Goal: Task Accomplishment & Management: Use online tool/utility

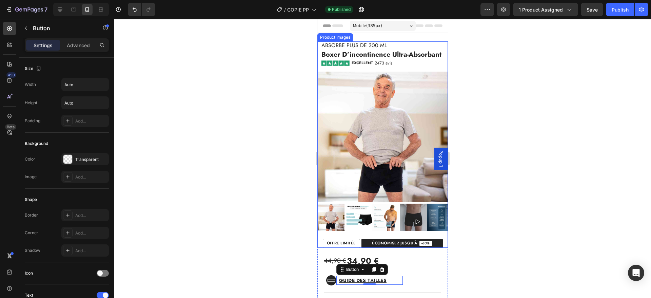
click at [388, 109] on img at bounding box center [382, 136] width 130 height 130
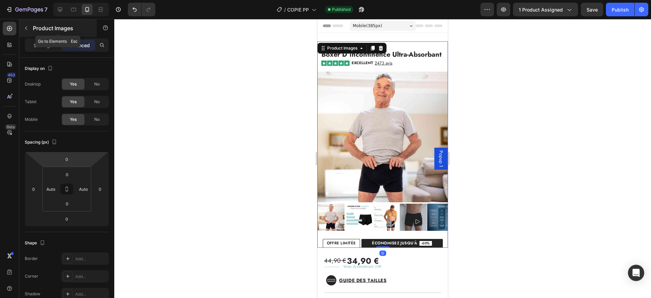
click at [27, 29] on icon "button" at bounding box center [25, 27] width 5 height 5
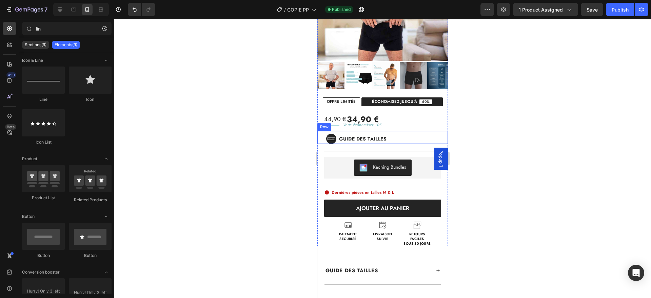
scroll to position [142, 0]
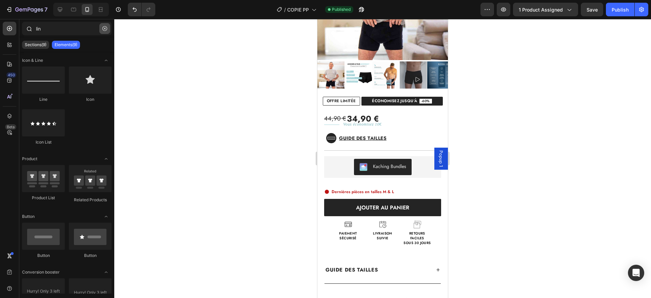
click at [105, 26] on icon "button" at bounding box center [104, 28] width 5 height 5
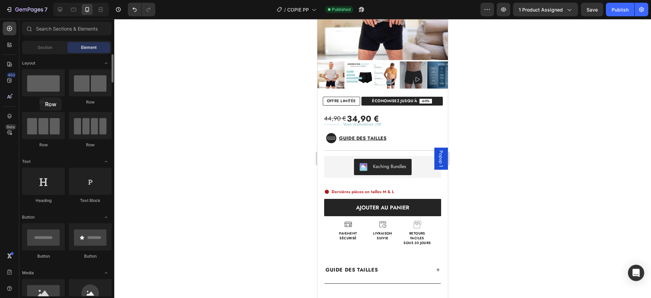
click at [40, 97] on div "Row" at bounding box center [43, 87] width 43 height 36
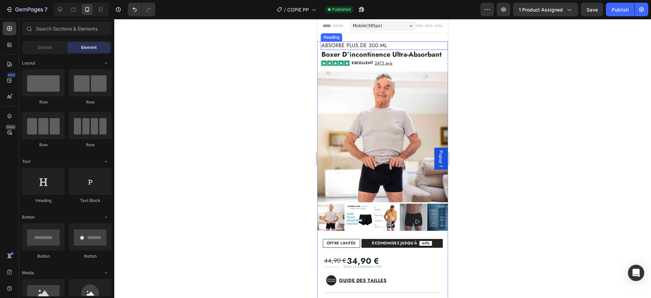
click at [379, 43] on span "Absorbe plus de 300 ml" at bounding box center [353, 45] width 65 height 8
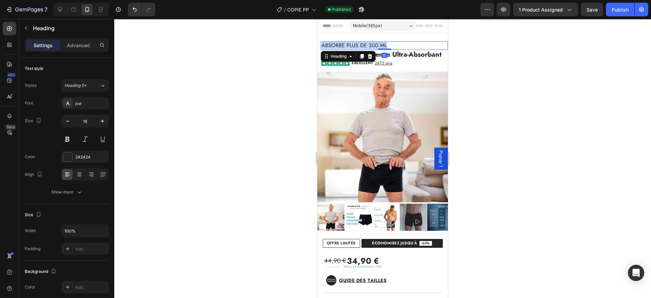
click at [379, 43] on span "Absorbe plus de 300 ml" at bounding box center [353, 45] width 65 height 8
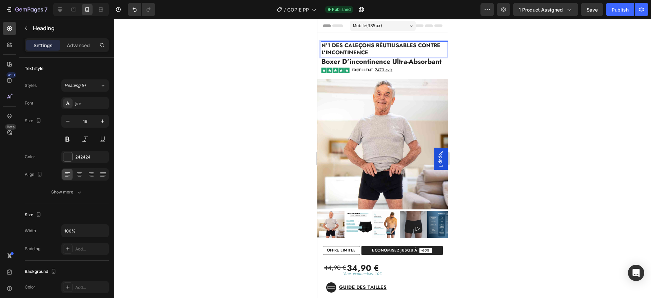
click at [345, 50] on strong "N°1 DES CALEÇONS RÉUTILISABLES CONTRE L’INCONTINENCE" at bounding box center [380, 48] width 119 height 15
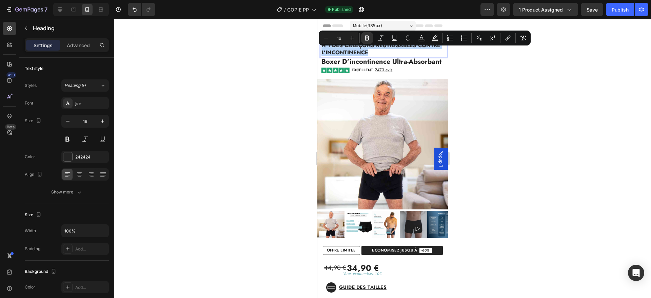
click at [345, 50] on strong "N°1 DES CALEÇONS RÉUTILISABLES CONTRE L’INCONTINENCE" at bounding box center [380, 48] width 119 height 15
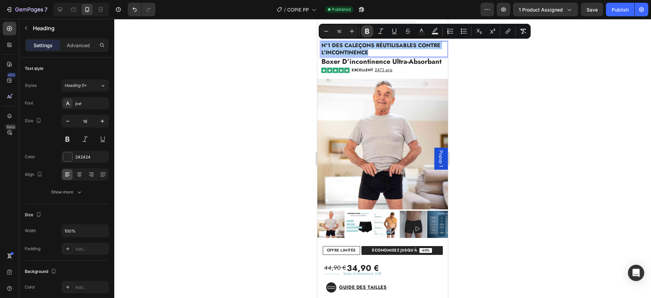
click at [369, 28] on icon "Editor contextual toolbar" at bounding box center [367, 31] width 7 height 7
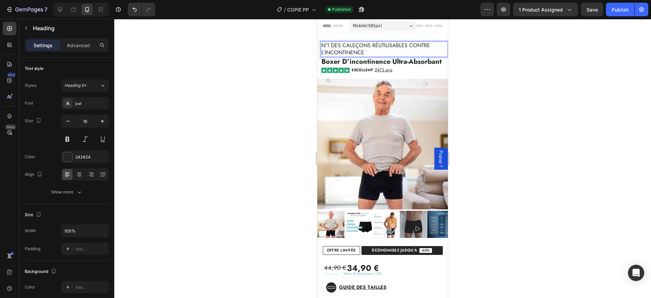
click at [341, 49] on p "N°1 DES CALEÇONS RÉUTILISABLES CONTRE L’INCONTINENCE" at bounding box center [384, 49] width 126 height 14
click at [343, 49] on p "N°1 DES CALEÇONS RÉUTILISABLES CONTRE L’INCONTINENCE" at bounding box center [384, 49] width 126 height 14
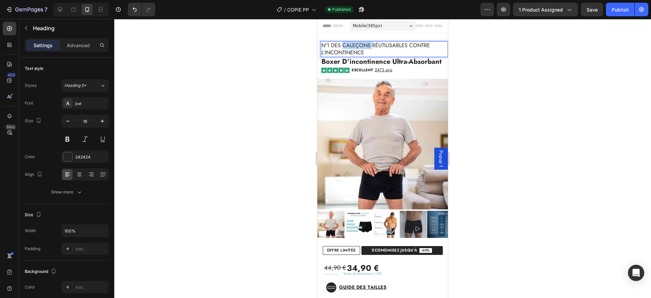
click at [343, 49] on p "N°1 DES CALEÇONS RÉUTILISABLES CONTRE L’INCONTINENCE" at bounding box center [384, 49] width 126 height 14
click at [373, 55] on p "N°1 DES CALEÇONS RÉUTILISABLES CONTRE L’INCONTINENCE" at bounding box center [384, 49] width 126 height 14
click at [371, 62] on h2 "boxer d’incontinence ultra-absorbant" at bounding box center [384, 61] width 127 height 9
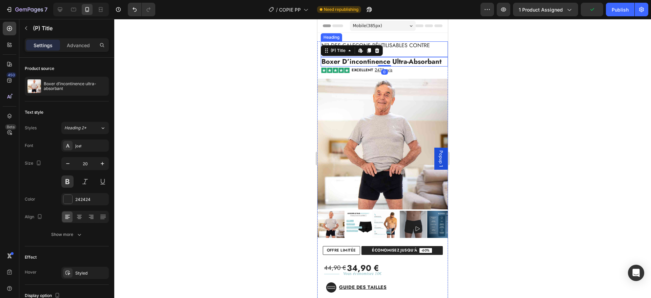
click at [391, 42] on p "N°1 DES CALEÇONS RÉUTILISABLES CONTRE L’INCONTINENCE" at bounding box center [384, 49] width 126 height 14
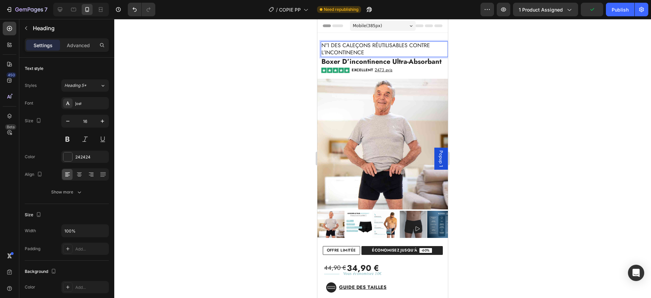
click at [373, 44] on p "N°1 DES CALEÇONS RÉUTILISABLES CONTRE L’INCONTINENCE" at bounding box center [384, 49] width 126 height 14
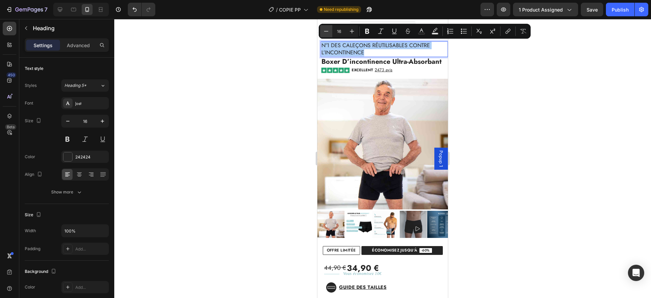
click at [327, 29] on icon "Editor contextual toolbar" at bounding box center [326, 31] width 7 height 7
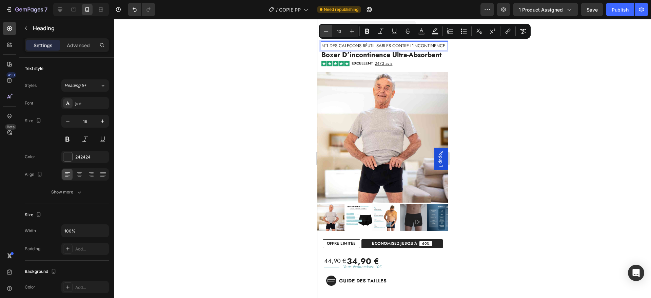
click at [327, 29] on icon "Editor contextual toolbar" at bounding box center [326, 31] width 7 height 7
type input "12"
click at [409, 67] on div "EXCELLENT 2473 avis" at bounding box center [384, 63] width 128 height 7
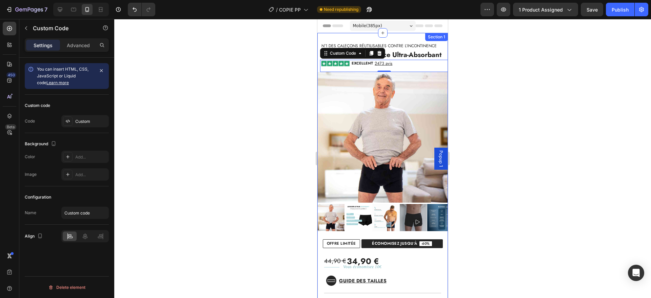
click at [426, 37] on div "Section 1" at bounding box center [436, 37] width 20 height 6
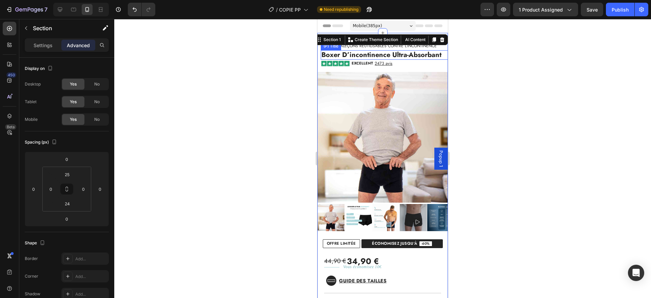
click at [408, 53] on h2 "boxer d’incontinence ultra-absorbant" at bounding box center [384, 54] width 127 height 9
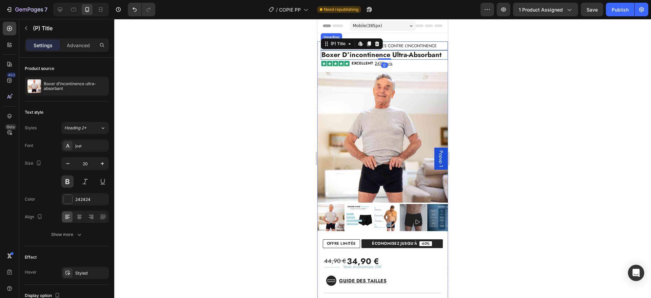
click at [415, 45] on span "N°1 DES CALEÇONS RÉUTILISABLES CONTRE L’INCONTINENCE" at bounding box center [378, 46] width 115 height 6
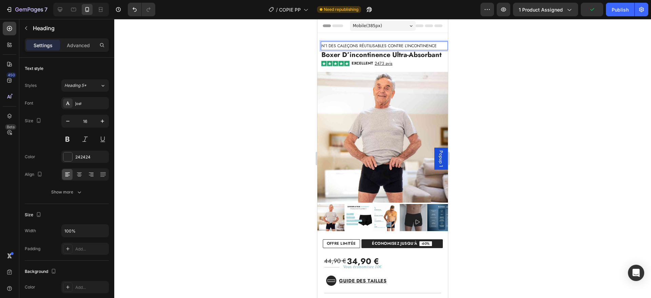
click at [345, 45] on span "N°1 DES CALEÇONS RÉUTILISABLES CONTRE L’INCONTINENCE" at bounding box center [378, 46] width 115 height 6
click at [363, 45] on span "N°1 DES boxers RÉUTILISABLES CONTRE L’INCONTINENCE" at bounding box center [375, 46] width 109 height 6
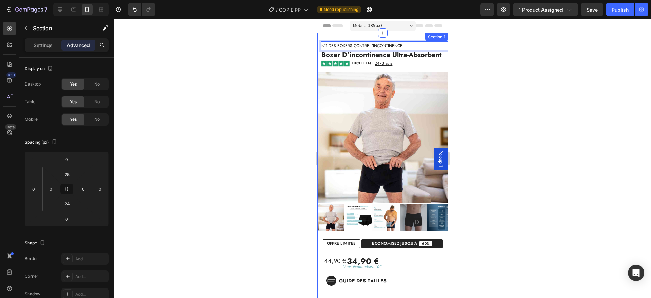
click at [379, 39] on div "N°1 DES boxers CONTRE L’INCONTINENCE Heading 0 boxer d’incontinence ultra-absor…" at bounding box center [382, 278] width 130 height 491
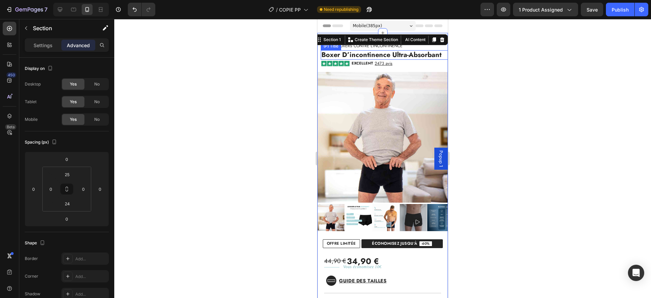
click at [410, 55] on h2 "boxer d’incontinence ultra-absorbant" at bounding box center [384, 54] width 127 height 9
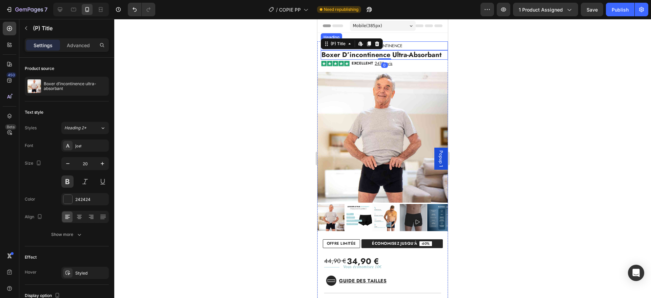
click at [408, 43] on p "⁠⁠⁠⁠⁠⁠⁠ N°1 DES boxers CONTRE L’INCONTINENCE" at bounding box center [384, 45] width 126 height 7
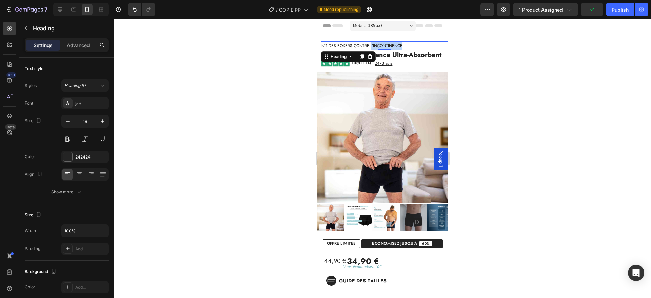
click at [375, 46] on span "N°1 DES boxers CONTRE L’INCONTINENCE" at bounding box center [361, 46] width 81 height 6
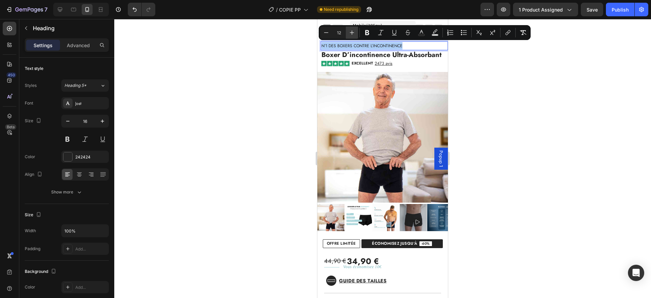
click at [353, 31] on icon "Editor contextual toolbar" at bounding box center [351, 32] width 7 height 7
type input "14"
click at [435, 55] on h2 "boxer d’incontinence ultra-absorbant" at bounding box center [384, 54] width 127 height 9
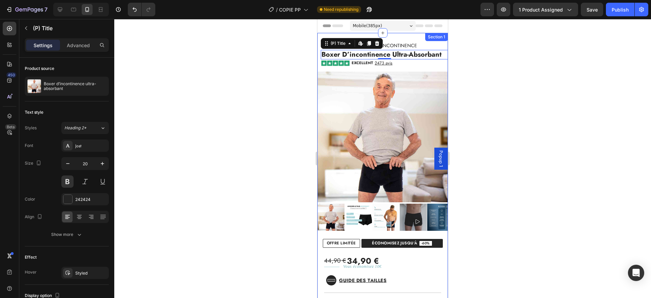
click at [402, 39] on div "⁠⁠⁠⁠⁠⁠⁠ N°1 DES boxers CONTRE L’INCONTINENCE Heading boxer d’incontinence ultra…" at bounding box center [382, 278] width 130 height 491
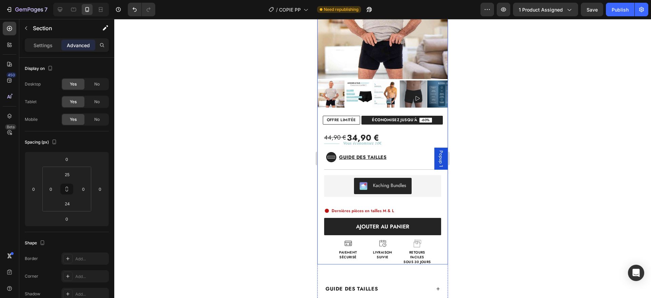
scroll to position [124, 0]
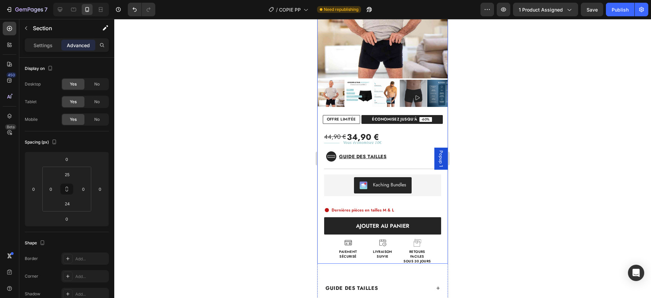
click at [381, 130] on div "44,90 € 34,90 € Custom Code Title Line Vous économisez 10€ Text Block Row Icon …" at bounding box center [382, 194] width 130 height 140
click at [418, 158] on div "Guide des tailles Button" at bounding box center [383, 156] width 95 height 9
click at [402, 144] on div "Vous économisez 10€ Text Block" at bounding box center [396, 143] width 103 height 8
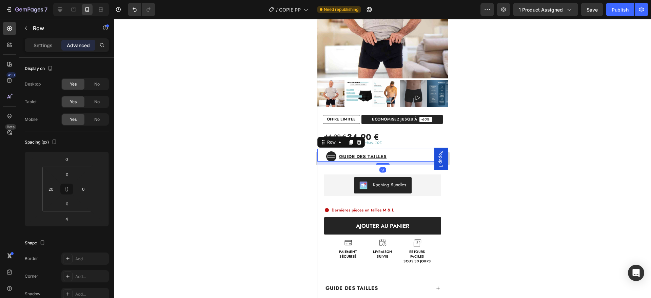
click at [412, 151] on div "Guide des tailles Button" at bounding box center [383, 156] width 95 height 10
click at [26, 30] on icon "button" at bounding box center [25, 27] width 5 height 5
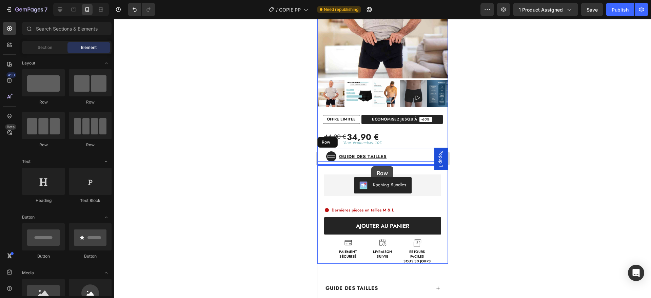
drag, startPoint x: 407, startPoint y: 109, endPoint x: 371, endPoint y: 166, distance: 67.2
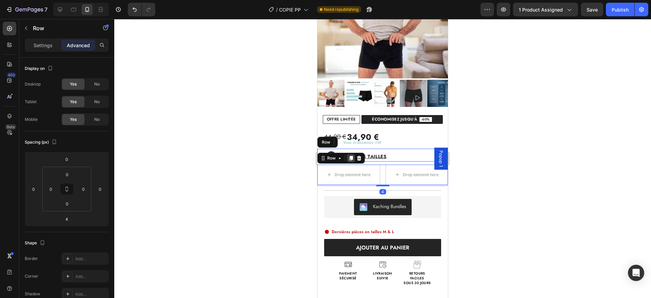
click at [350, 158] on icon at bounding box center [351, 158] width 4 height 5
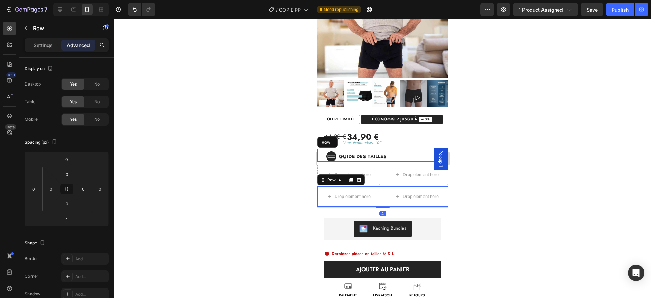
click at [363, 180] on div "Row" at bounding box center [340, 179] width 47 height 11
click at [361, 181] on icon at bounding box center [358, 179] width 5 height 5
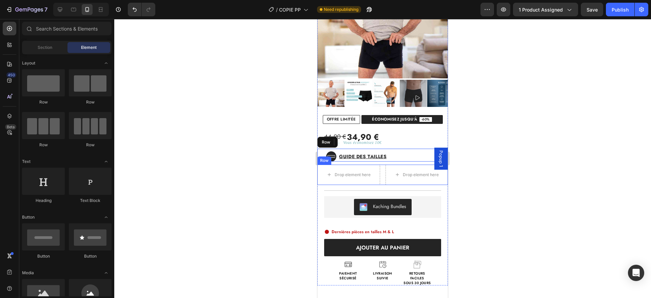
click at [378, 173] on div "Drop element here Drop element here Row" at bounding box center [382, 174] width 130 height 20
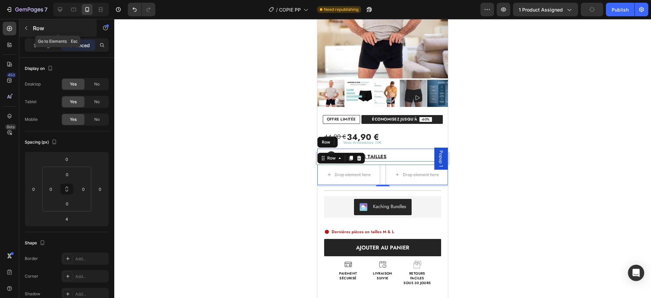
click at [40, 36] on div "Row" at bounding box center [57, 28] width 77 height 18
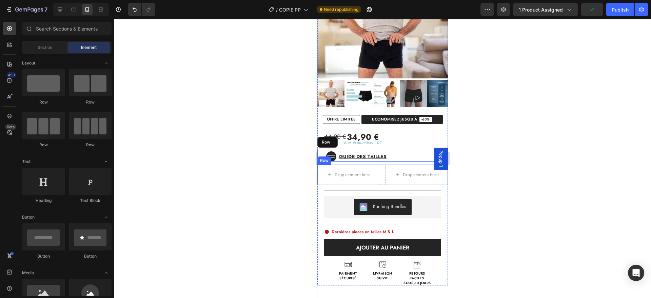
click at [378, 176] on div "Drop element here Drop element here Row" at bounding box center [382, 174] width 130 height 20
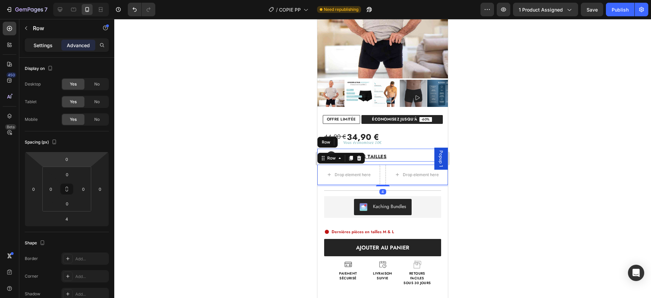
click at [43, 43] on p "Settings" at bounding box center [43, 45] width 19 height 7
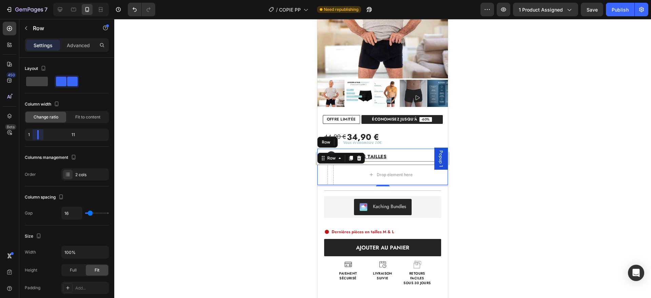
drag, startPoint x: 65, startPoint y: 134, endPoint x: 35, endPoint y: 132, distance: 30.5
click at [35, 0] on body "7 Version history / COPIE PP Need republishing Preview 1 product assigned Save …" at bounding box center [325, 0] width 651 height 0
click at [71, 42] on p "Advanced" at bounding box center [78, 45] width 23 height 7
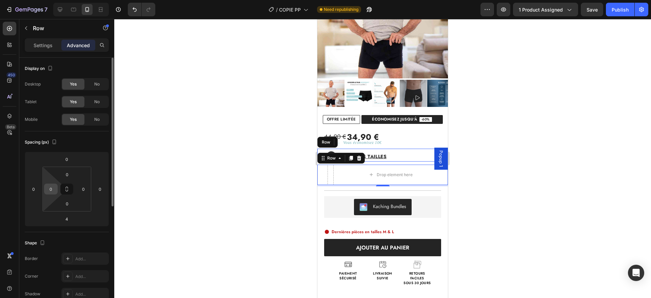
click at [50, 189] on input "0" at bounding box center [51, 189] width 10 height 10
type input "20"
click at [97, 188] on input "0" at bounding box center [100, 189] width 10 height 10
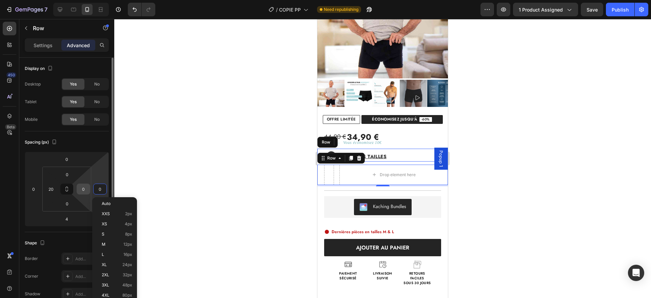
click at [79, 184] on input "0" at bounding box center [83, 189] width 10 height 10
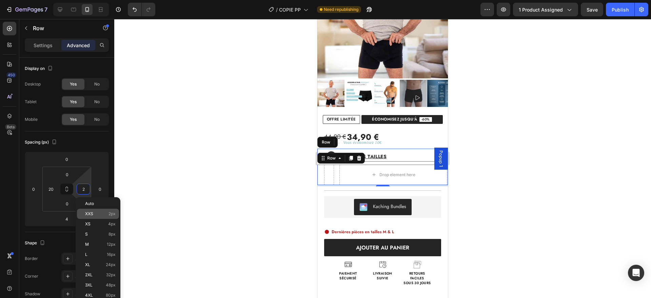
type input "20"
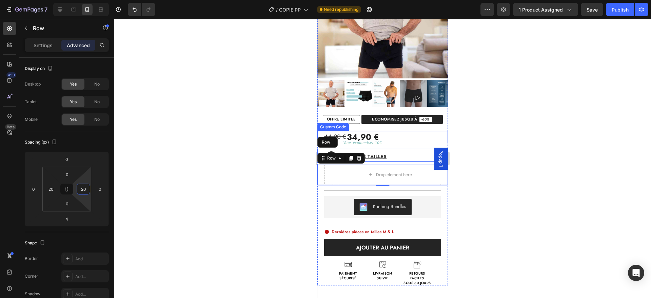
click at [398, 137] on div "44,90 € 34,90 €" at bounding box center [386, 137] width 124 height 12
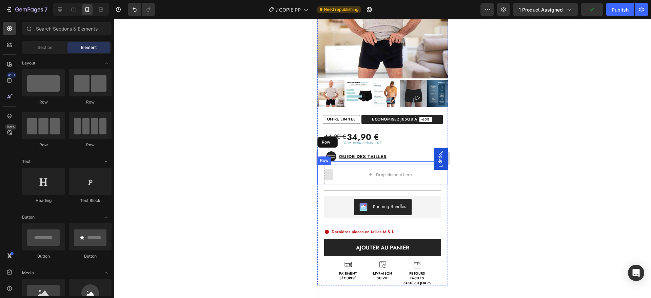
click at [330, 178] on div at bounding box center [328, 174] width 11 height 11
click at [41, 27] on input "text" at bounding box center [66, 29] width 89 height 14
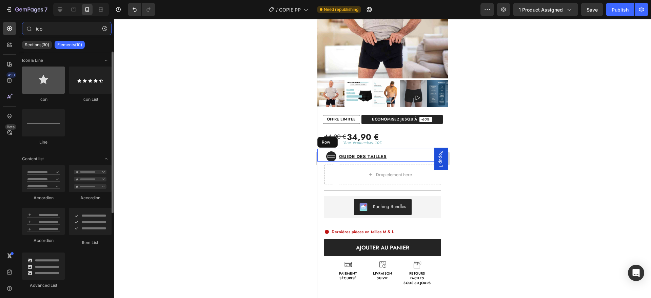
type input "ico"
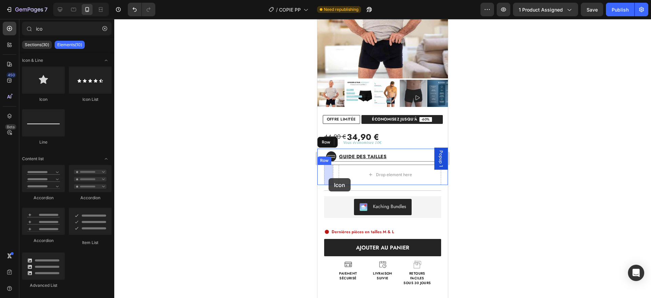
drag, startPoint x: 358, startPoint y: 99, endPoint x: 328, endPoint y: 178, distance: 84.4
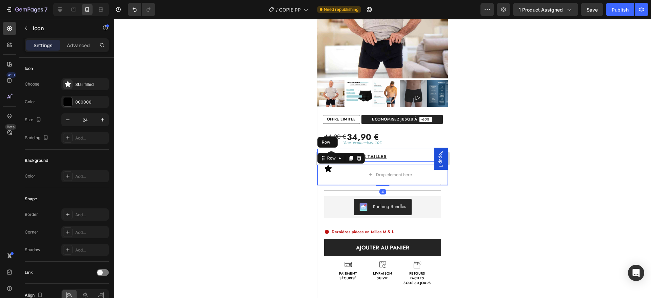
click at [336, 181] on div "Icon Drop element here Row 4" at bounding box center [382, 174] width 130 height 20
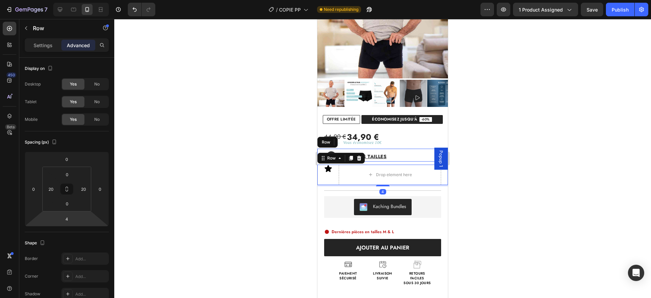
scroll to position [193, 0]
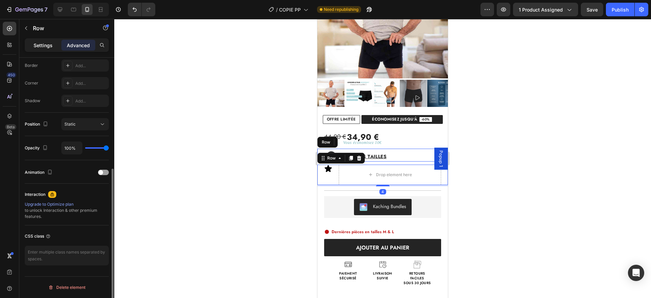
click at [39, 45] on p "Settings" at bounding box center [43, 45] width 19 height 7
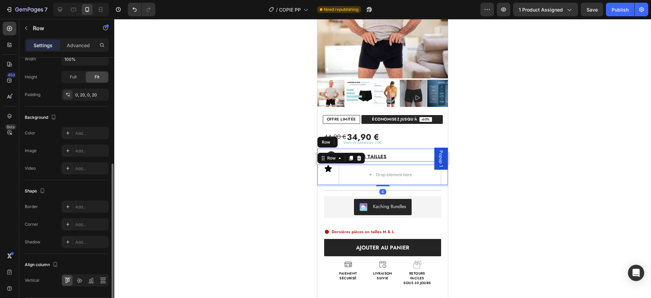
scroll to position [214, 0]
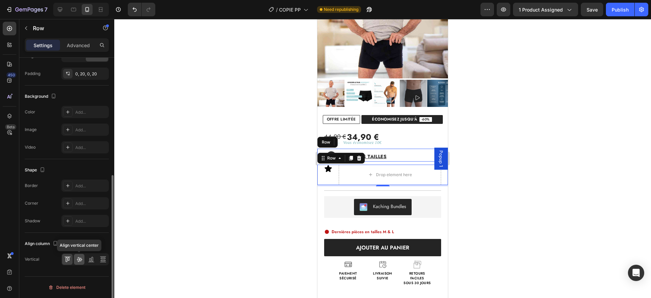
click at [78, 259] on icon at bounding box center [79, 258] width 7 height 7
click at [340, 179] on div "Drop element here" at bounding box center [390, 174] width 102 height 20
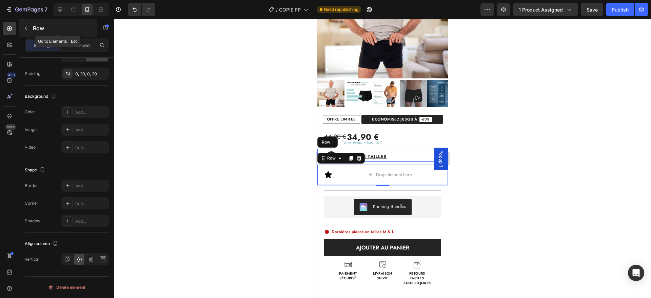
click at [26, 24] on button "button" at bounding box center [26, 28] width 11 height 11
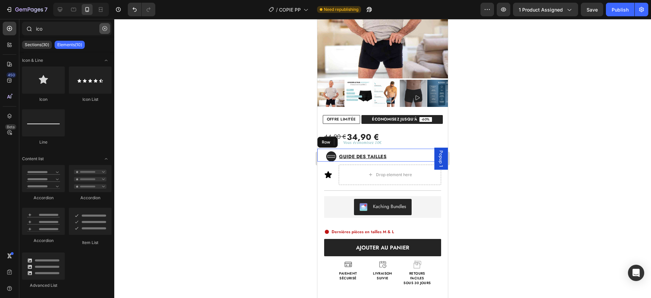
click at [101, 28] on button "button" at bounding box center [104, 28] width 11 height 11
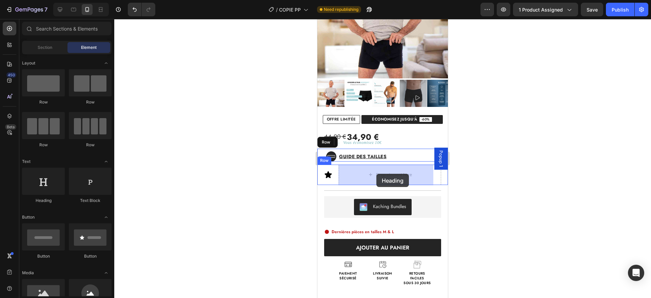
drag, startPoint x: 351, startPoint y: 200, endPoint x: 374, endPoint y: 176, distance: 33.3
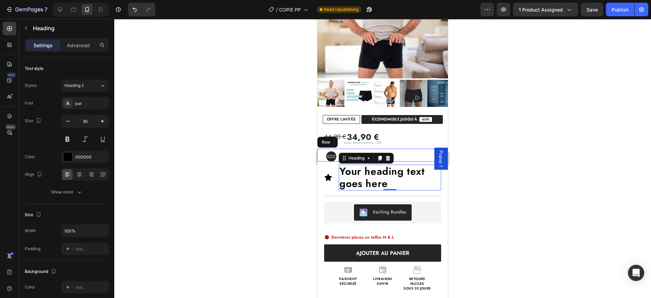
click at [362, 179] on h2 "Your heading text goes here" at bounding box center [390, 177] width 102 height 26
click at [362, 179] on p "Your heading text goes here" at bounding box center [389, 177] width 101 height 24
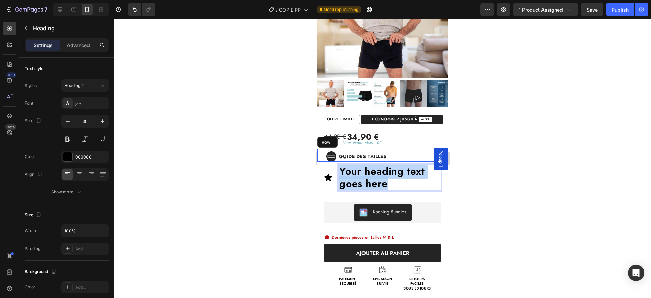
click at [362, 179] on p "Your heading text goes here" at bounding box center [389, 177] width 101 height 24
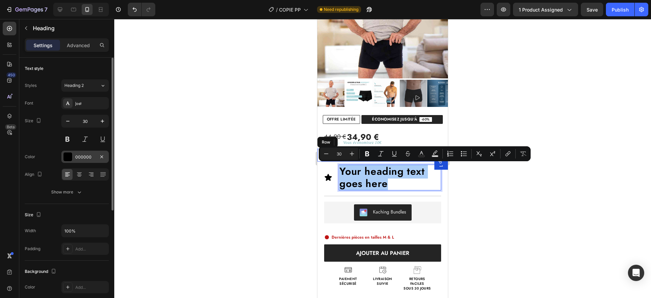
click at [77, 159] on div "000000" at bounding box center [85, 157] width 20 height 6
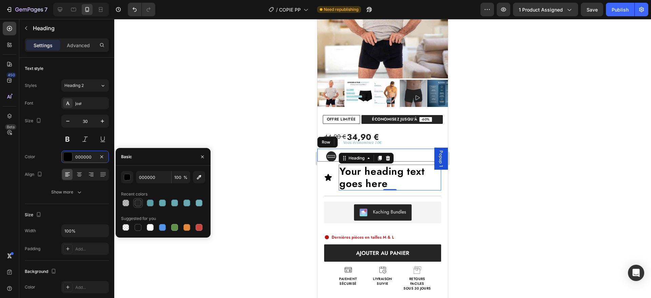
click at [139, 201] on div at bounding box center [138, 202] width 7 height 7
type input "242424"
click at [204, 155] on icon "button" at bounding box center [202, 156] width 5 height 5
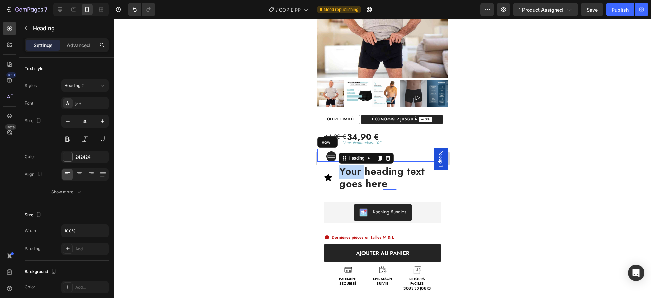
click at [354, 170] on p "Your heading text goes here" at bounding box center [389, 177] width 101 height 24
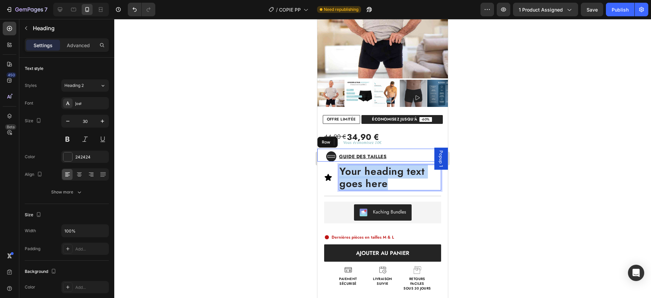
click at [354, 170] on p "Your heading text goes here" at bounding box center [389, 177] width 101 height 24
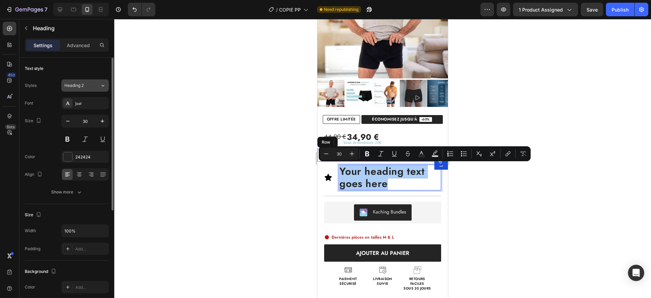
click at [81, 83] on span "Heading 2" at bounding box center [73, 85] width 19 height 6
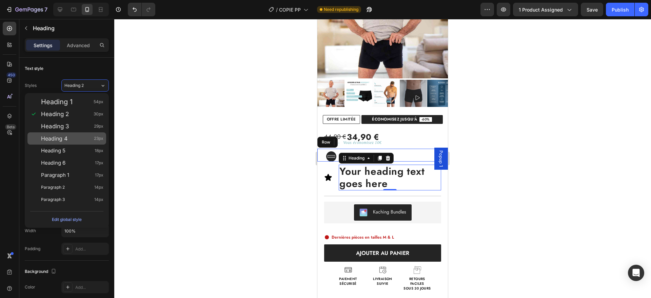
click at [84, 135] on div "Heading 4 23px" at bounding box center [72, 138] width 62 height 7
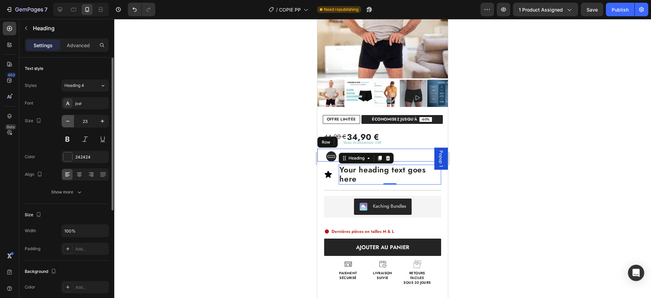
click at [68, 118] on icon "button" at bounding box center [67, 121] width 7 height 7
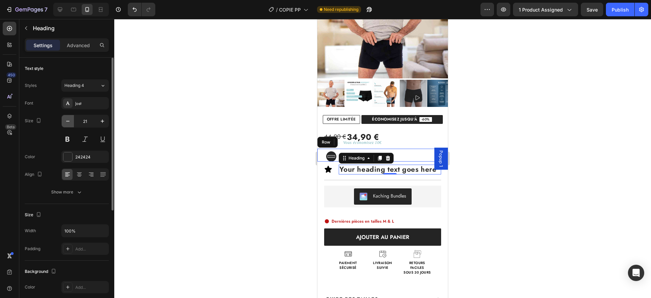
click at [68, 118] on icon "button" at bounding box center [67, 121] width 7 height 7
click at [69, 118] on icon "button" at bounding box center [67, 121] width 7 height 7
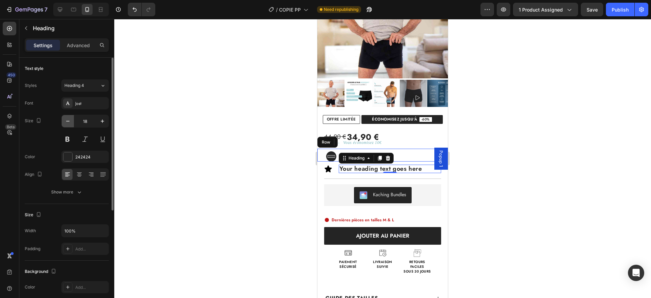
click at [69, 118] on icon "button" at bounding box center [67, 121] width 7 height 7
type input "17"
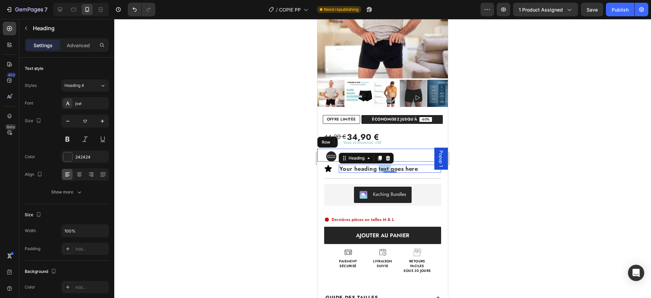
click at [383, 167] on p "Your heading text goes here" at bounding box center [389, 168] width 101 height 7
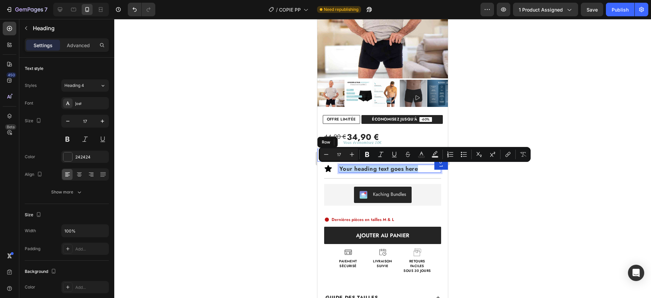
click at [383, 167] on p "Your heading text goes here" at bounding box center [389, 168] width 101 height 7
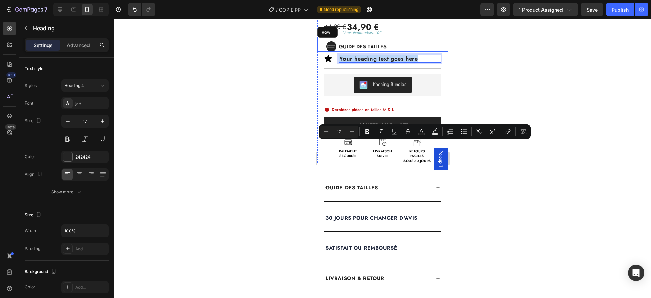
scroll to position [140, 0]
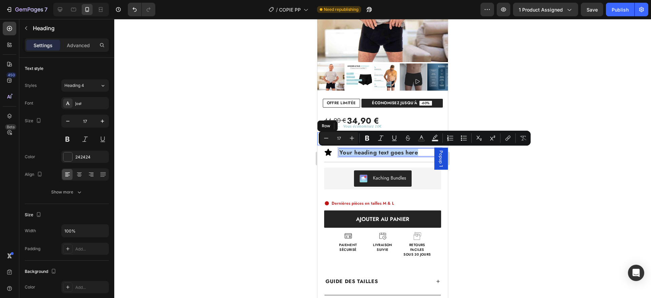
click at [352, 152] on p "Your heading text goes here" at bounding box center [389, 152] width 101 height 7
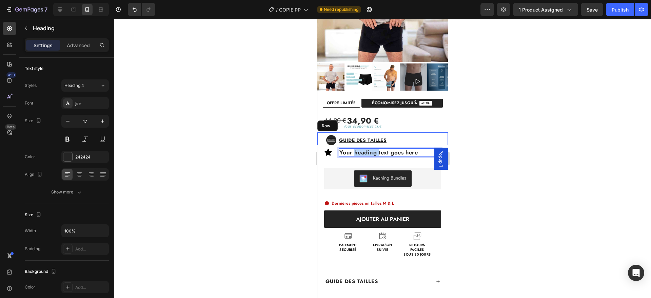
click at [352, 152] on p "Your heading text goes here" at bounding box center [389, 152] width 101 height 7
click at [346, 151] on p "✅ Protection jusqu’à 12h" at bounding box center [389, 152] width 101 height 7
click at [349, 151] on p "✅ Protection jusqu’à 12h" at bounding box center [389, 152] width 101 height 7
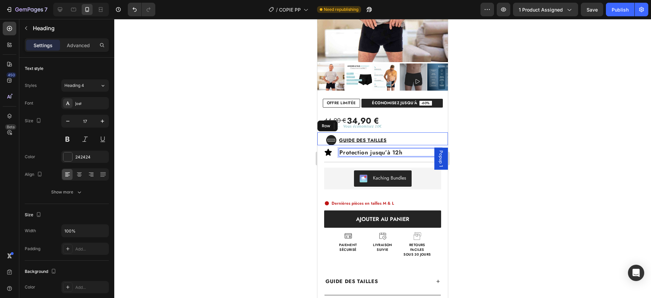
click at [380, 154] on p "Protection jusqu’à 12h" at bounding box center [389, 152] width 101 height 7
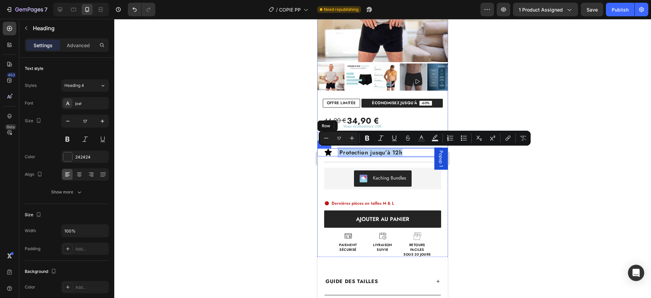
click at [334, 156] on div "Icon Protection jusqu’à 12h Heading 0 Row" at bounding box center [382, 152] width 130 height 8
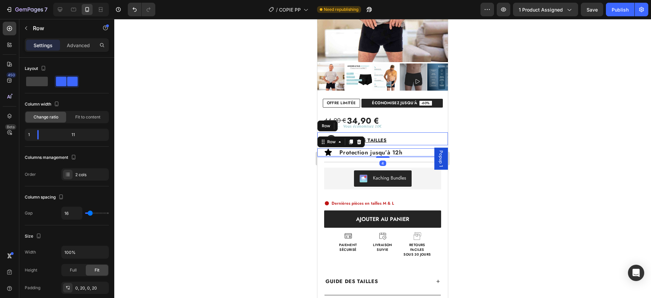
click at [335, 155] on div "Icon Protection jusqu’à 12h Heading Row 4" at bounding box center [382, 152] width 130 height 8
click at [343, 151] on p "Protection jusqu’à 12h" at bounding box center [389, 152] width 101 height 7
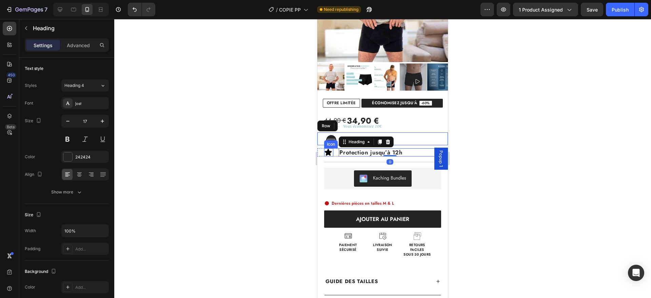
click at [330, 153] on icon at bounding box center [328, 152] width 7 height 7
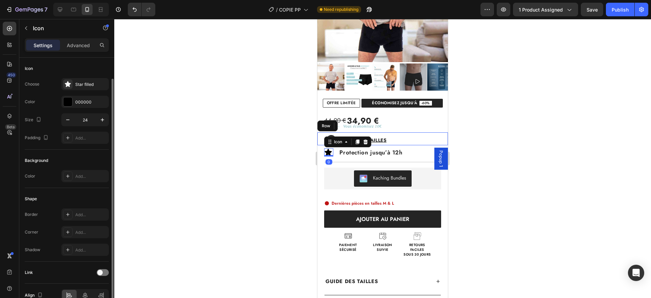
scroll to position [36, 0]
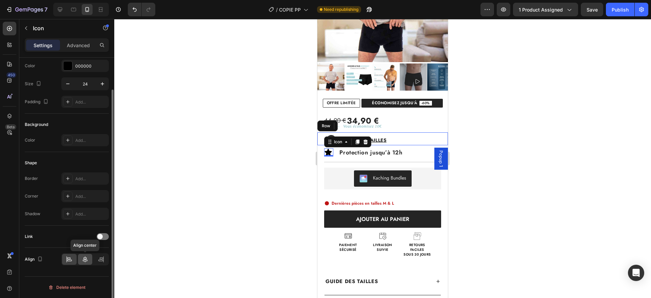
click at [84, 261] on icon at bounding box center [85, 259] width 5 height 6
click at [103, 259] on icon at bounding box center [103, 259] width 0 height 6
click at [81, 261] on div at bounding box center [85, 258] width 15 height 11
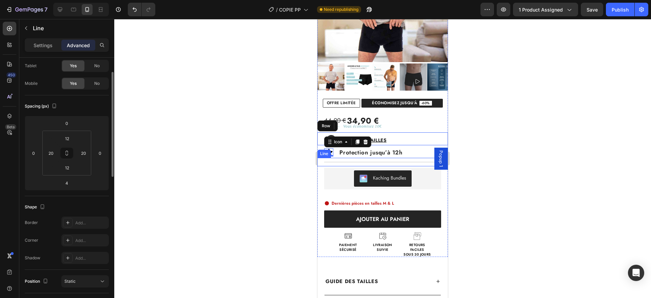
click at [409, 159] on div "Title Line" at bounding box center [382, 162] width 130 height 8
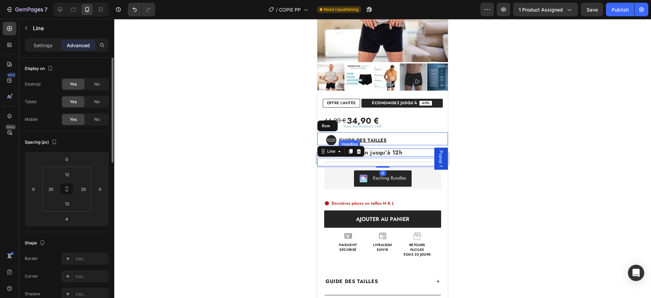
click at [410, 154] on p "Protection jusqu’à 12h" at bounding box center [389, 152] width 101 height 7
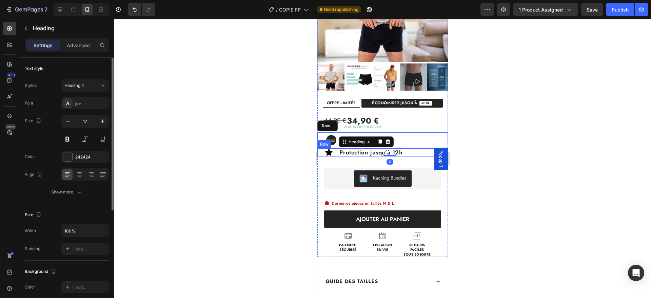
click at [339, 155] on h2 "Protection jusqu’à 12h" at bounding box center [390, 152] width 102 height 8
click at [337, 153] on div "Icon Protection jusqu’à 12h Heading 0 Row" at bounding box center [382, 152] width 130 height 8
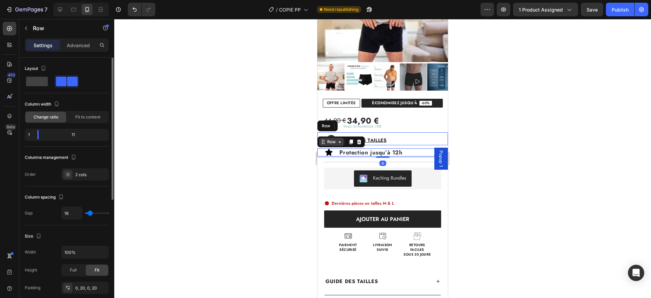
click at [331, 143] on div "Row" at bounding box center [331, 142] width 11 height 6
type input "4"
type input "2"
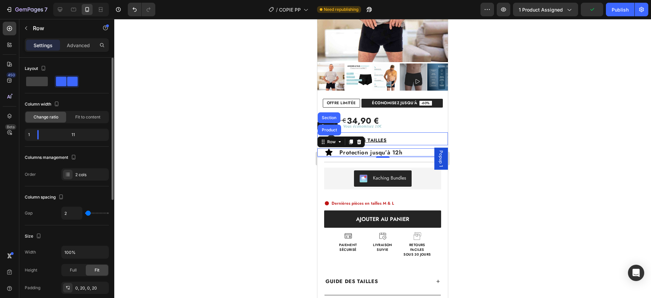
type input "0"
drag, startPoint x: 89, startPoint y: 212, endPoint x: 81, endPoint y: 214, distance: 8.2
type input "0"
click at [85, 213] on input "range" at bounding box center [97, 212] width 24 height 1
click at [65, 190] on div "Column spacing Gap 0" at bounding box center [67, 205] width 84 height 39
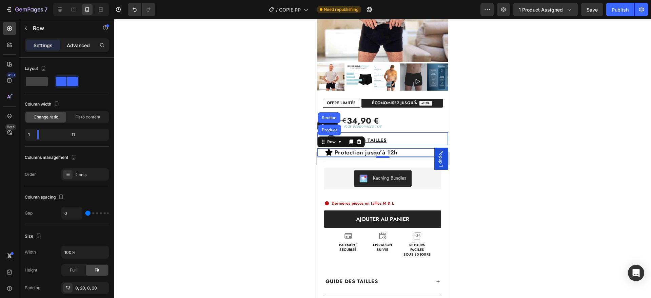
click at [77, 46] on p "Advanced" at bounding box center [78, 45] width 23 height 7
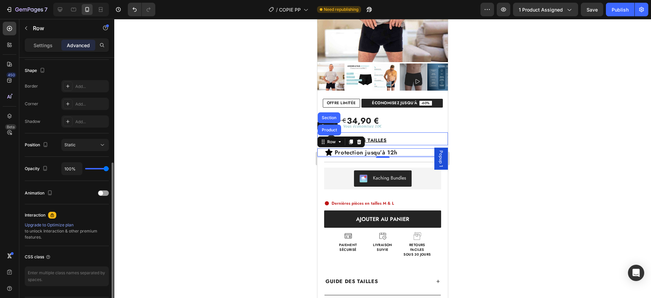
scroll to position [182, 0]
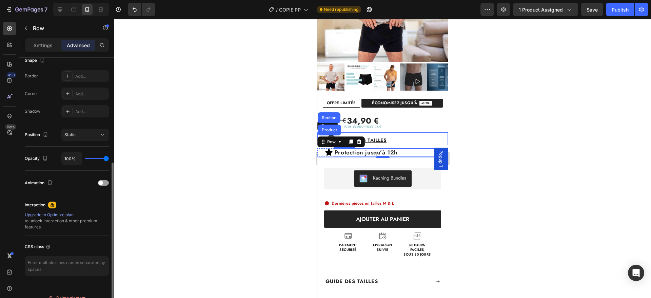
click at [373, 153] on p "Protection jusqu’à 12h" at bounding box center [387, 152] width 106 height 7
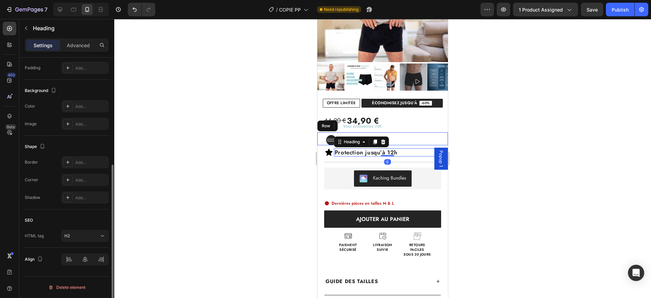
scroll to position [0, 0]
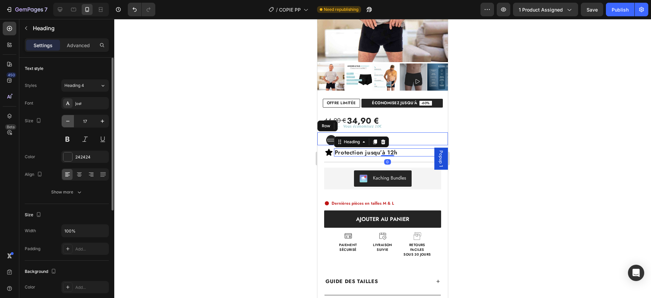
click at [67, 124] on icon "button" at bounding box center [67, 121] width 7 height 7
click at [100, 122] on icon "button" at bounding box center [102, 121] width 7 height 7
type input "16"
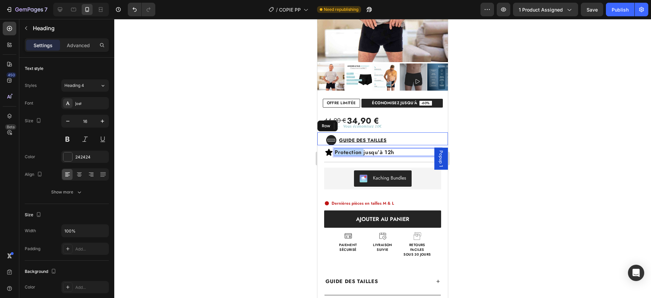
click at [359, 152] on p "Protection jusqu’à 12h" at bounding box center [387, 152] width 106 height 6
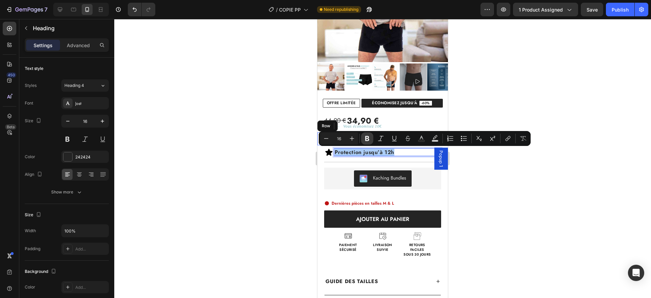
click at [366, 136] on icon "Editor contextual toolbar" at bounding box center [367, 138] width 4 height 5
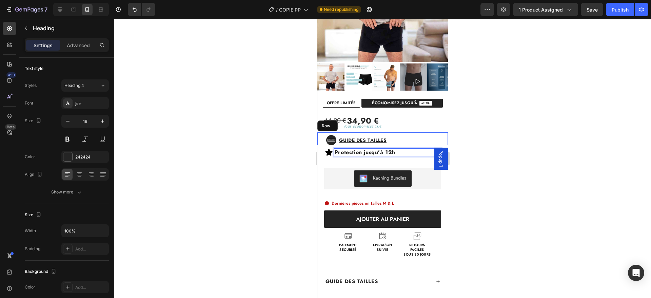
click at [361, 151] on strong "Protection jusqu’à 12h" at bounding box center [364, 152] width 61 height 8
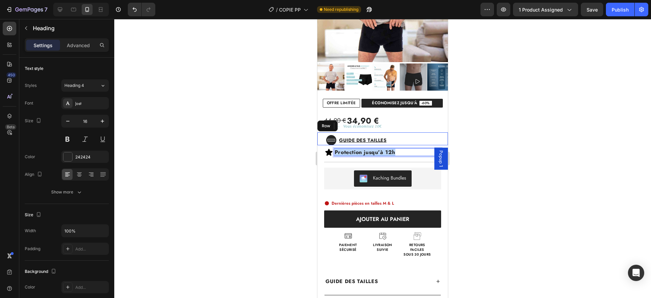
click at [361, 151] on strong "Protection jusqu’à 12h" at bounding box center [364, 152] width 61 height 8
click at [70, 139] on button at bounding box center [67, 139] width 12 height 12
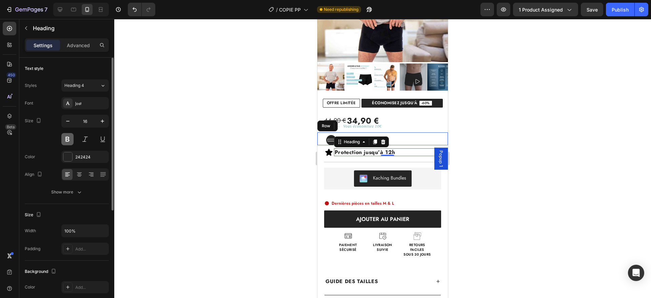
click at [70, 139] on button at bounding box center [67, 139] width 12 height 12
click at [372, 151] on strong "Protection jusqu’à 12h" at bounding box center [364, 152] width 61 height 8
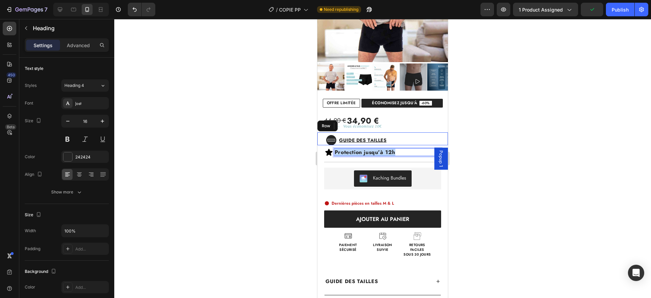
click at [372, 151] on strong "Protection jusqu’à 12h" at bounding box center [364, 152] width 61 height 8
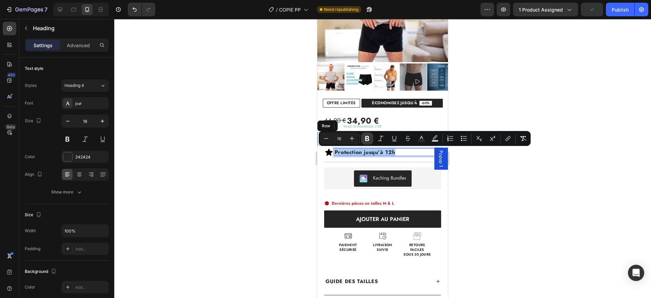
click at [366, 140] on icon "Editor contextual toolbar" at bounding box center [367, 138] width 4 height 5
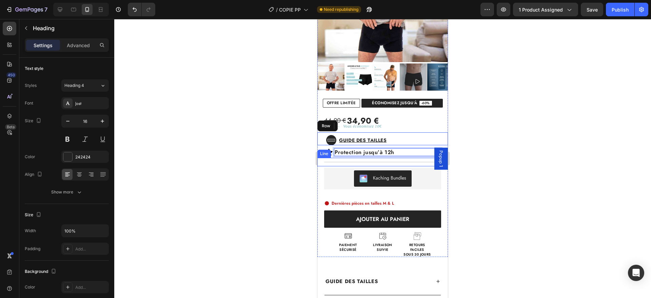
click at [401, 160] on div "Title Line" at bounding box center [382, 162] width 130 height 8
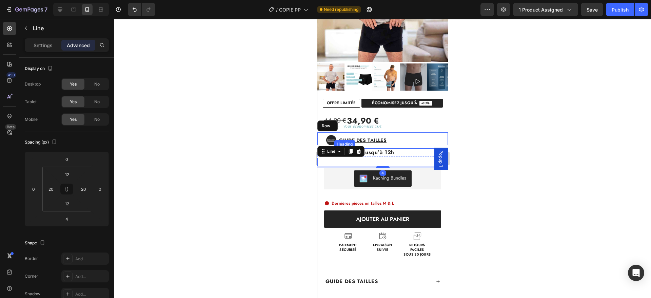
click at [403, 152] on p "Protection jusqu’à 12h" at bounding box center [387, 152] width 106 height 6
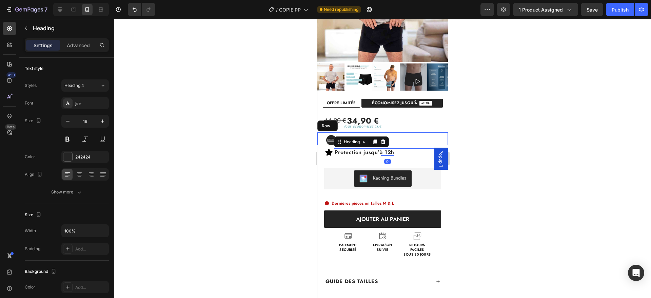
click at [334, 155] on h2 "Protection jusqu’à 12h" at bounding box center [387, 152] width 107 height 8
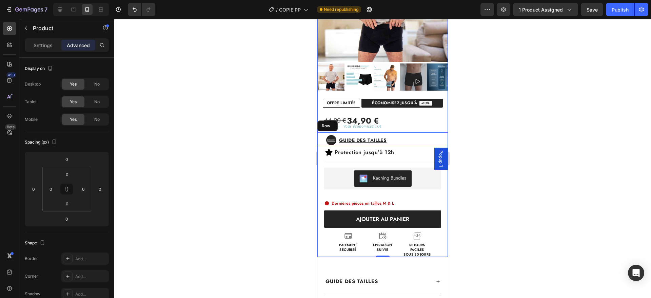
click at [336, 157] on div "44,90 € 34,90 € Custom Code Title Line Vous économisez 10€ Text Block Row Icon …" at bounding box center [382, 181] width 130 height 149
click at [330, 152] on icon at bounding box center [328, 151] width 7 height 7
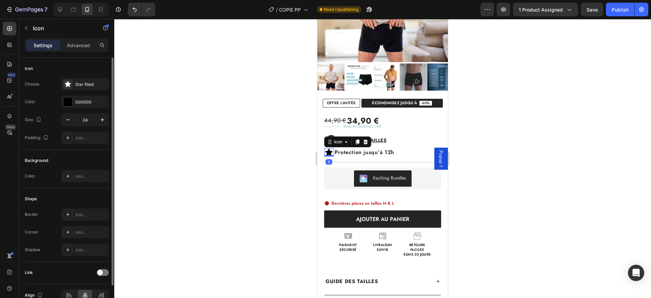
click at [62, 90] on div "Choose Star filled Color 000000 Size 24 Padding Add..." at bounding box center [67, 111] width 84 height 66
click at [78, 83] on div "Star filled" at bounding box center [91, 84] width 32 height 6
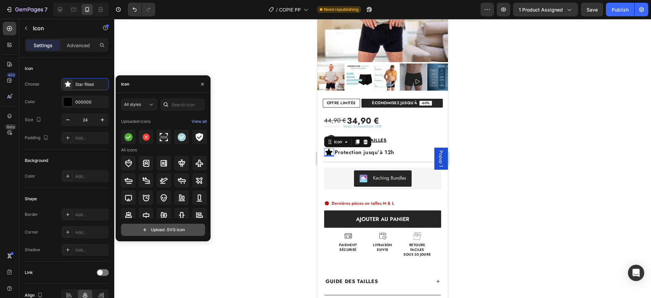
click at [159, 230] on input "file" at bounding box center [162, 230] width 83 height 12
type input "C:\fakepath\verifier (3).svg"
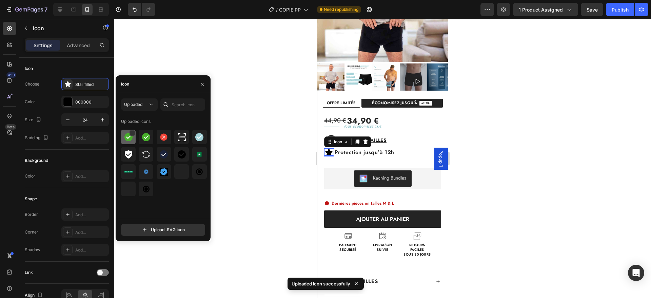
click at [129, 133] on img at bounding box center [128, 137] width 8 height 8
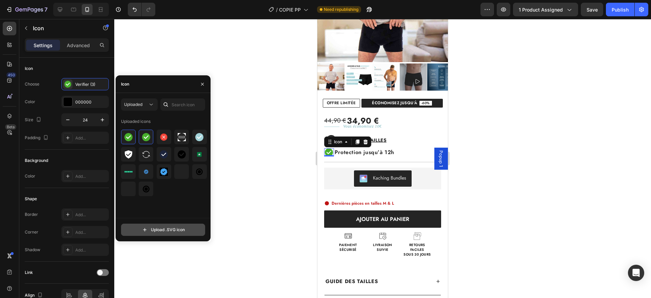
click at [153, 225] on input "file" at bounding box center [162, 230] width 83 height 12
click at [172, 231] on input "file" at bounding box center [162, 230] width 83 height 12
type input "C:\fakepath\verifier (4).svg"
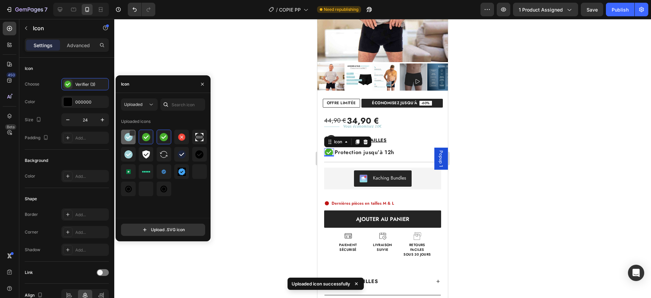
click at [124, 134] on img at bounding box center [128, 137] width 8 height 8
click at [129, 134] on img at bounding box center [128, 137] width 8 height 8
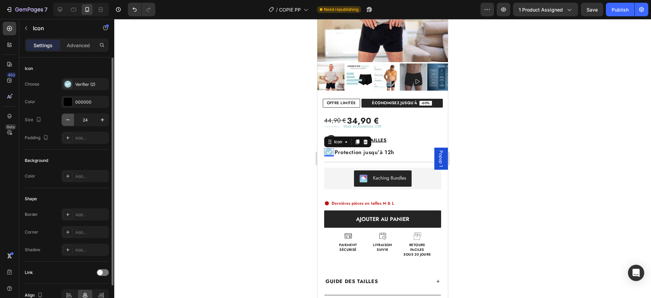
click at [63, 119] on button "button" at bounding box center [68, 120] width 12 height 12
click at [65, 117] on icon "button" at bounding box center [67, 119] width 7 height 7
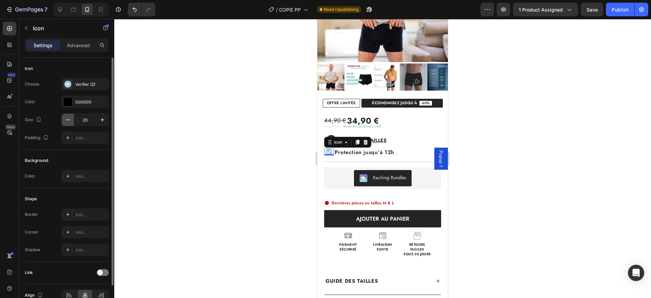
type input "19"
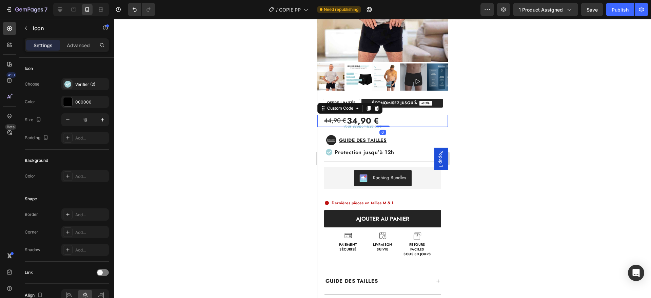
click at [433, 121] on div "44,90 € 34,90 €" at bounding box center [386, 121] width 124 height 12
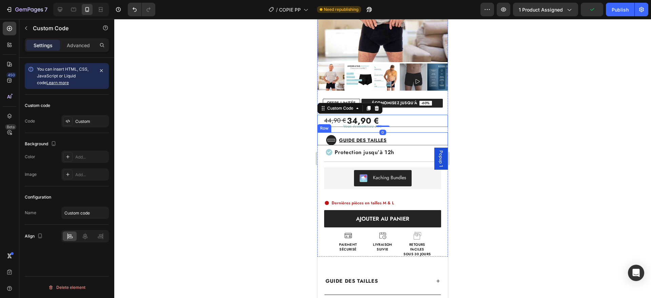
click at [410, 139] on div "Guide des tailles Button" at bounding box center [383, 140] width 95 height 9
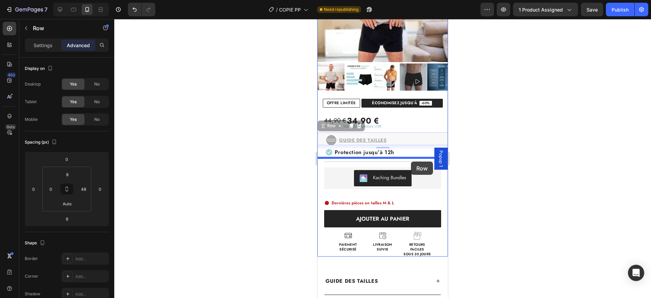
drag, startPoint x: 413, startPoint y: 138, endPoint x: 411, endPoint y: 161, distance: 23.5
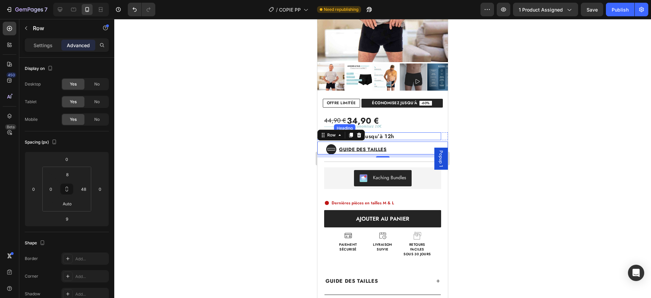
click at [411, 136] on p "Protection jusqu’à 12h" at bounding box center [387, 136] width 106 height 6
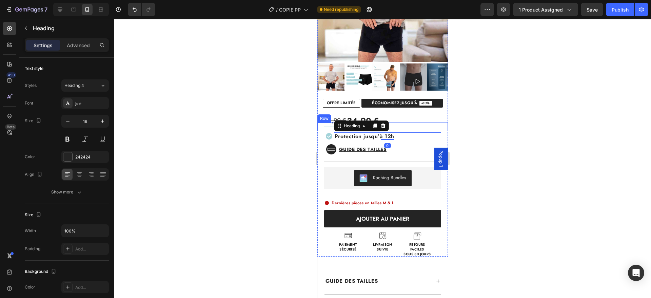
click at [420, 125] on div "Vous économisez 10€ Text Block" at bounding box center [396, 126] width 103 height 8
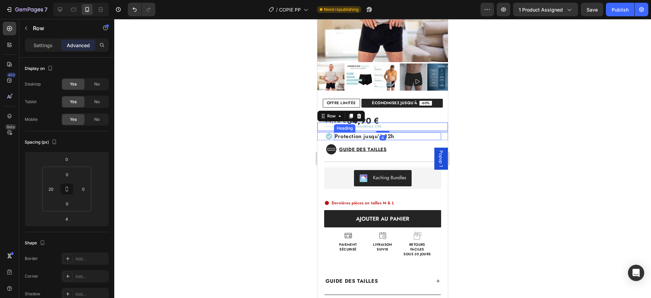
click at [414, 134] on p "Protection jusqu’à 12h" at bounding box center [387, 136] width 106 height 6
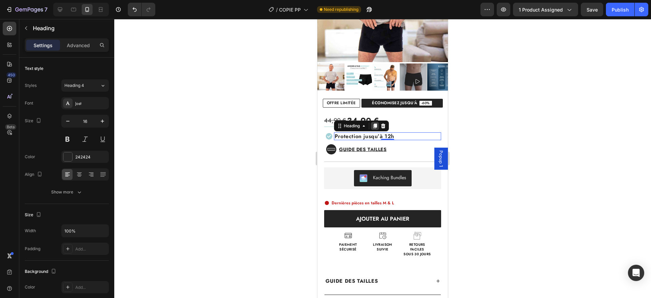
click at [372, 125] on icon at bounding box center [374, 125] width 5 height 5
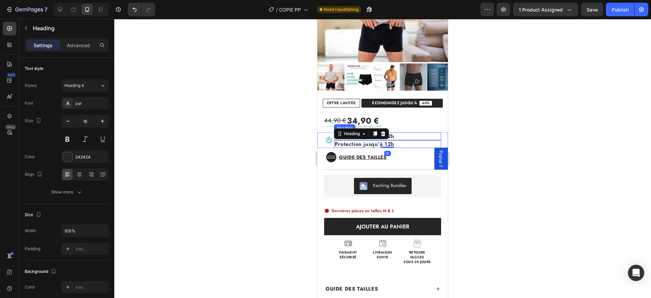
click at [399, 134] on p "Protection jusqu’à 12h" at bounding box center [387, 136] width 106 height 6
click at [380, 136] on p "Protection jusqu’à 12h" at bounding box center [387, 136] width 106 height 6
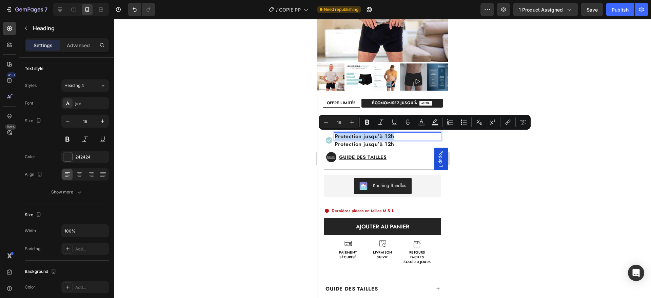
click at [387, 143] on h2 "Protection jusqu’à 12h" at bounding box center [387, 144] width 107 height 8
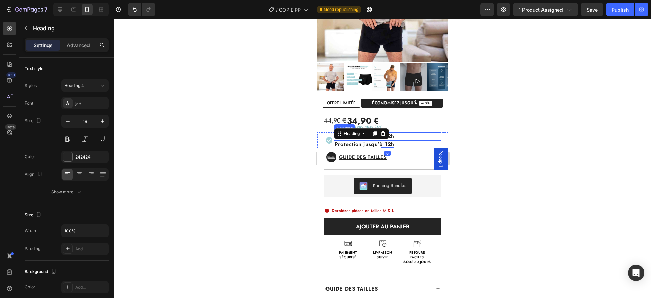
click at [404, 134] on p "Protection jusqu’à 12h" at bounding box center [387, 136] width 106 height 6
click at [134, 9] on icon "Undo/Redo" at bounding box center [134, 9] width 4 height 4
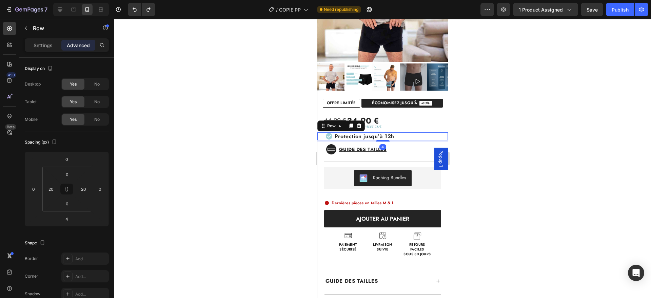
click at [331, 140] on div "Icon" at bounding box center [329, 136] width 10 height 8
click at [351, 128] on icon at bounding box center [350, 125] width 5 height 5
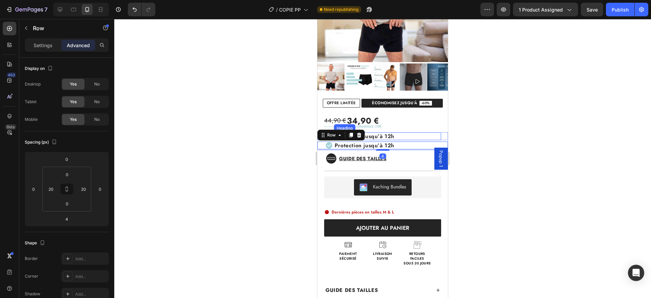
click at [378, 135] on p "Protection jusqu’à 12h" at bounding box center [387, 136] width 106 height 6
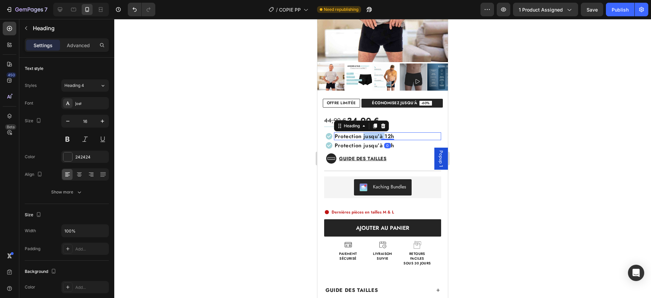
click at [378, 135] on p "Protection jusqu’à 12h" at bounding box center [387, 136] width 106 height 6
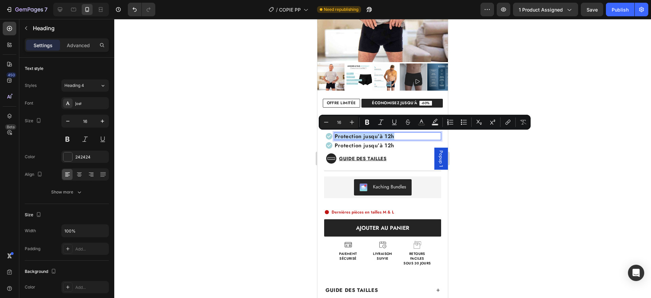
click at [378, 135] on p "Protection jusqu’à 12h" at bounding box center [387, 136] width 106 height 6
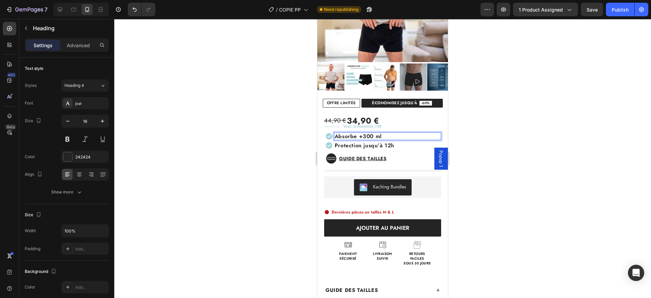
click at [364, 137] on p "Absorbe +300 ml" at bounding box center [387, 136] width 106 height 6
click at [398, 136] on p "Absorbe jusqu'à 300 ml" at bounding box center [387, 136] width 106 height 6
click at [362, 136] on p "Absorbe jusqu'à 300 ml" at bounding box center [387, 136] width 106 height 6
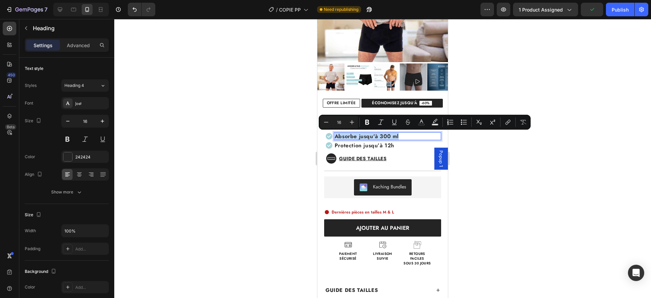
click at [362, 136] on p "Absorbe jusqu'à 300 ml" at bounding box center [387, 136] width 106 height 6
click at [78, 156] on div "242424" at bounding box center [85, 157] width 20 height 6
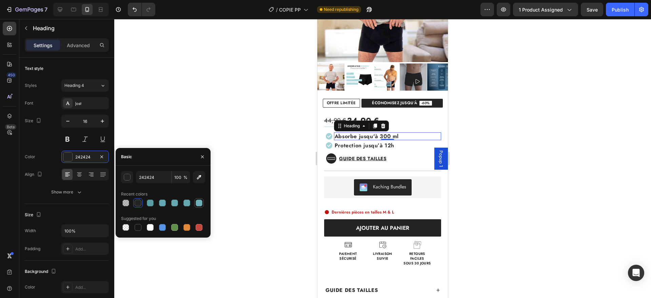
click at [202, 200] on div at bounding box center [199, 202] width 7 height 7
click at [155, 178] on input "6EAFB7" at bounding box center [153, 177] width 35 height 12
paste input "Absorbe +300 ml"
click at [155, 178] on input "6EAFB7" at bounding box center [153, 177] width 35 height 12
paste input "a3d3d9"
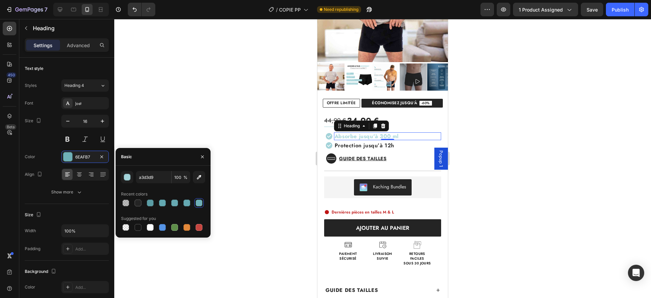
click at [188, 189] on div "Recent colors" at bounding box center [163, 193] width 84 height 11
type input "A3D3D9"
click at [103, 121] on icon "button" at bounding box center [102, 120] width 3 height 3
type input "17"
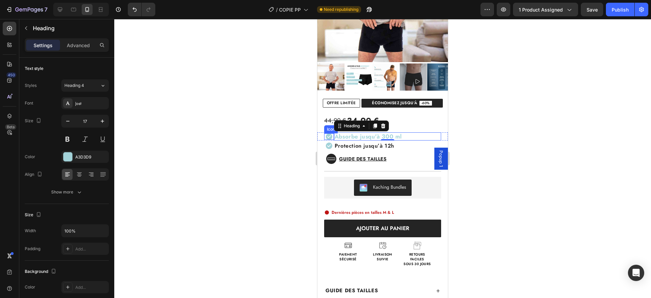
click at [329, 137] on icon at bounding box center [329, 136] width 4 height 3
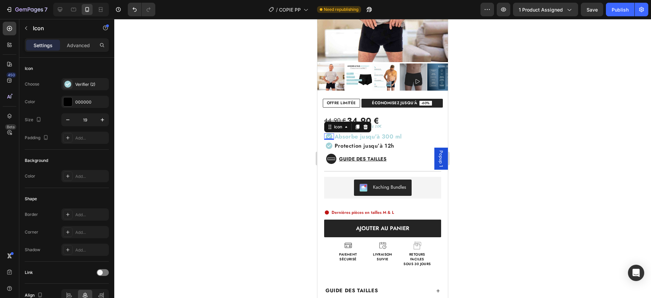
click at [367, 129] on icon at bounding box center [365, 126] width 4 height 5
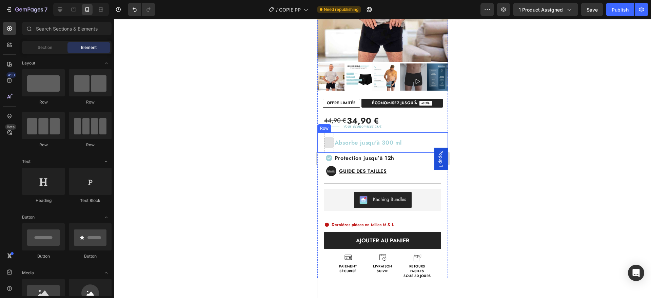
click at [327, 142] on div at bounding box center [328, 142] width 11 height 11
click at [45, 30] on input "text" at bounding box center [66, 29] width 89 height 14
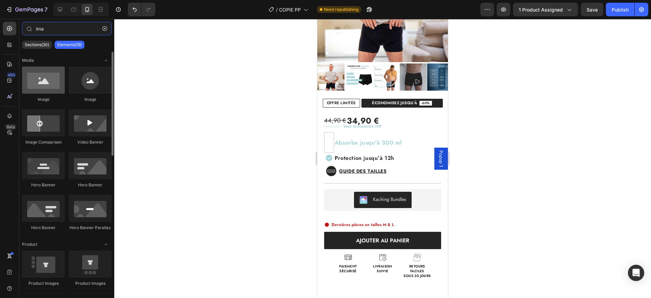
type input "ima"
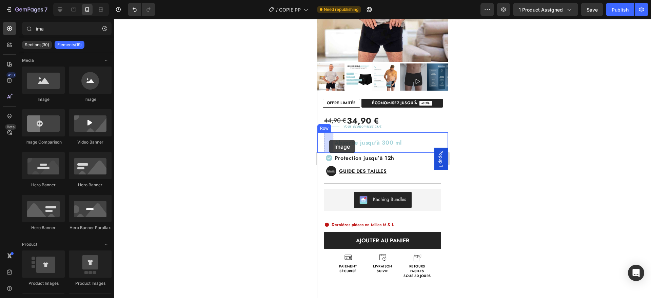
drag, startPoint x: 360, startPoint y: 98, endPoint x: 328, endPoint y: 142, distance: 54.7
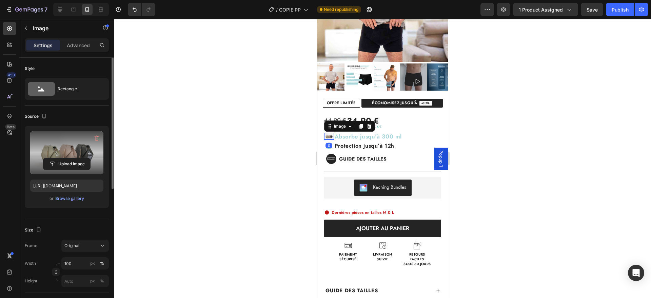
click at [65, 149] on label at bounding box center [66, 152] width 73 height 43
click at [65, 158] on input "file" at bounding box center [66, 164] width 47 height 12
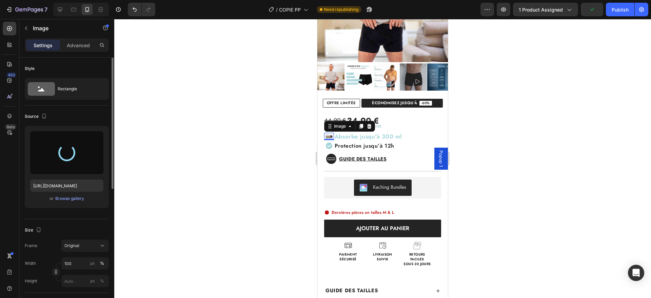
type input "[URL][DOMAIN_NAME]"
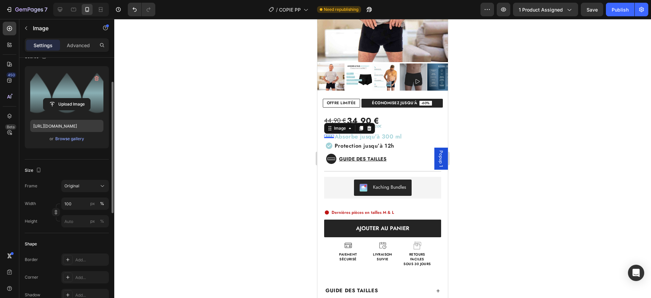
scroll to position [67, 0]
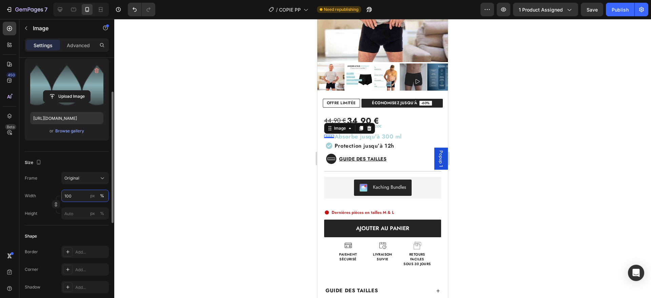
click at [75, 199] on input "100" at bounding box center [84, 195] width 47 height 12
type input "5"
type input "0"
type input "20000000"
click at [53, 153] on div "Size Frame Original Width 20000000 px % Height px %" at bounding box center [67, 188] width 84 height 74
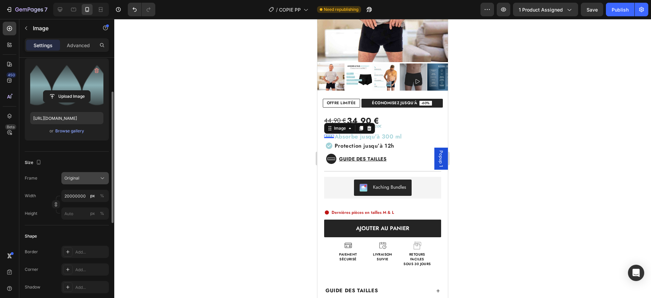
click at [83, 178] on div "Original" at bounding box center [80, 178] width 33 height 6
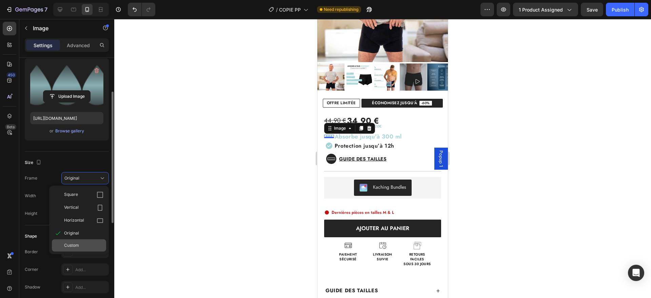
click at [77, 242] on span "Custom" at bounding box center [71, 245] width 15 height 6
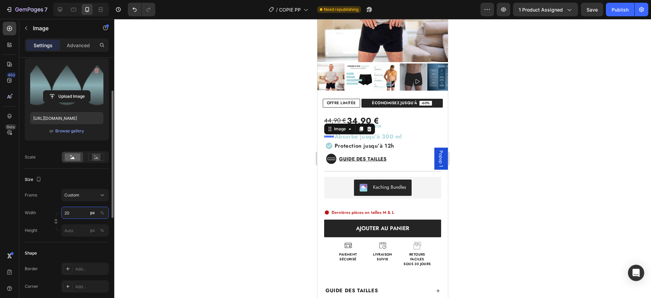
type input "2"
type input "1"
click at [70, 178] on div "Size Frame Custom Width px % Height px %" at bounding box center [67, 205] width 84 height 74
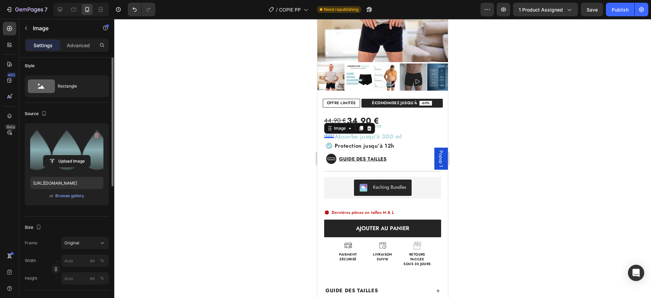
scroll to position [0, 0]
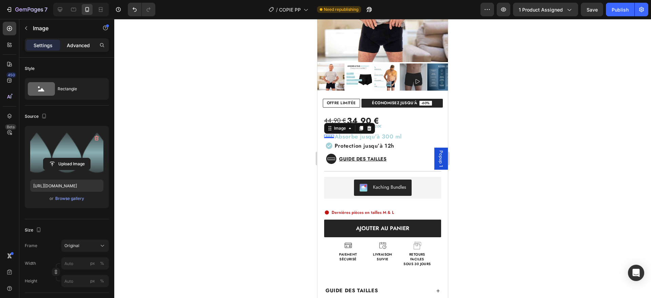
click at [85, 42] on p "Advanced" at bounding box center [78, 45] width 23 height 7
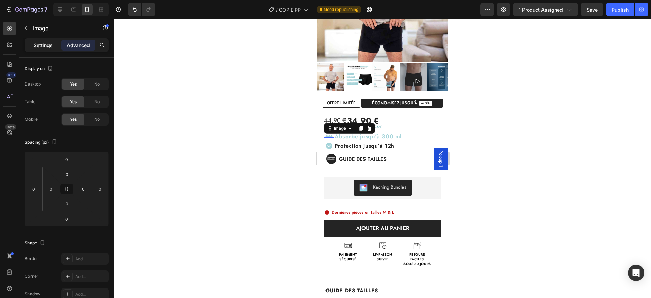
click at [40, 46] on p "Settings" at bounding box center [43, 45] width 19 height 7
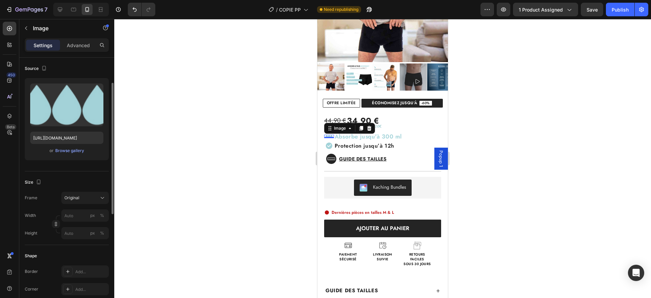
scroll to position [50, 0]
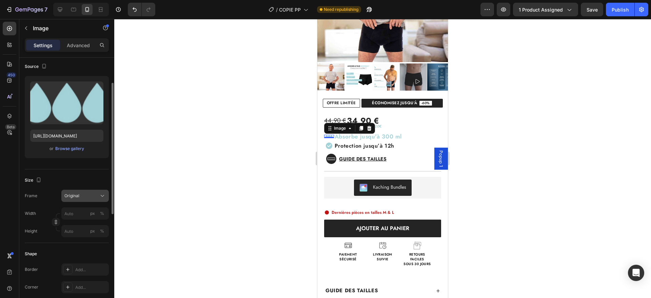
click at [80, 193] on div "Original" at bounding box center [80, 195] width 33 height 6
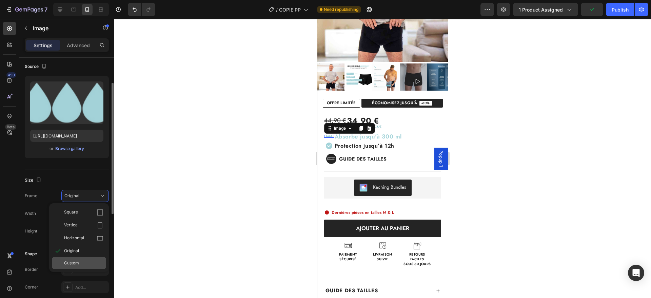
click at [78, 260] on span "Custom" at bounding box center [71, 263] width 15 height 6
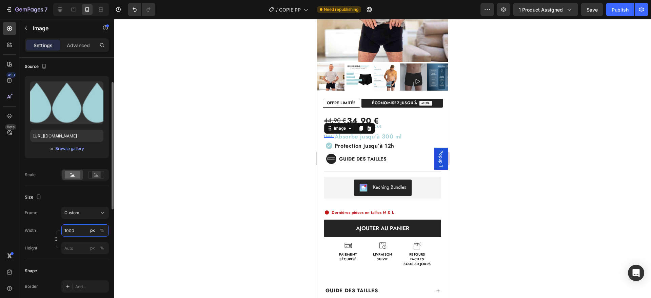
type input "1000"
click at [70, 205] on div "Size Frame Custom Width 1000 px % Height px %" at bounding box center [67, 223] width 84 height 74
click at [71, 212] on span "Custom" at bounding box center [71, 212] width 15 height 6
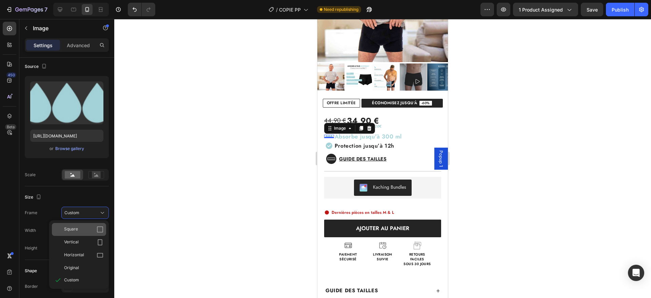
click at [79, 232] on div "Square" at bounding box center [83, 229] width 39 height 7
type input "1000"
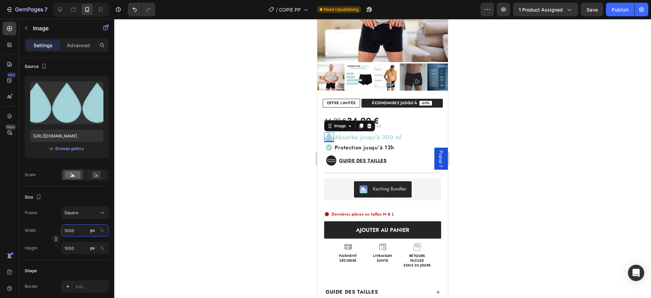
click at [79, 232] on input "1000" at bounding box center [84, 230] width 47 height 12
click at [88, 215] on div "Square" at bounding box center [80, 212] width 33 height 6
click at [88, 198] on div "Size" at bounding box center [67, 196] width 84 height 11
click at [78, 244] on input "1000" at bounding box center [84, 248] width 47 height 12
click at [72, 231] on input "1000" at bounding box center [84, 230] width 47 height 12
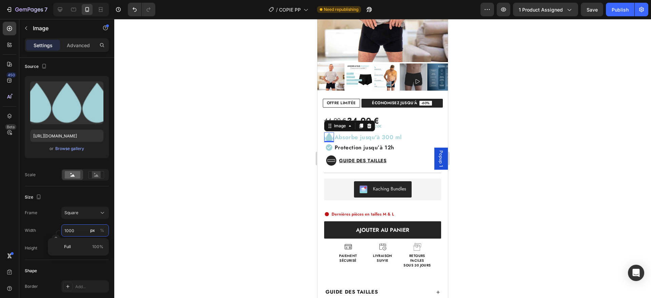
type input "2"
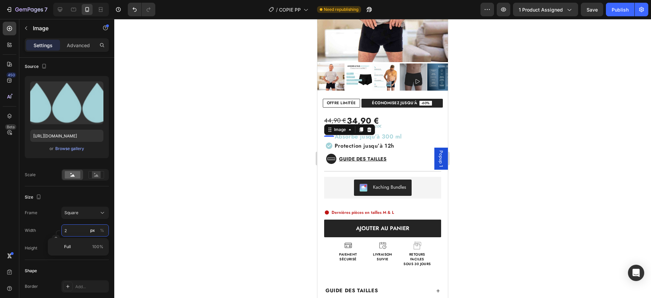
type input "20"
type input "200"
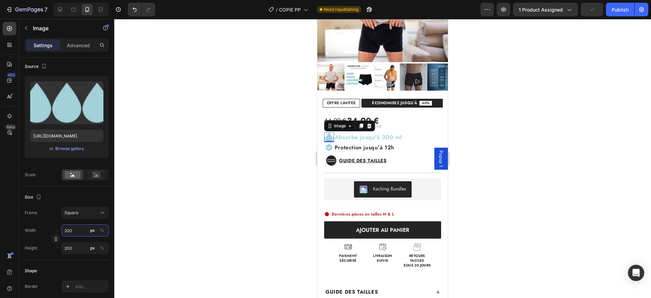
type input "2000"
type input "20000"
type input "2000"
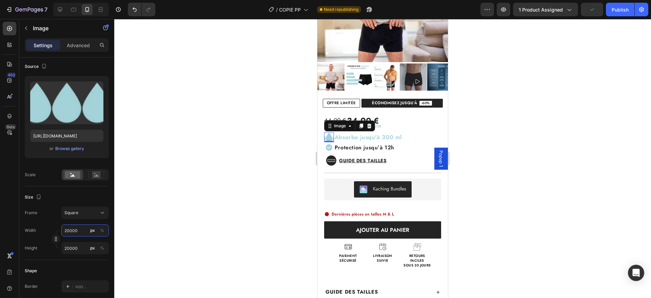
type input "2000"
type input "200"
type input "20"
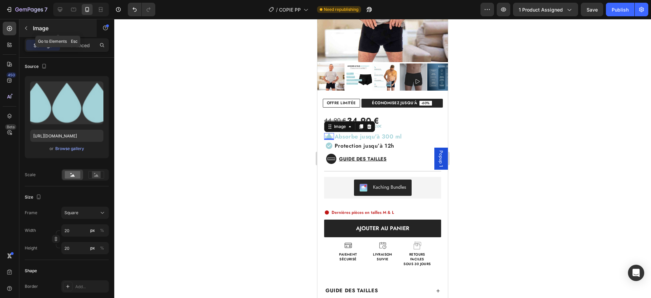
click at [30, 29] on button "button" at bounding box center [26, 28] width 11 height 11
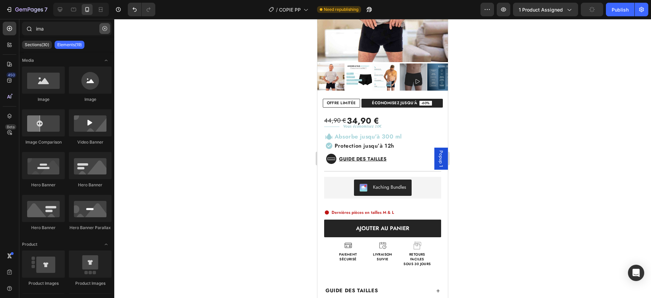
click at [103, 30] on icon "button" at bounding box center [104, 28] width 5 height 5
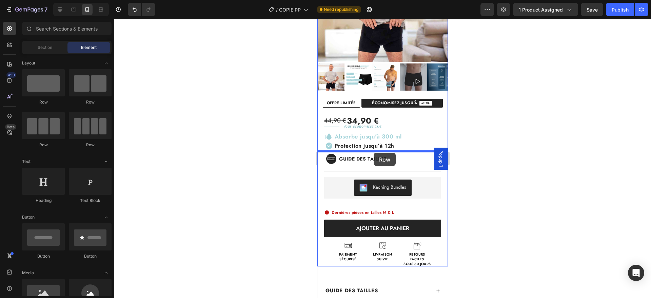
drag, startPoint x: 406, startPoint y: 151, endPoint x: 373, endPoint y: 152, distance: 32.5
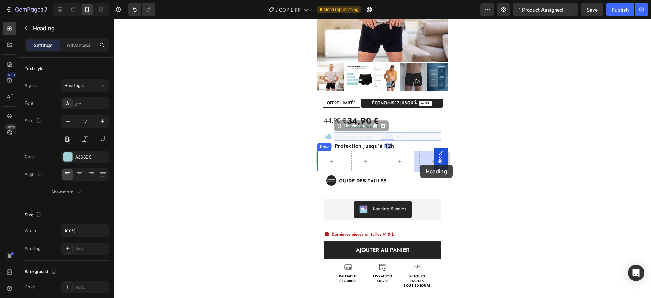
drag, startPoint x: 377, startPoint y: 139, endPoint x: 420, endPoint y: 165, distance: 49.7
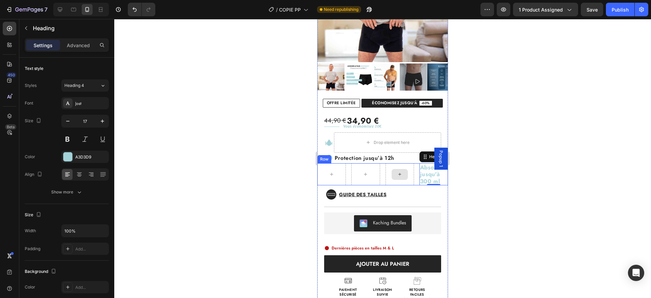
click at [385, 181] on div at bounding box center [399, 174] width 28 height 22
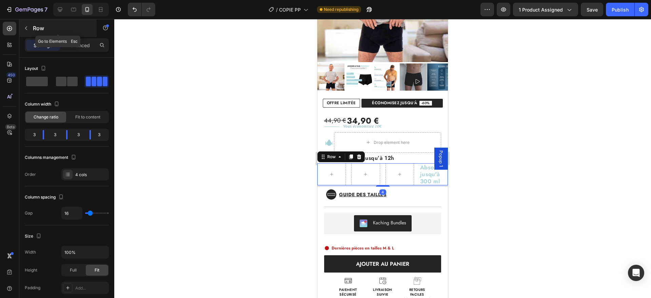
click at [25, 29] on icon "button" at bounding box center [25, 27] width 5 height 5
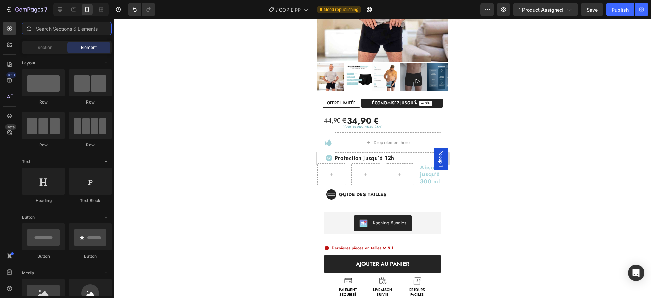
click at [73, 29] on input "text" at bounding box center [66, 29] width 89 height 14
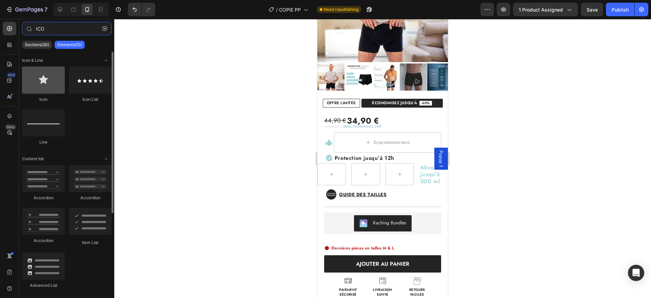
type input "ICO"
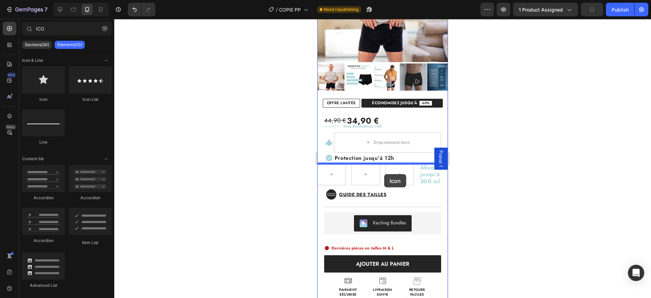
drag, startPoint x: 357, startPoint y: 104, endPoint x: 385, endPoint y: 173, distance: 74.6
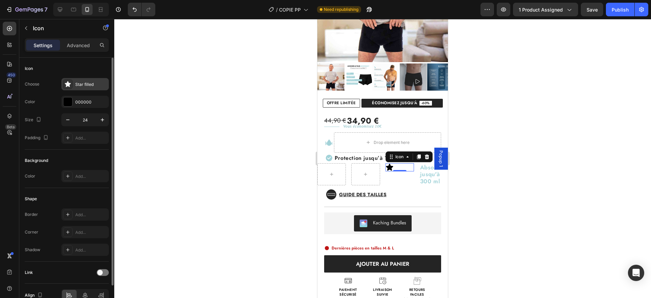
click at [75, 88] on div "Star filled" at bounding box center [84, 84] width 47 height 12
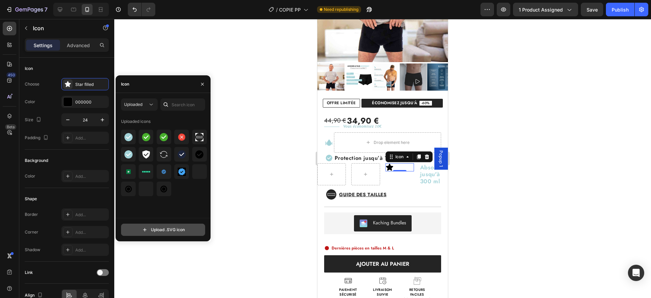
click at [172, 231] on input "file" at bounding box center [162, 230] width 83 height 12
type input "C:\fakepath\trace (3).svg"
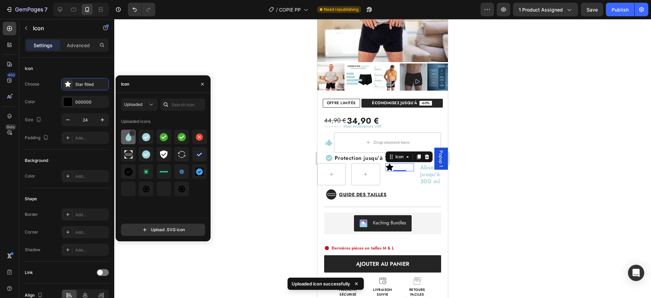
click at [129, 139] on img at bounding box center [128, 137] width 8 height 8
click at [75, 151] on div "Background Color Add..." at bounding box center [67, 168] width 84 height 38
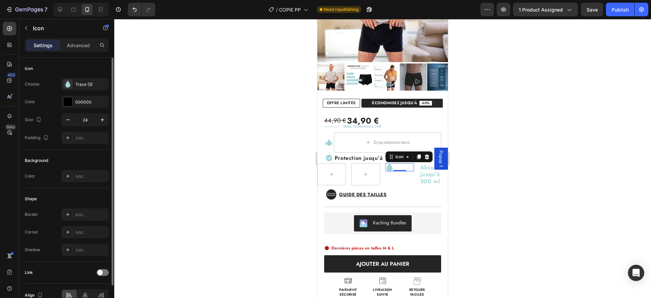
scroll to position [36, 0]
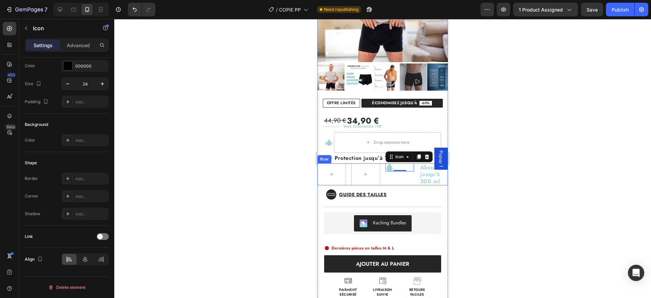
click at [405, 185] on div "Icon 0" at bounding box center [399, 174] width 28 height 22
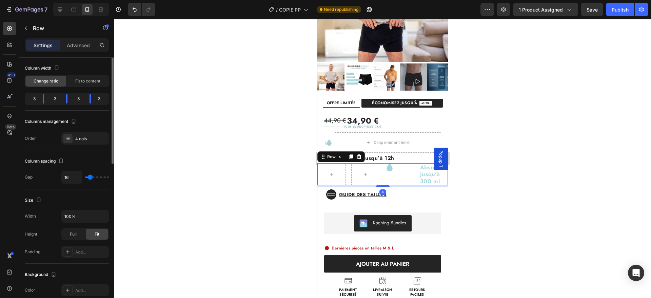
scroll to position [0, 0]
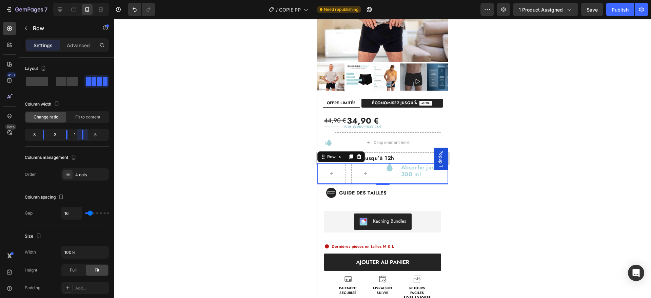
drag, startPoint x: 89, startPoint y: 135, endPoint x: 62, endPoint y: 133, distance: 27.5
click at [62, 0] on body "7 Version history / COPIE PP Need republishing Preview 1 product assigned Save …" at bounding box center [325, 0] width 651 height 0
drag, startPoint x: 43, startPoint y: 135, endPoint x: 34, endPoint y: 136, distance: 8.9
click at [34, 0] on body "7 Version history / COPIE PP Need republishing Preview 1 product assigned Publi…" at bounding box center [325, 0] width 651 height 0
drag, startPoint x: 65, startPoint y: 135, endPoint x: 0, endPoint y: 135, distance: 65.1
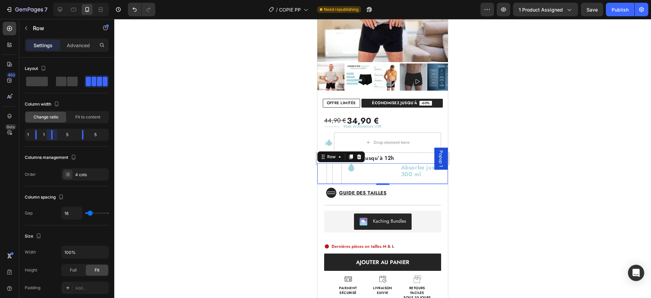
click at [0, 0] on body "7 Version history / COPIE PP Need republishing Preview 1 product assigned Save …" at bounding box center [325, 0] width 651 height 0
drag, startPoint x: 81, startPoint y: 134, endPoint x: 22, endPoint y: 134, distance: 59.3
click at [22, 0] on body "7 Version history / COPIE PP Need republishing Preview 1 product assigned Save …" at bounding box center [325, 0] width 651 height 0
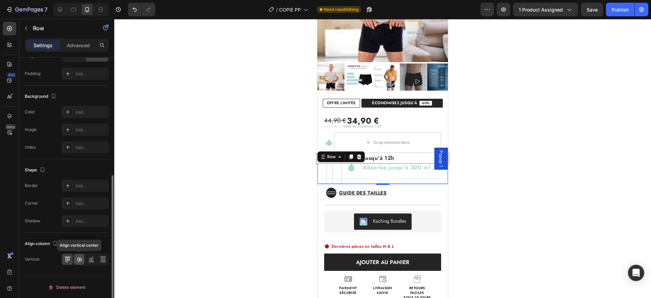
click at [81, 256] on icon at bounding box center [79, 258] width 7 height 7
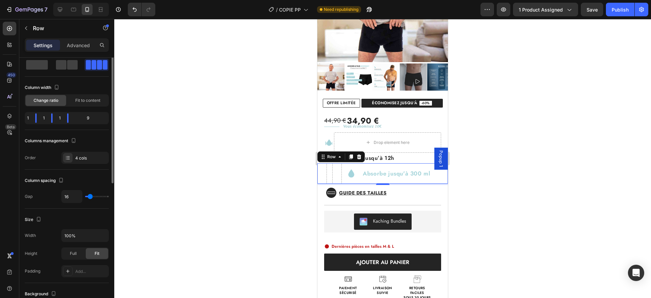
scroll to position [0, 0]
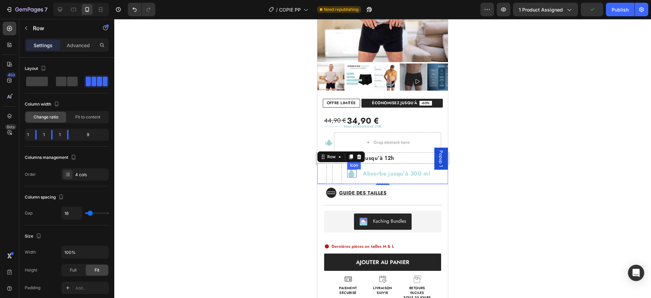
click at [350, 173] on icon at bounding box center [351, 173] width 6 height 8
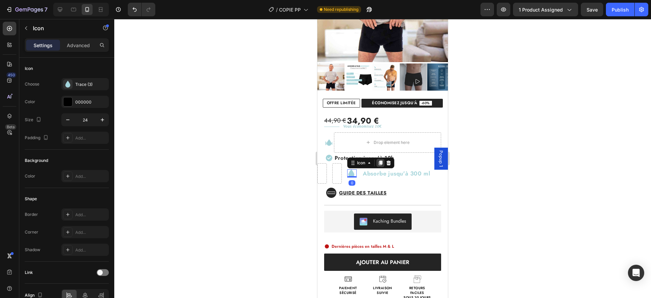
click at [378, 167] on div at bounding box center [380, 163] width 8 height 8
drag, startPoint x: 348, startPoint y: 179, endPoint x: 334, endPoint y: 175, distance: 14.5
click at [365, 164] on icon at bounding box center [365, 162] width 5 height 5
drag, startPoint x: 335, startPoint y: 175, endPoint x: 323, endPoint y: 173, distance: 12.3
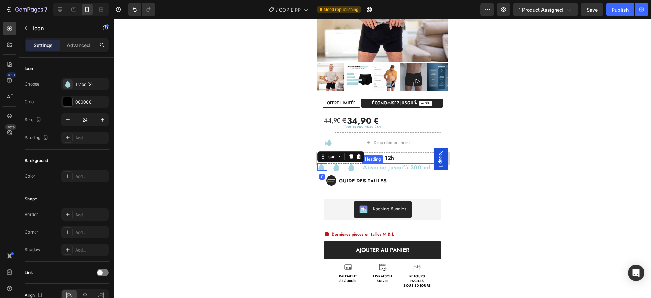
click at [391, 170] on h2 "Absorbe jusqu'à 300 ml" at bounding box center [405, 167] width 86 height 8
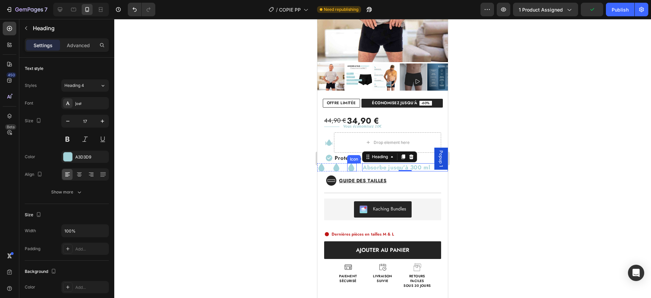
click at [357, 170] on div "Icon Icon Icon Absorbe jusqu'à 300 ml Heading 0 Row" at bounding box center [382, 167] width 130 height 8
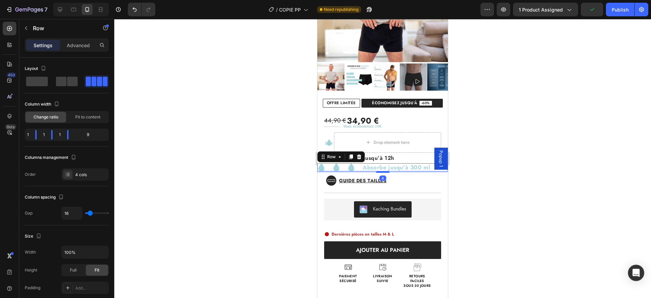
click at [358, 169] on div "Icon Icon Icon Absorbe jusqu'à 300 ml Heading Row 4" at bounding box center [382, 167] width 130 height 8
type input "0"
drag, startPoint x: 91, startPoint y: 213, endPoint x: 56, endPoint y: 213, distance: 35.6
type input "0"
click at [85, 213] on input "range" at bounding box center [97, 212] width 24 height 1
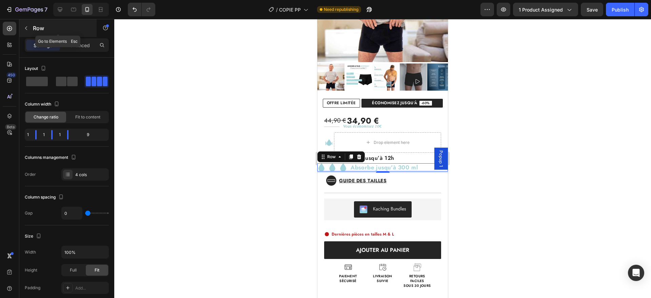
click at [24, 29] on icon "button" at bounding box center [25, 27] width 5 height 5
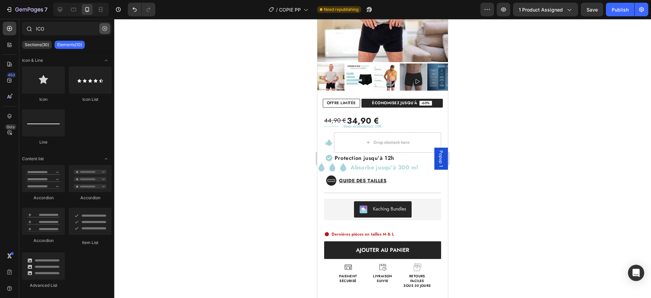
click at [103, 31] on button "button" at bounding box center [104, 28] width 11 height 11
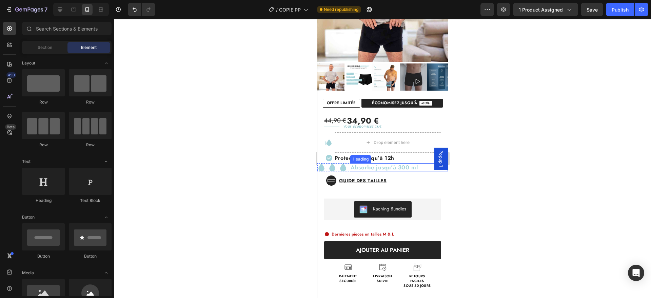
click at [423, 168] on h2 "Absorbe jusqu'à 300 ml" at bounding box center [399, 167] width 98 height 8
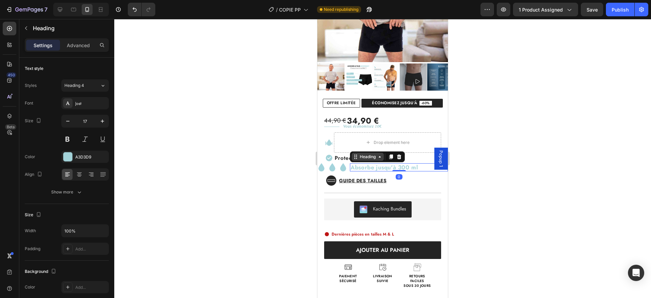
click at [361, 157] on div "Heading" at bounding box center [367, 156] width 19 height 6
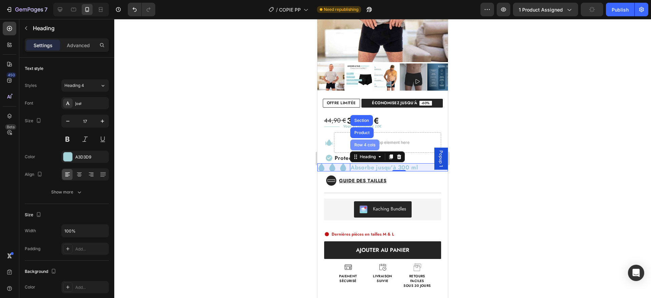
click at [359, 143] on div "Row 4 cols" at bounding box center [365, 145] width 24 height 4
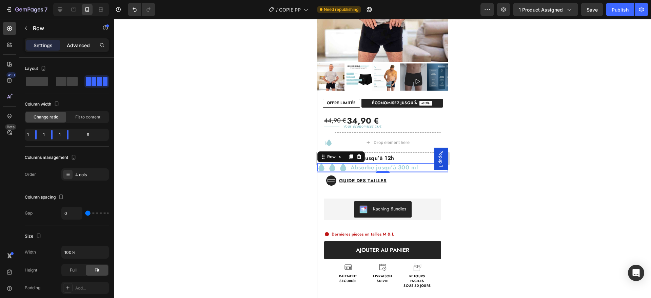
click at [74, 45] on p "Advanced" at bounding box center [78, 45] width 23 height 7
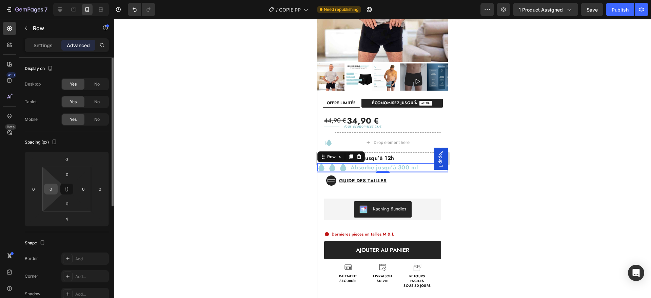
click at [49, 190] on input "0" at bounding box center [51, 189] width 10 height 10
type input "20"
click at [84, 189] on input "0" at bounding box center [83, 189] width 10 height 10
type input "2"
type input "4"
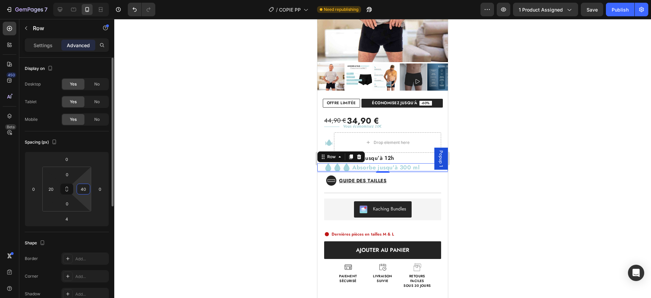
type input "4"
type input "6"
type input "8"
type input "70"
click at [351, 169] on h2 "Absorbe jusqu'à 300 ml" at bounding box center [386, 167] width 75 height 8
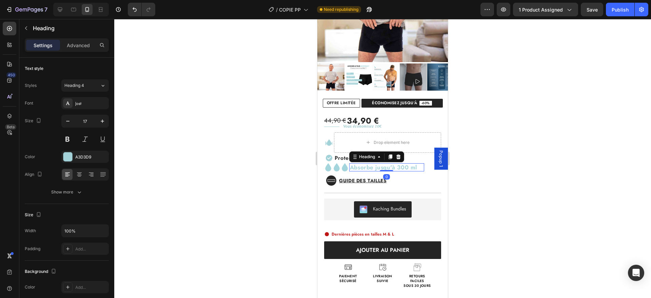
click at [349, 169] on h2 "Absorbe jusqu'à 300 ml" at bounding box center [386, 167] width 75 height 8
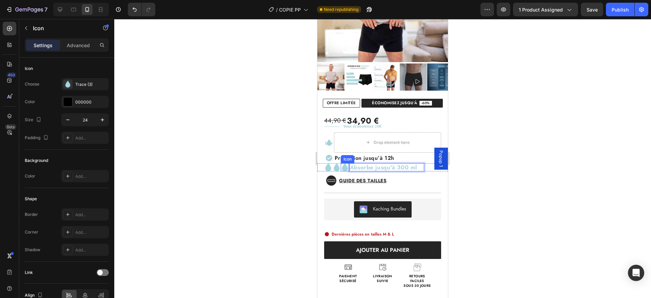
click at [344, 169] on icon at bounding box center [345, 167] width 6 height 8
click at [73, 48] on div "Advanced" at bounding box center [78, 45] width 34 height 11
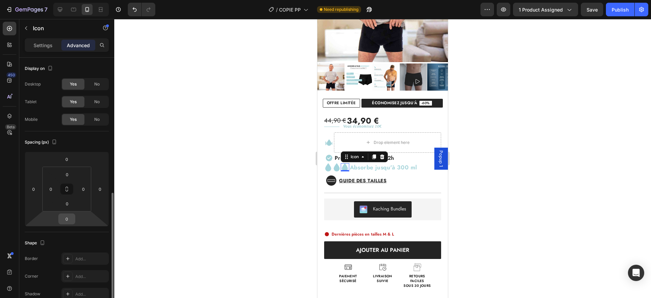
scroll to position [193, 0]
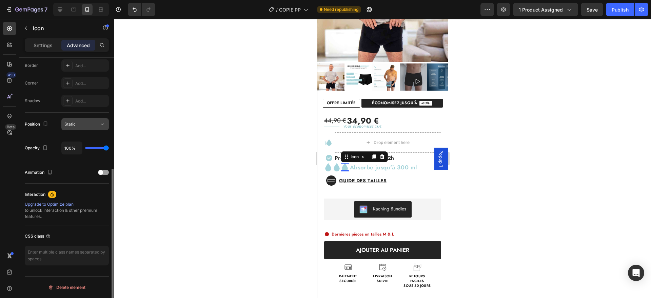
click at [93, 122] on div "Static" at bounding box center [81, 124] width 35 height 6
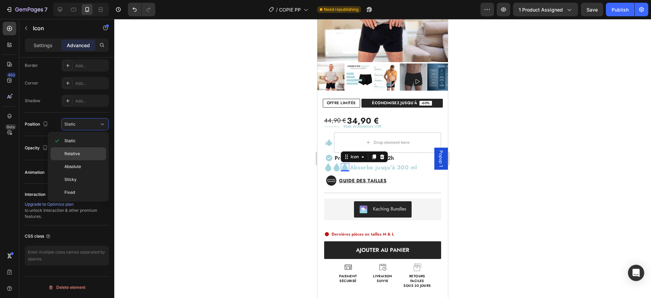
click at [80, 150] on p "Relative" at bounding box center [83, 153] width 39 height 6
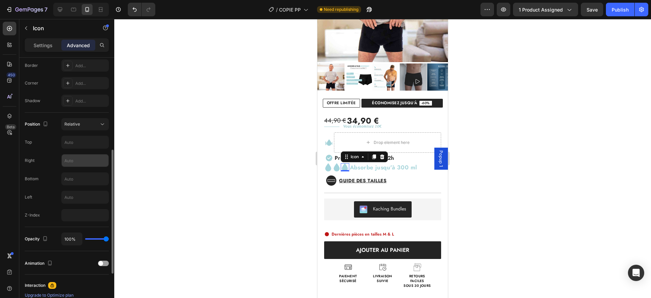
click at [75, 161] on input "text" at bounding box center [85, 160] width 47 height 12
type input "2"
type input "3"
click at [334, 168] on icon at bounding box center [336, 167] width 6 height 8
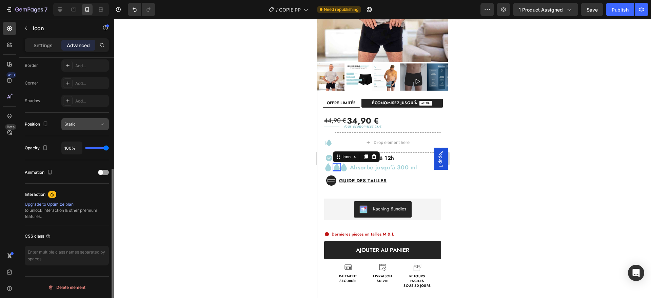
click at [87, 127] on button "Static" at bounding box center [84, 124] width 47 height 12
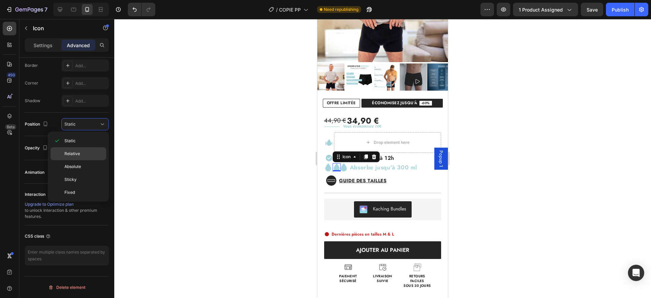
click at [85, 152] on p "Relative" at bounding box center [83, 153] width 39 height 6
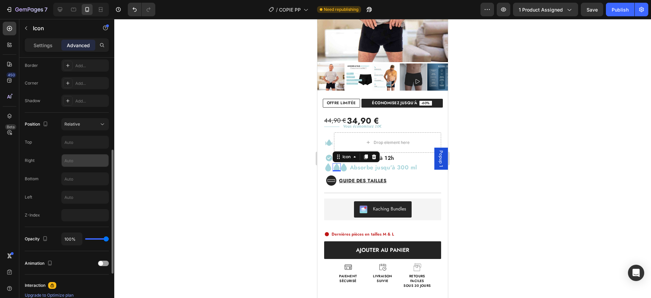
click at [69, 160] on input "text" at bounding box center [85, 160] width 47 height 12
type input "3"
click at [386, 117] on div "44,90 € 34,90 €" at bounding box center [386, 121] width 124 height 12
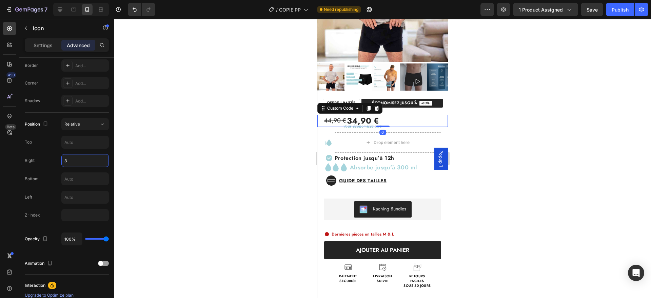
scroll to position [0, 0]
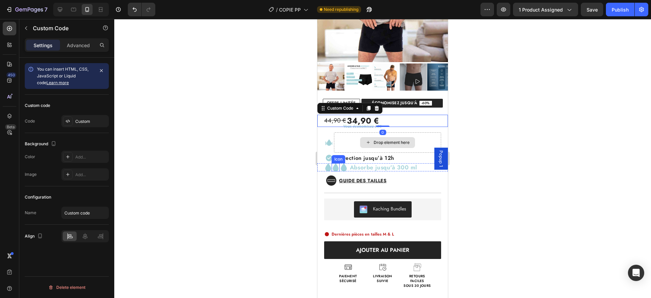
click at [336, 168] on icon at bounding box center [335, 167] width 6 height 8
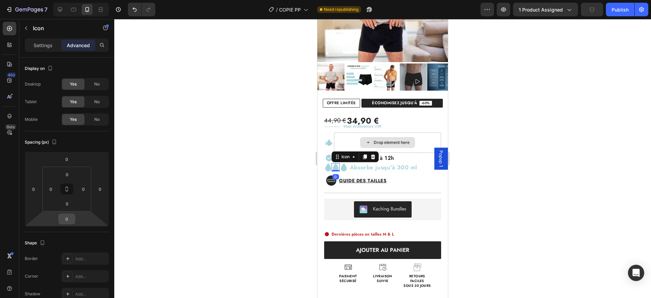
scroll to position [284, 0]
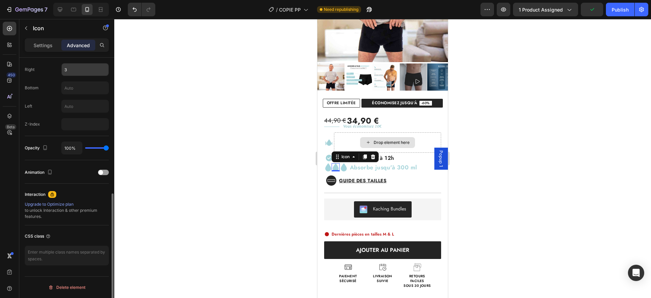
click at [72, 74] on input "3" at bounding box center [85, 69] width 47 height 12
type input "4"
click at [342, 167] on icon at bounding box center [344, 167] width 6 height 8
click at [83, 69] on input "3" at bounding box center [85, 69] width 47 height 12
type input "4"
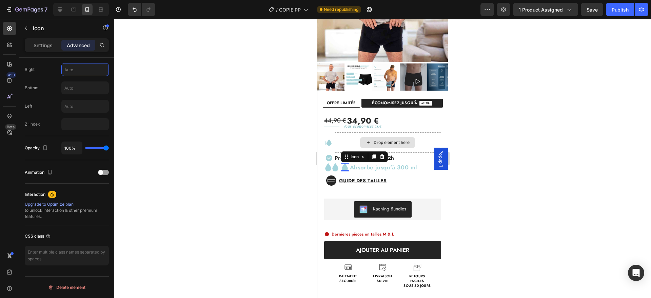
type input "5"
click at [378, 176] on p "Guide des tailles" at bounding box center [362, 180] width 47 height 9
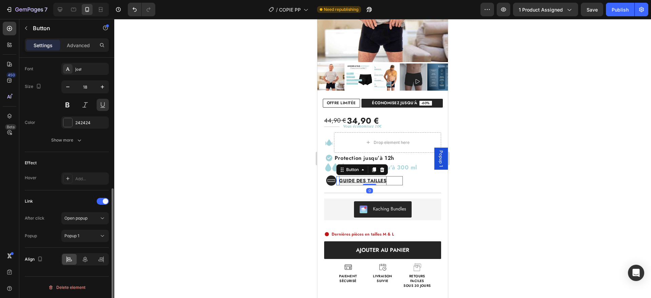
scroll to position [0, 0]
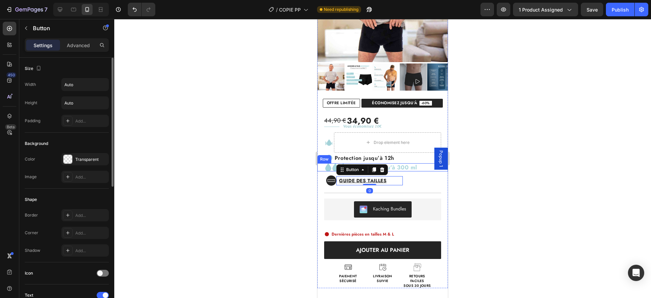
click at [422, 169] on div "Icon Icon Icon Absorbe jusqu'à 300 ml Heading Row" at bounding box center [382, 167] width 130 height 8
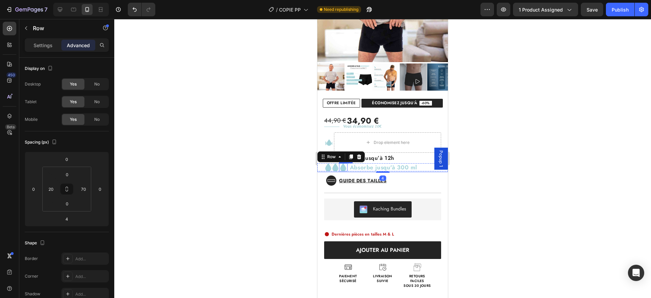
click at [344, 168] on icon at bounding box center [343, 167] width 6 height 8
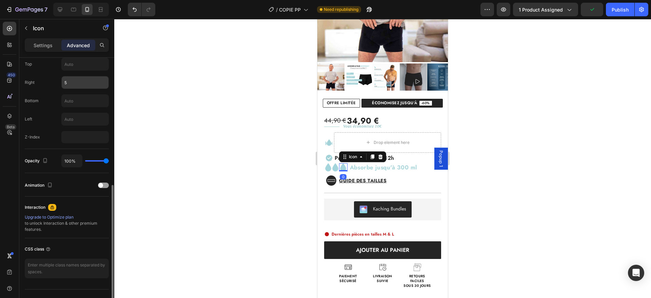
scroll to position [269, 0]
click at [79, 83] on input "5" at bounding box center [85, 84] width 47 height 12
type input "7"
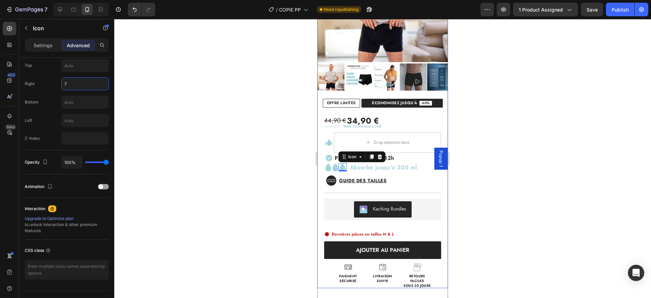
click at [413, 171] on div "44,90 € 34,90 € Custom Code Title Line Vous économisez 10€ Text Block Row Image…" at bounding box center [382, 197] width 130 height 180
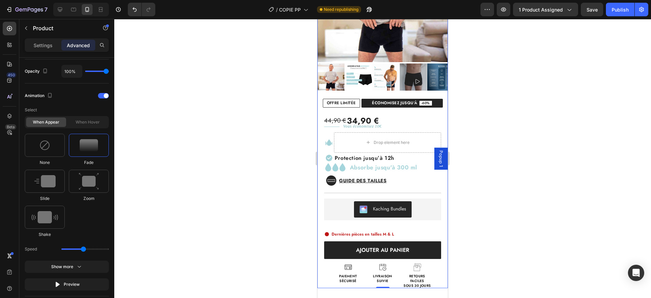
scroll to position [0, 0]
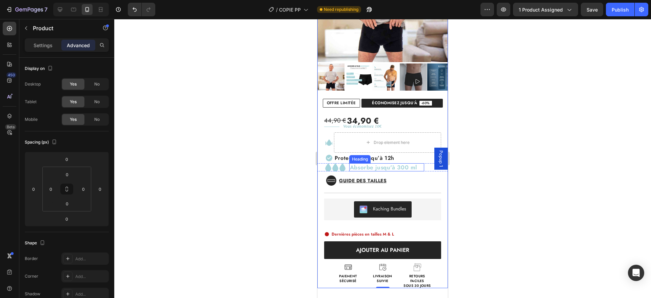
click at [412, 169] on p "Absorbe jusqu'à 300 ml" at bounding box center [387, 167] width 74 height 7
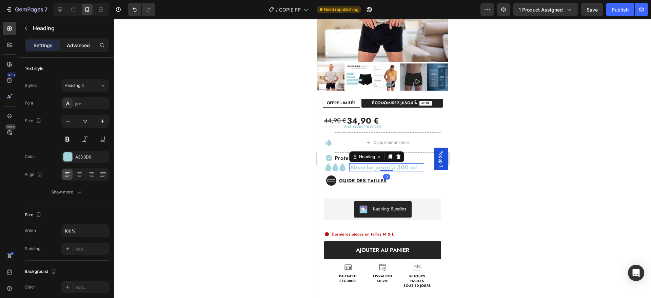
click at [71, 47] on p "Advanced" at bounding box center [78, 45] width 23 height 7
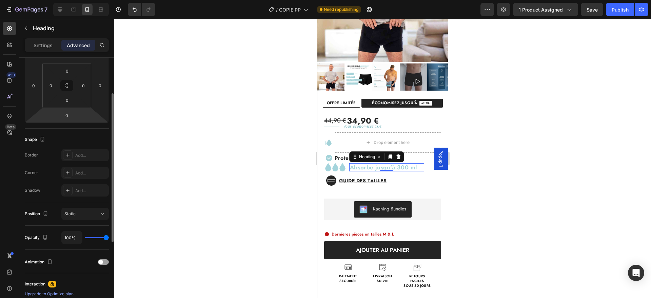
scroll to position [88, 0]
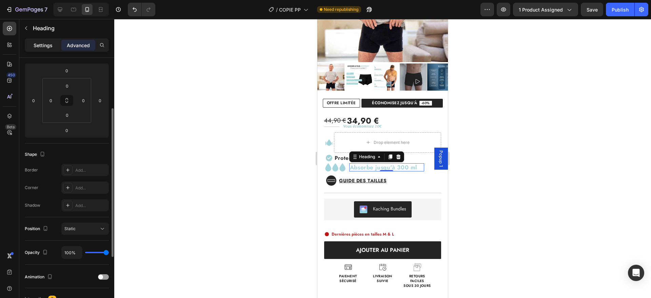
click at [43, 48] on div "Settings" at bounding box center [43, 45] width 34 height 11
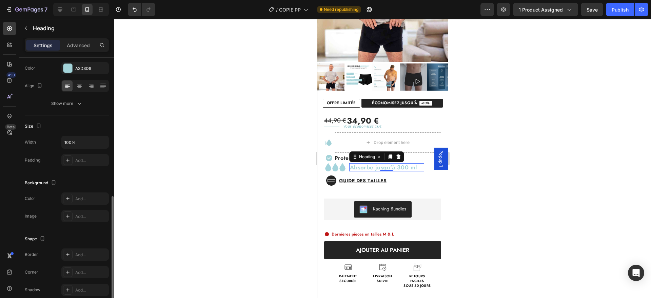
scroll to position [181, 0]
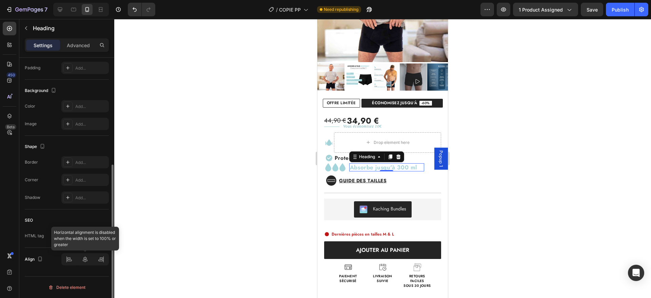
click at [86, 262] on div at bounding box center [84, 259] width 47 height 12
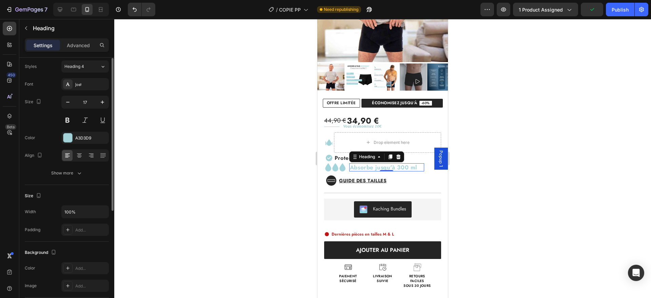
scroll to position [11, 0]
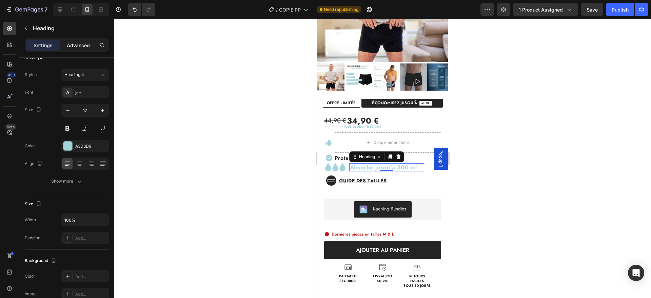
click at [76, 47] on p "Advanced" at bounding box center [78, 45] width 23 height 7
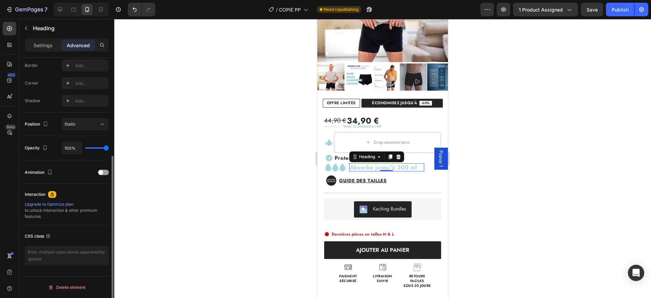
scroll to position [181, 0]
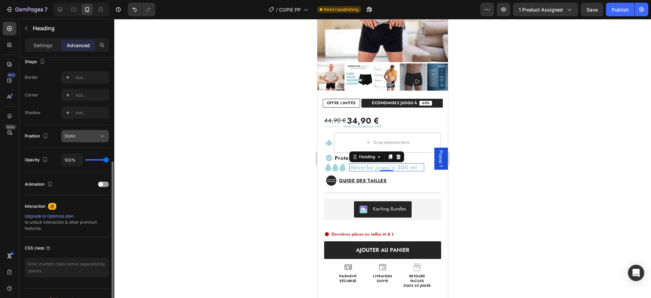
click at [77, 137] on div "Static" at bounding box center [81, 136] width 35 height 6
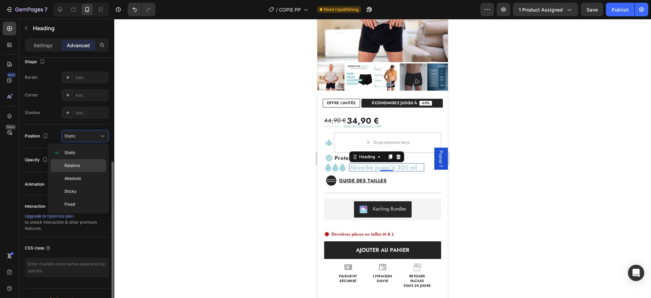
click at [76, 164] on span "Relative" at bounding box center [72, 165] width 16 height 6
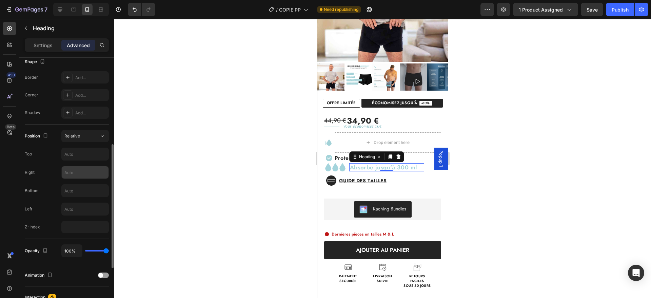
click at [81, 171] on input "text" at bounding box center [85, 172] width 47 height 12
type input "2"
type input "5"
type input "1"
type input "9"
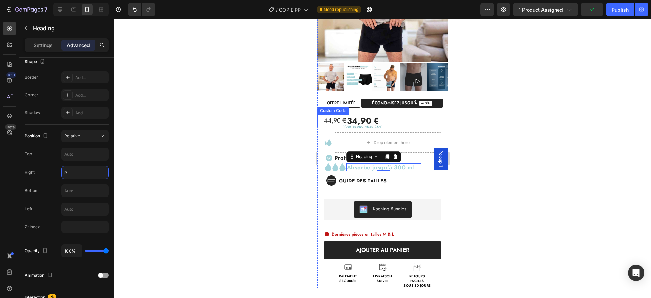
click at [419, 120] on div "44,90 € 34,90 €" at bounding box center [386, 121] width 124 height 12
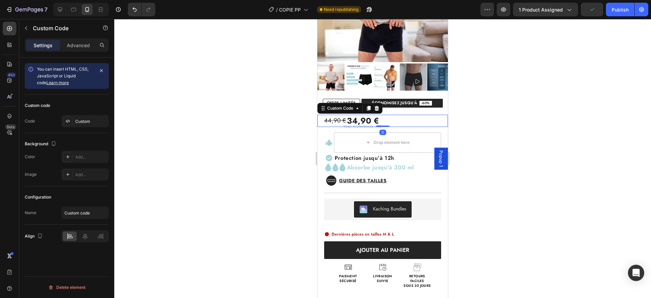
scroll to position [0, 0]
click at [330, 148] on div "Image" at bounding box center [329, 142] width 10 height 20
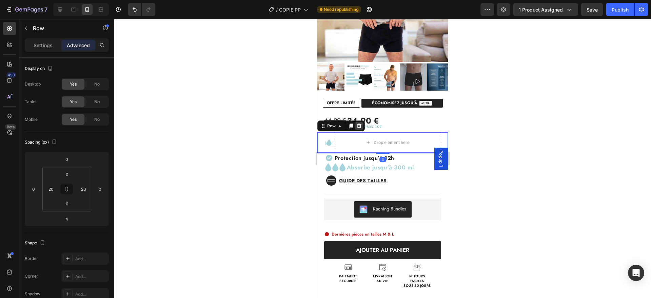
click at [357, 125] on icon at bounding box center [359, 125] width 4 height 5
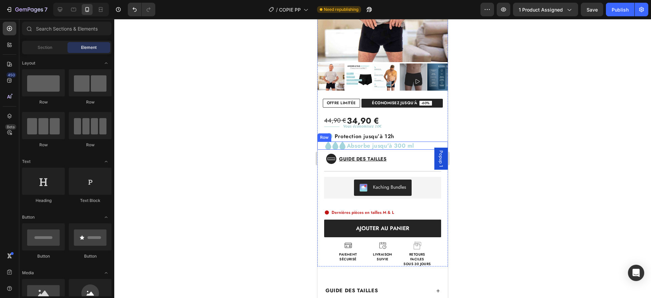
click at [424, 143] on div "Icon Icon Icon Absorbe jusqu'à 300 ml Heading Row" at bounding box center [382, 145] width 130 height 8
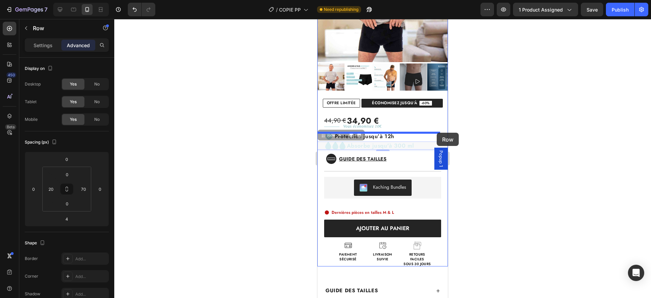
drag, startPoint x: 418, startPoint y: 145, endPoint x: 436, endPoint y: 132, distance: 22.7
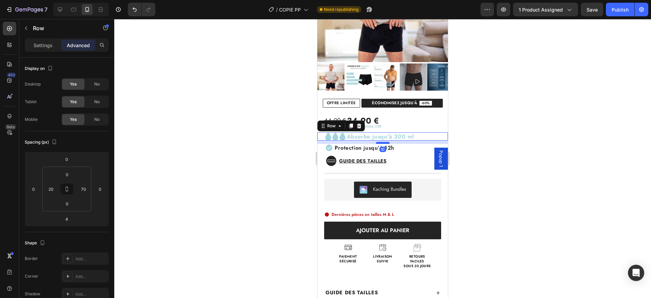
click at [384, 144] on div at bounding box center [383, 143] width 14 height 2
type input "11"
click at [347, 139] on p "Absorbe jusqu'à 300 ml" at bounding box center [384, 136] width 74 height 7
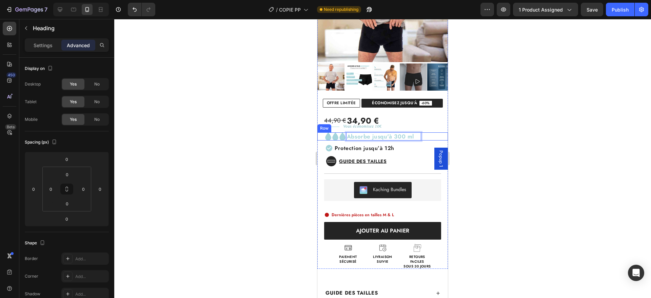
click at [430, 133] on div "Icon Icon Icon Absorbe jusqu'à 300 ml Heading 0 Row" at bounding box center [382, 136] width 130 height 8
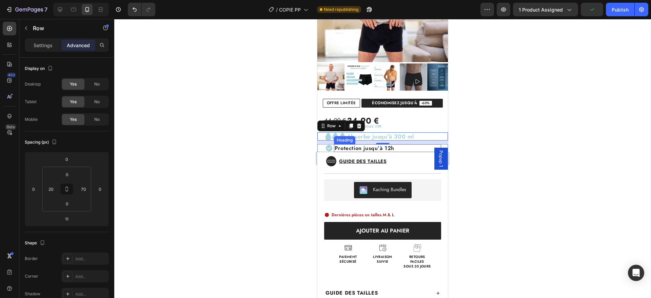
click at [410, 149] on h2 "Protection jusqu’à 12h" at bounding box center [387, 148] width 107 height 8
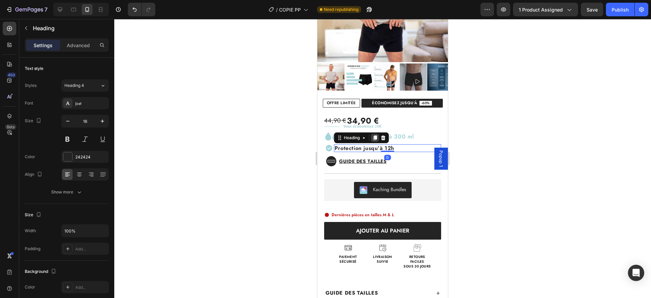
click at [372, 137] on icon at bounding box center [374, 137] width 5 height 5
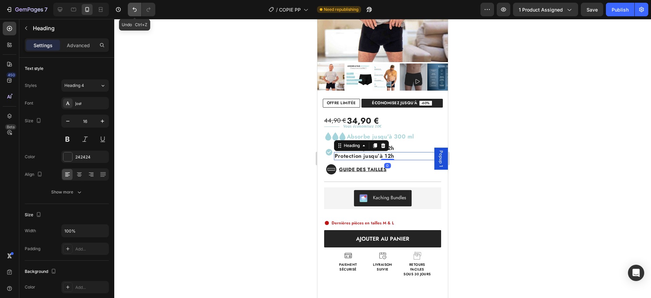
click at [135, 11] on icon "Undo/Redo" at bounding box center [134, 9] width 7 height 7
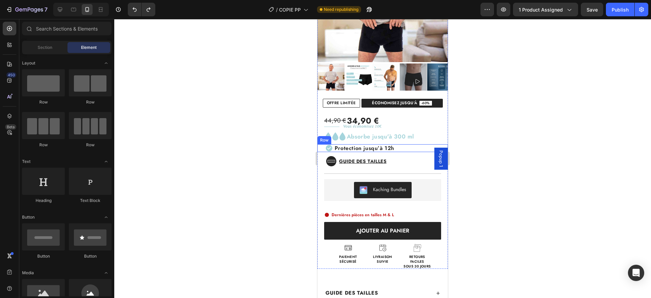
click at [323, 148] on div "Icon Protection jusqu’à 12h Heading Row" at bounding box center [382, 148] width 130 height 8
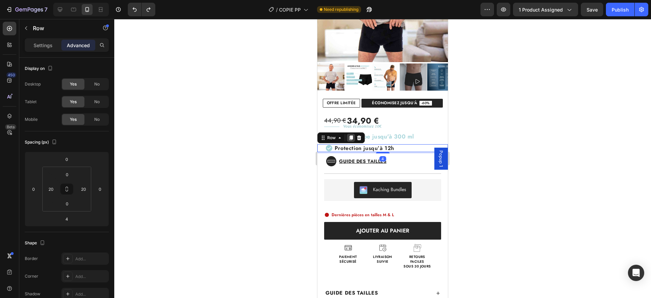
click at [350, 137] on icon at bounding box center [351, 137] width 4 height 5
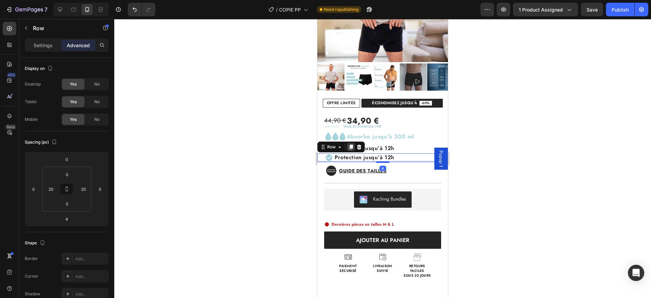
click at [352, 149] on icon at bounding box center [351, 147] width 4 height 5
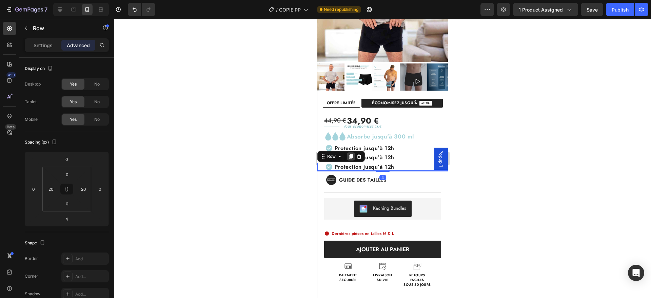
click at [352, 157] on icon at bounding box center [351, 156] width 4 height 5
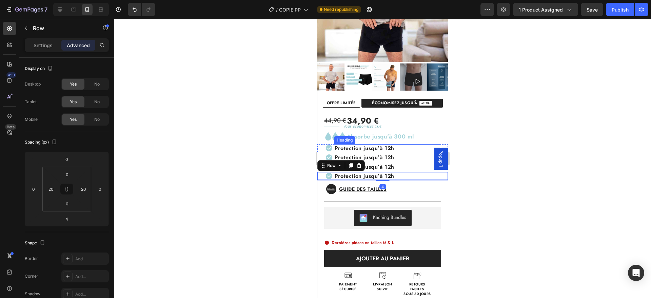
click at [403, 143] on div "44,90 € 34,90 € Custom Code Title Line Vous économisez 10€ Text Block Row Icon …" at bounding box center [382, 201] width 130 height 188
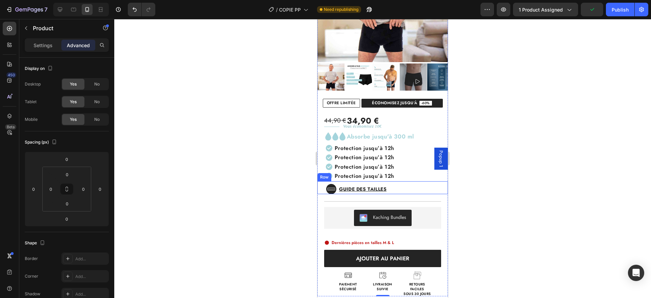
click at [400, 182] on div "Icon Guide des tailles Button Row" at bounding box center [382, 187] width 130 height 13
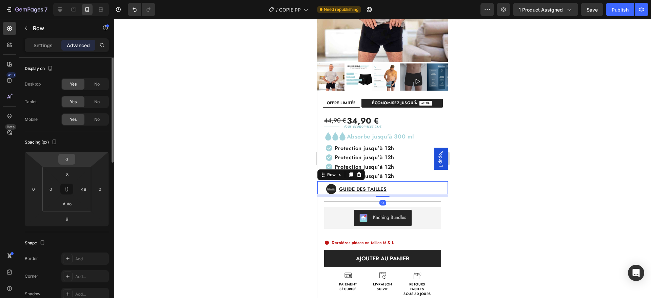
click at [65, 160] on input "0" at bounding box center [67, 159] width 14 height 10
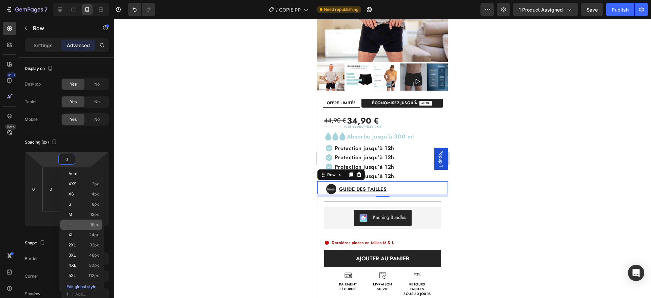
click at [82, 224] on p "L 16px" at bounding box center [83, 224] width 30 height 5
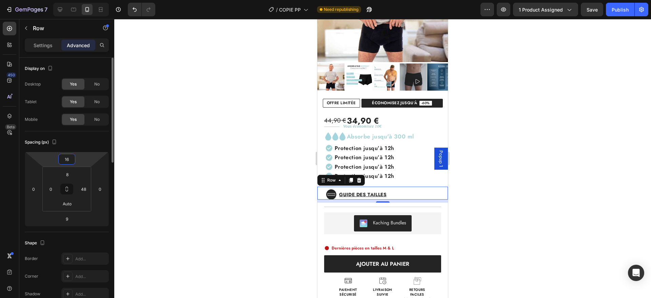
click at [65, 162] on input "16" at bounding box center [67, 159] width 14 height 10
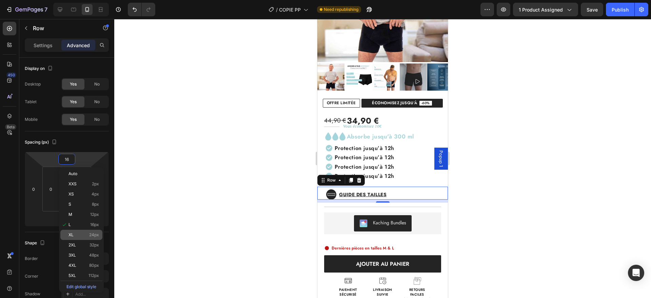
click at [75, 233] on p "XL 24px" at bounding box center [83, 234] width 30 height 5
type input "24"
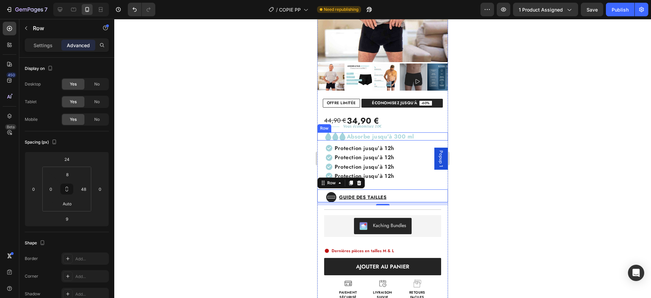
click at [417, 135] on div "Icon Icon Icon Absorbe jusqu'à 300 ml Heading Row" at bounding box center [382, 136] width 130 height 8
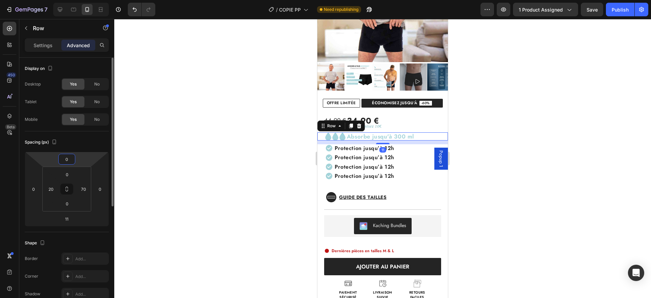
click at [67, 157] on input "0" at bounding box center [67, 159] width 14 height 10
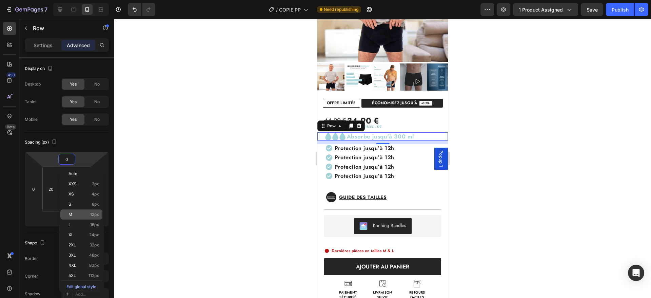
click at [88, 217] on div "M 12px" at bounding box center [81, 214] width 42 height 10
type input "12"
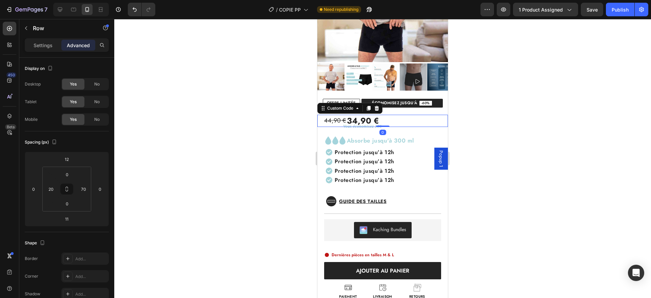
click at [422, 117] on div "44,90 € 34,90 €" at bounding box center [386, 121] width 124 height 12
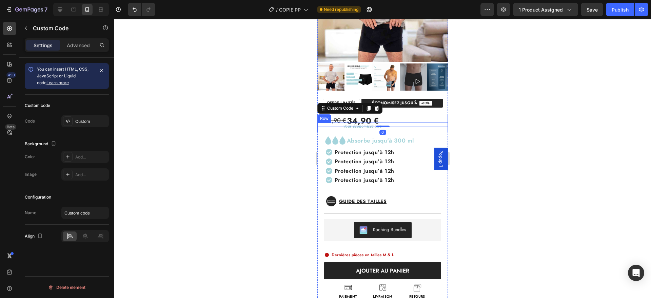
click at [428, 130] on div "Vous économisez 10€ Text Block" at bounding box center [396, 126] width 103 height 8
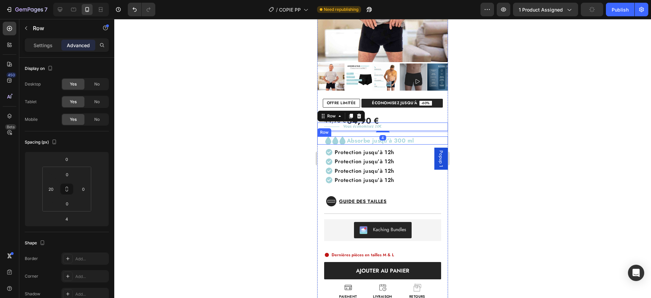
click at [422, 140] on div "Icon Icon Icon Absorbe jusqu'à 300 ml Heading Row" at bounding box center [382, 140] width 130 height 8
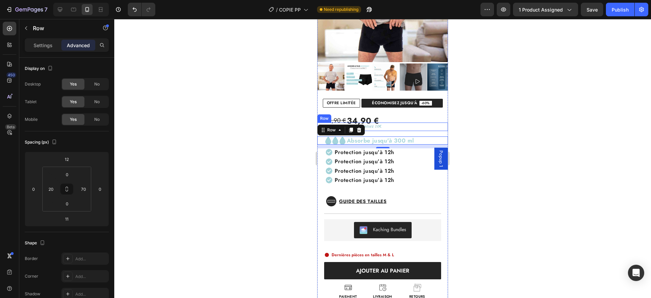
click at [417, 126] on div "Vous économisez 10€ Text Block" at bounding box center [396, 126] width 103 height 8
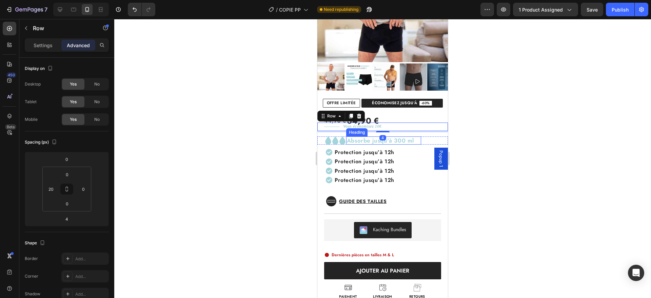
click at [408, 140] on p "Absorbe jusqu'à 300 ml" at bounding box center [384, 140] width 74 height 7
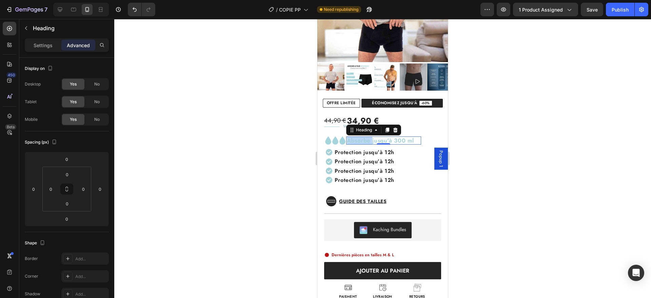
click at [354, 142] on p "Absorbe jusqu'à 300 ml" at bounding box center [384, 140] width 74 height 7
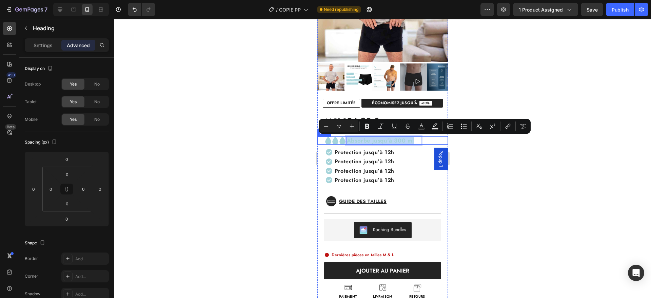
click at [427, 139] on div "Icon Icon Icon Absorbe jusqu'à 300 ml Heading 0 Row" at bounding box center [382, 140] width 130 height 8
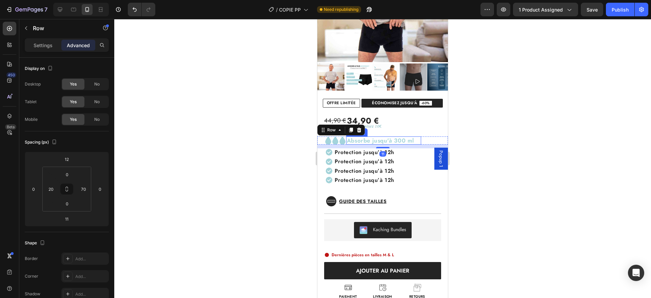
click at [391, 140] on p "Absorbe jusqu'à 300 ml" at bounding box center [384, 140] width 74 height 7
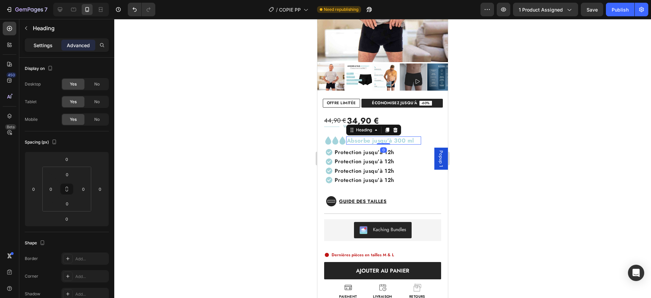
click at [41, 46] on p "Settings" at bounding box center [43, 45] width 19 height 7
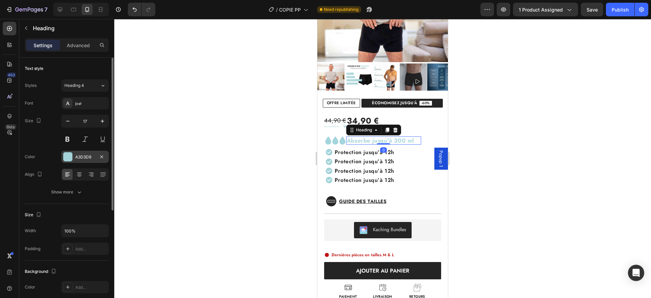
click at [84, 155] on div "A3D3D9" at bounding box center [85, 157] width 20 height 6
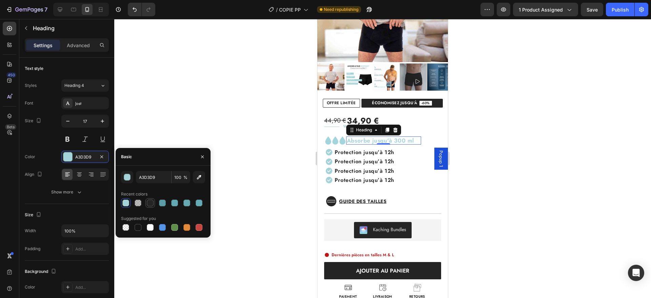
click at [151, 199] on div at bounding box center [150, 202] width 7 height 7
click at [125, 203] on div at bounding box center [125, 202] width 7 height 7
type input "A3D3D9"
click at [409, 152] on h2 "Protection jusqu’à 12h" at bounding box center [387, 152] width 107 height 8
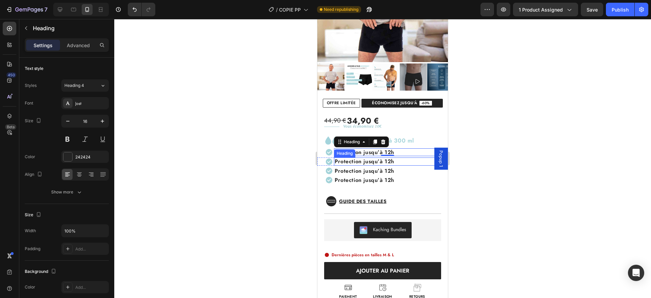
click at [353, 162] on h2 "Protection jusqu’à 12h" at bounding box center [387, 161] width 107 height 8
click at [353, 162] on p "Protection jusqu’à 12h" at bounding box center [387, 161] width 106 height 6
click at [386, 163] on p "Hypoallergénique, doux pour la peau" at bounding box center [387, 161] width 106 height 6
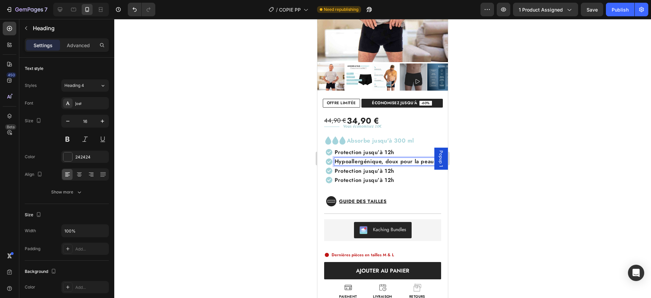
click at [372, 164] on p "Hypoallergénique, doux pour la peau" at bounding box center [387, 161] width 106 height 6
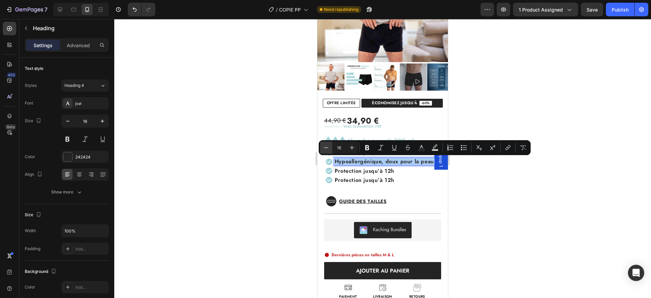
click at [325, 146] on icon "Editor contextual toolbar" at bounding box center [326, 147] width 7 height 7
type input "14"
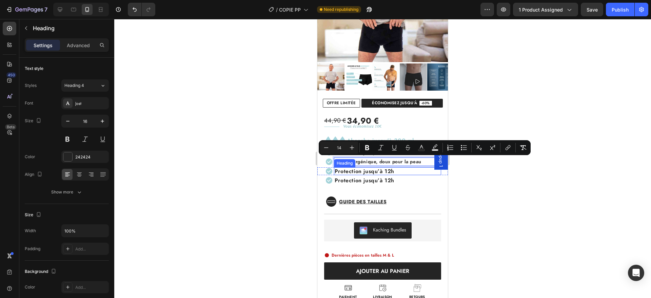
click at [396, 174] on h2 "Protection jusqu’à 12h" at bounding box center [387, 171] width 107 height 8
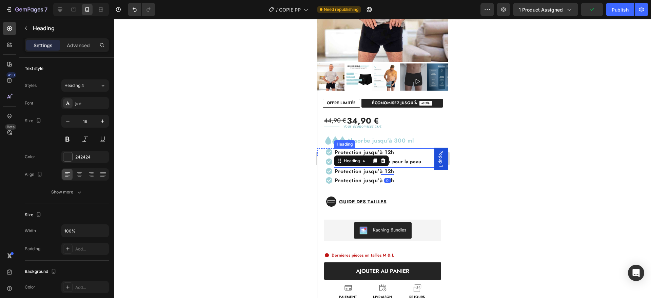
click at [397, 153] on h2 "Protection jusqu’à 12h" at bounding box center [387, 152] width 107 height 8
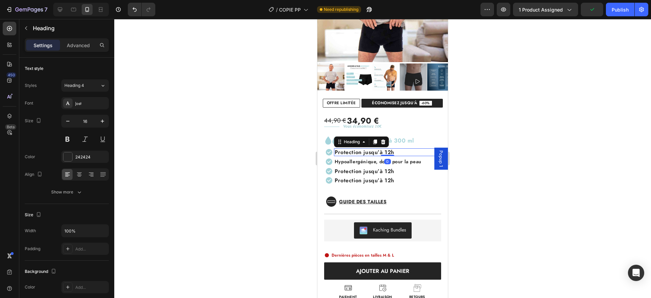
click at [395, 153] on h2 "Protection jusqu’à 12h" at bounding box center [387, 152] width 107 height 8
click at [395, 153] on p "Protection jusqu’à 12h" at bounding box center [387, 152] width 106 height 6
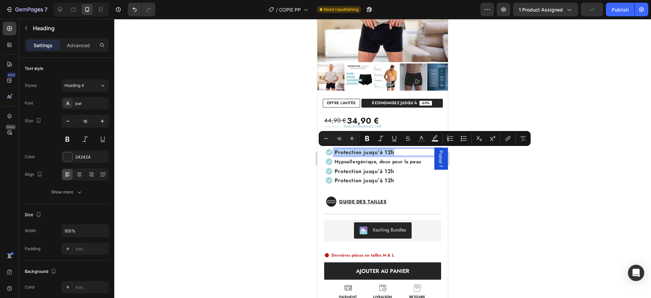
click at [395, 153] on p "Protection jusqu’à 12h" at bounding box center [387, 152] width 106 height 6
click at [322, 137] on button "Minus" at bounding box center [326, 138] width 12 height 12
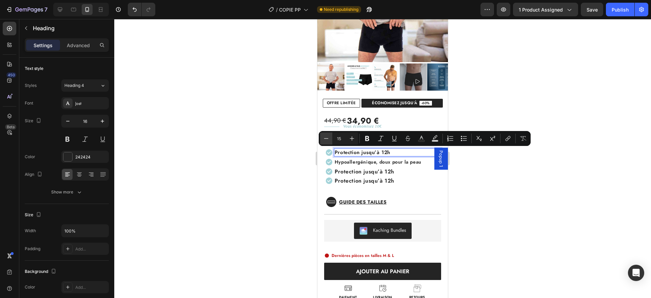
click at [322, 137] on button "Minus" at bounding box center [326, 138] width 12 height 12
type input "14"
click at [369, 172] on h2 "Protection jusqu’à 12h" at bounding box center [387, 171] width 107 height 8
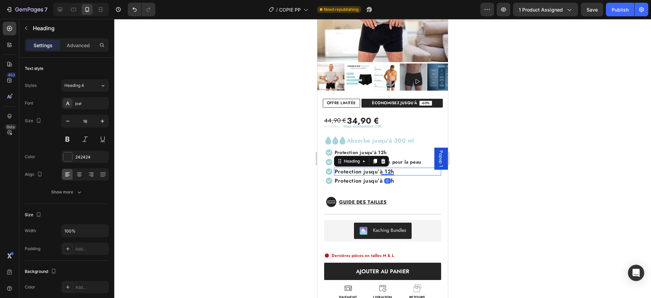
click at [369, 172] on p "Protection jusqu’à 12h" at bounding box center [387, 171] width 106 height 6
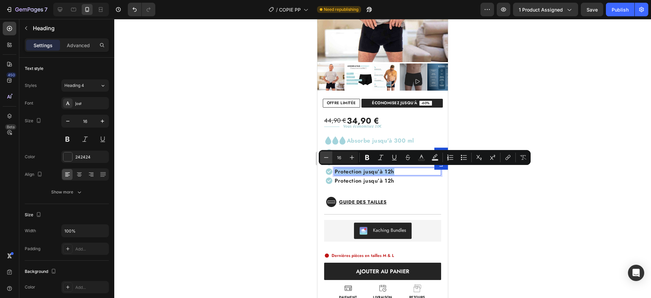
click at [327, 159] on icon "Editor contextual toolbar" at bounding box center [326, 157] width 7 height 7
type input "14"
click at [366, 180] on h2 "Protection jusqu’à 12h" at bounding box center [387, 181] width 107 height 8
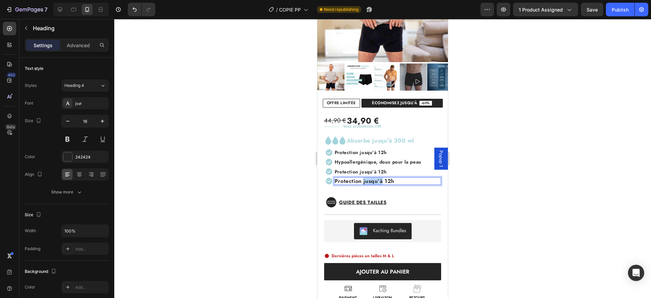
click at [366, 180] on p "Protection jusqu’à 12h" at bounding box center [387, 181] width 106 height 6
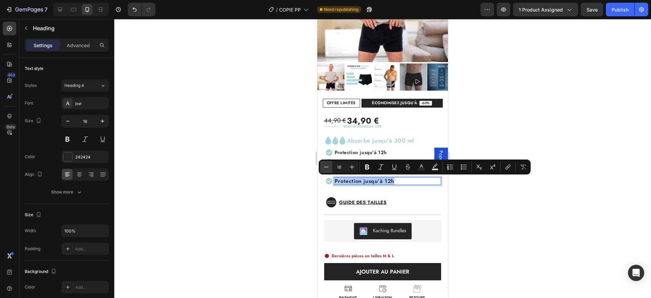
click at [328, 168] on icon "Editor contextual toolbar" at bounding box center [326, 166] width 7 height 7
click at [329, 168] on icon "Editor contextual toolbar" at bounding box center [326, 166] width 7 height 7
type input "14"
click at [389, 150] on p "⁠⁠⁠⁠⁠⁠⁠ Protection jusqu’à 12h" at bounding box center [387, 152] width 106 height 7
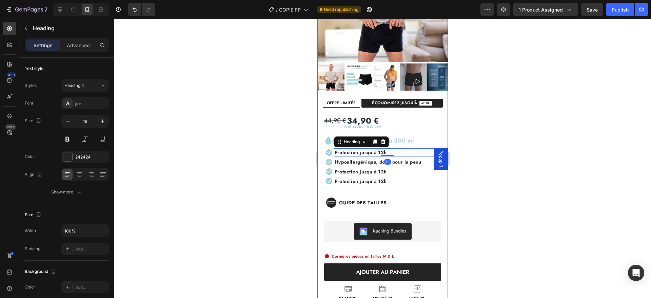
click at [398, 161] on span "Hypoallergénique, doux pour la peau" at bounding box center [377, 161] width 87 height 7
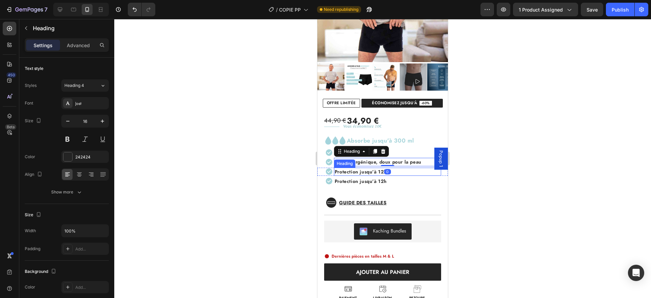
click at [368, 170] on span "Protection jusqu’à 12h" at bounding box center [360, 171] width 52 height 7
click at [367, 172] on span "Protection jusqu’à 12h" at bounding box center [360, 171] width 52 height 7
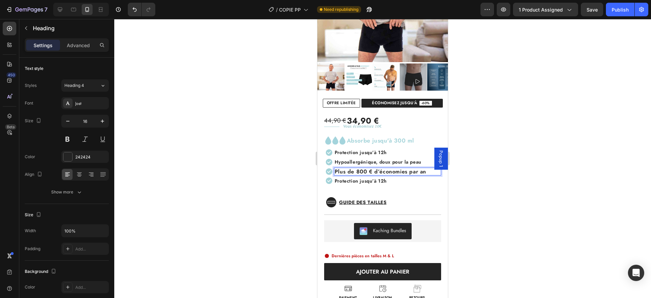
click at [369, 171] on p "Plus de 800 € d’économies par an" at bounding box center [387, 171] width 106 height 6
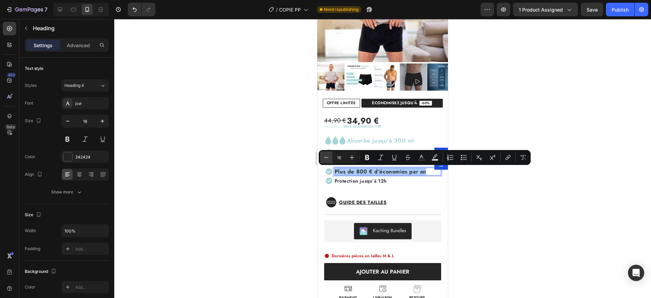
click at [328, 159] on icon "Editor contextual toolbar" at bounding box center [326, 157] width 7 height 7
type input "14"
click at [393, 184] on p "⁠⁠⁠⁠⁠⁠⁠ Protection jusqu’à 12h" at bounding box center [387, 181] width 106 height 7
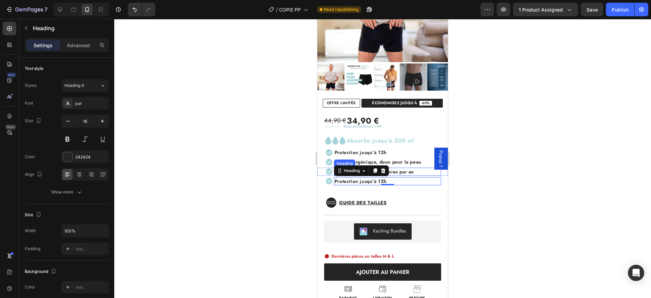
click at [393, 173] on span "Plus de 800 € d’économies par an" at bounding box center [373, 171] width 79 height 7
click at [394, 171] on span "Plus de 800 € d’économies par an" at bounding box center [373, 171] width 79 height 7
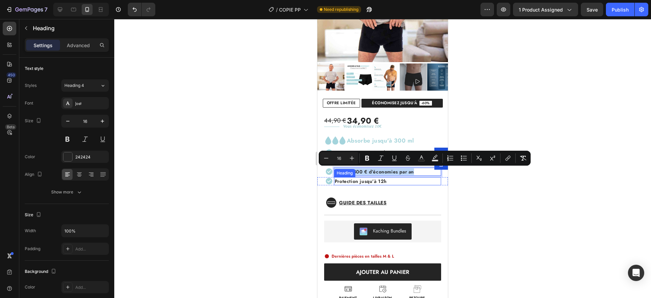
click at [393, 181] on p "⁠⁠⁠⁠⁠⁠⁠ Protection jusqu’à 12h" at bounding box center [387, 181] width 106 height 7
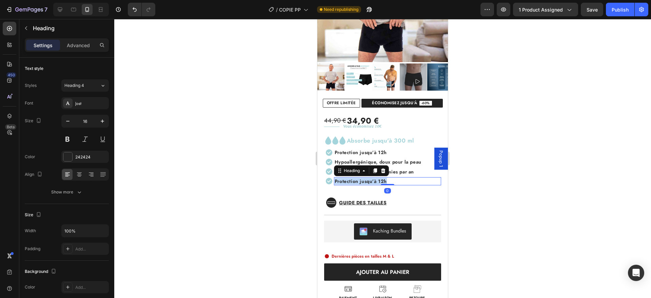
click at [393, 181] on p "Protection jusqu’à 12h" at bounding box center [387, 181] width 106 height 7
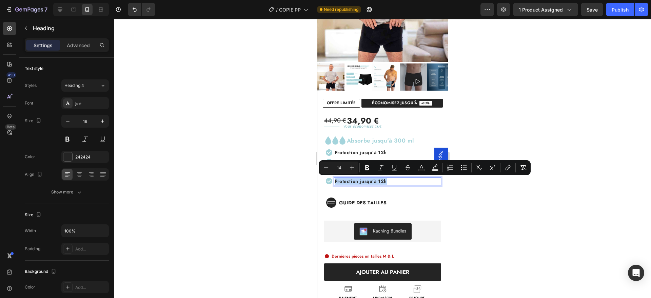
click at [393, 181] on p "Protection jusqu’à 12h" at bounding box center [387, 181] width 106 height 7
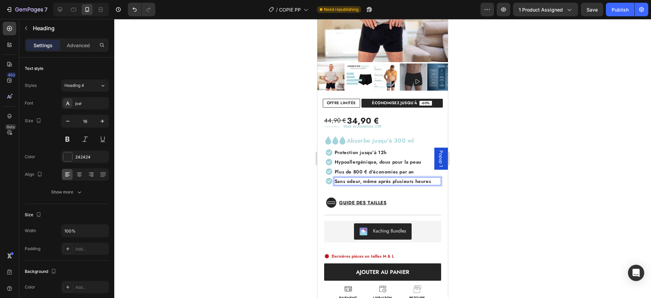
click at [393, 181] on span "Sans odeur, même après plusieurs heures" at bounding box center [382, 181] width 96 height 7
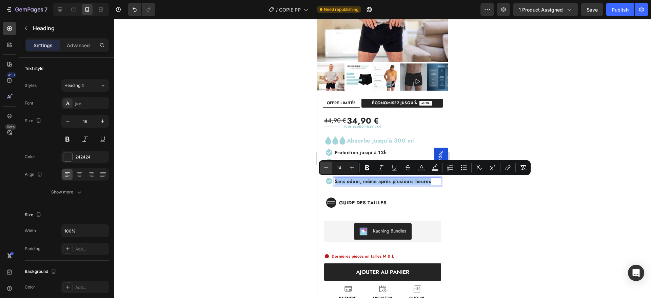
click at [331, 166] on button "Minus" at bounding box center [326, 167] width 12 height 12
type input "13"
click at [393, 150] on p "⁠⁠⁠⁠⁠⁠⁠ Protection jusqu’à 12h" at bounding box center [387, 152] width 106 height 7
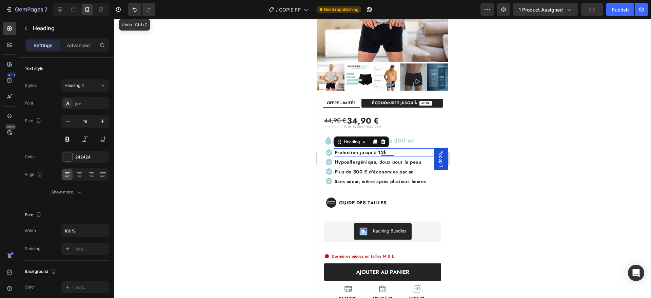
drag, startPoint x: 133, startPoint y: 7, endPoint x: 152, endPoint y: 22, distance: 24.2
click at [133, 7] on icon "Undo/Redo" at bounding box center [134, 9] width 7 height 7
click at [414, 136] on div "Absorbe jusqu'à 300 ml Heading" at bounding box center [386, 140] width 75 height 8
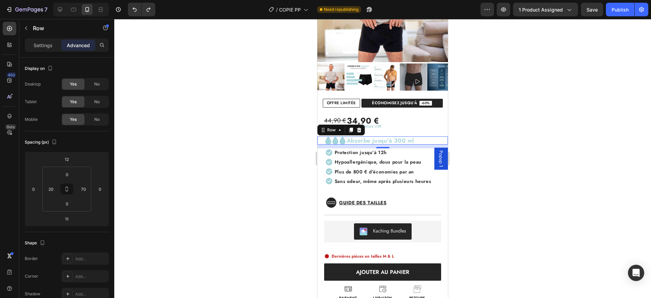
click at [433, 139] on div "Icon Icon Icon Absorbe jusqu'à 300 ml Heading Row 11" at bounding box center [382, 140] width 130 height 8
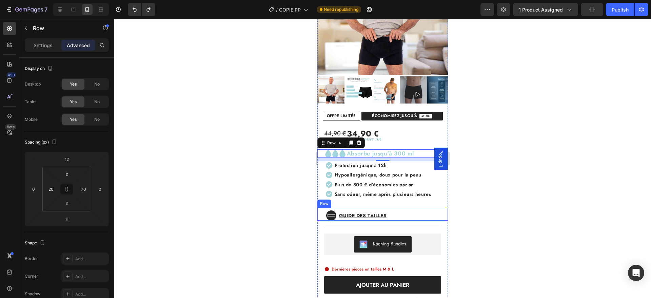
scroll to position [124, 0]
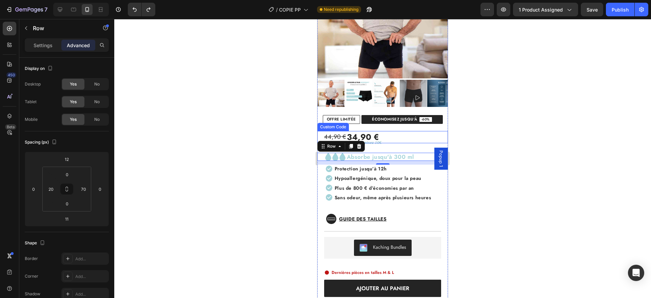
click at [411, 134] on div "44,90 € 34,90 €" at bounding box center [386, 137] width 124 height 12
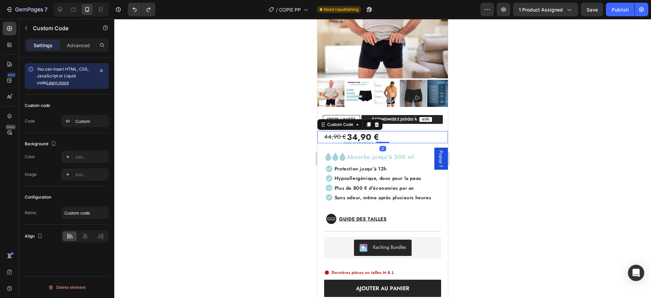
scroll to position [57, 0]
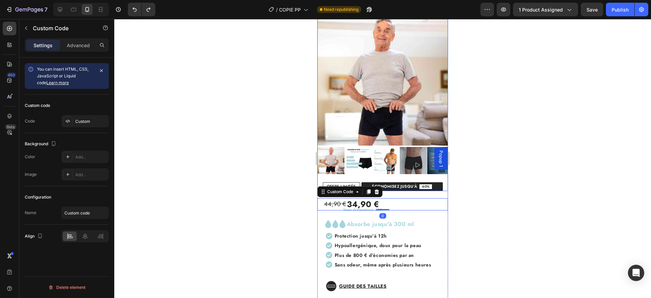
click at [393, 74] on img at bounding box center [382, 80] width 130 height 130
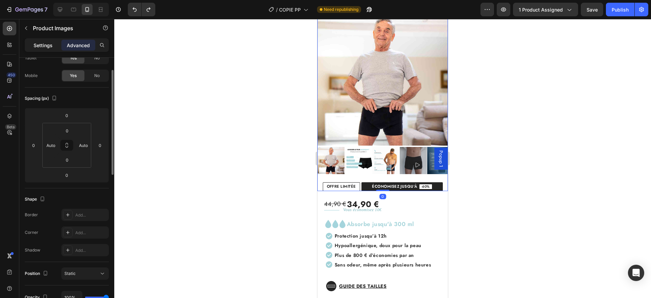
scroll to position [40, 0]
click at [43, 48] on div "Settings" at bounding box center [43, 45] width 34 height 11
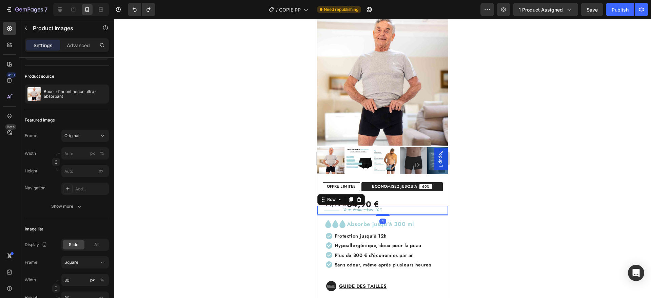
click at [415, 214] on div "Title Line Vous économisez 10€ Text Block Row 4" at bounding box center [382, 210] width 130 height 8
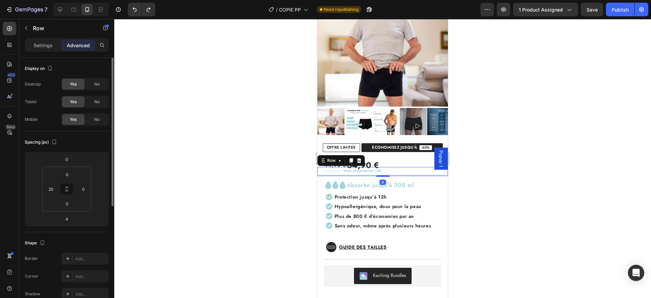
scroll to position [96, 0]
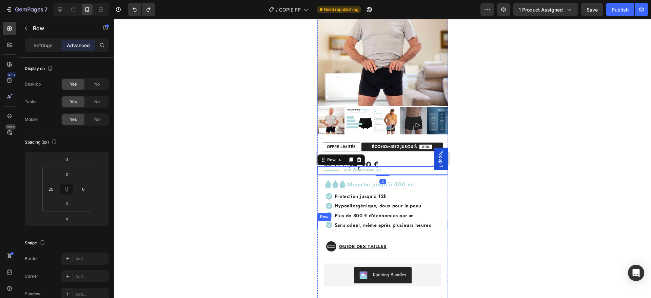
click at [437, 225] on div "Icon Sans odeur, même après plusieurs heures Heading Row" at bounding box center [382, 225] width 130 height 8
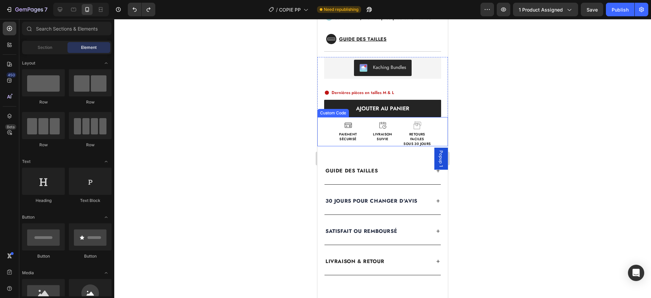
scroll to position [0, 0]
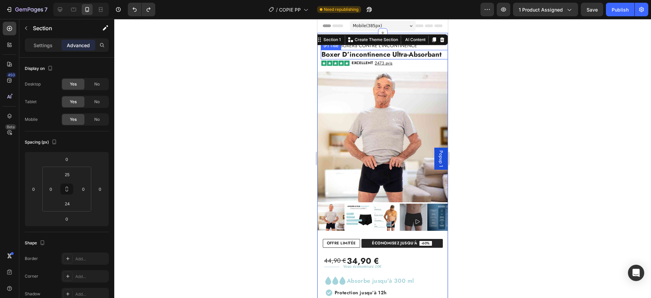
click at [388, 56] on h2 "boxer d’incontinence ultra-absorbant" at bounding box center [384, 54] width 127 height 9
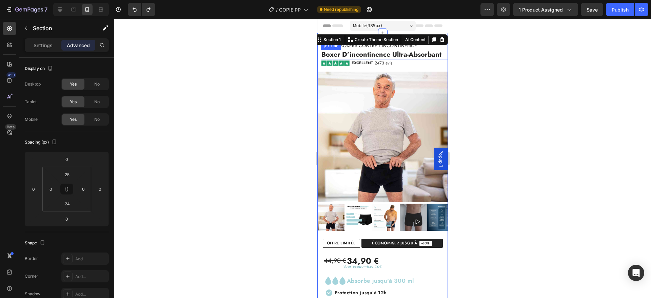
click at [410, 56] on h2 "boxer d’incontinence ultra-absorbant" at bounding box center [384, 54] width 127 height 9
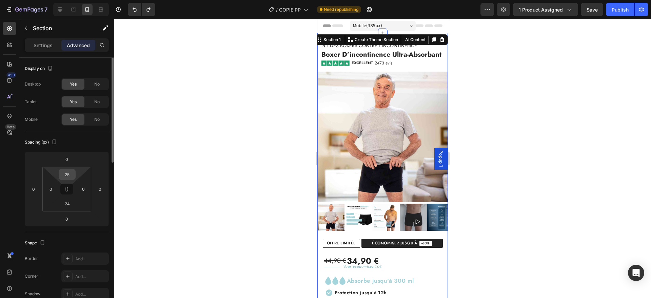
click at [68, 175] on input "25" at bounding box center [67, 174] width 14 height 10
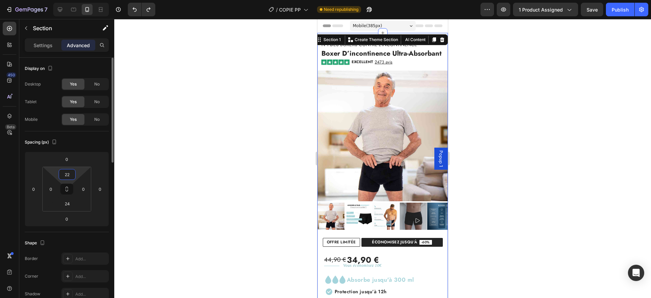
type input "22"
click at [90, 142] on div "Spacing (px)" at bounding box center [67, 142] width 84 height 11
click at [361, 94] on img at bounding box center [382, 135] width 130 height 130
click at [430, 38] on div "Section 1 Create Theme Section AI Content Write with GemAI What would you like …" at bounding box center [380, 39] width 134 height 11
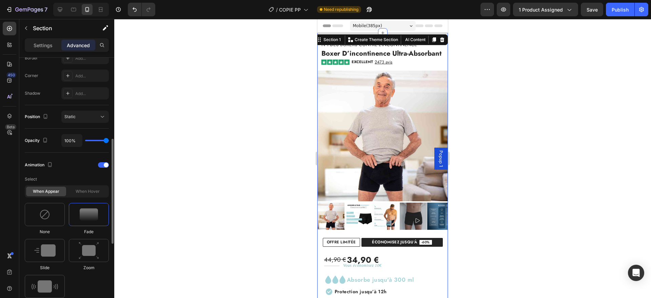
scroll to position [200, 0]
click at [98, 168] on div "Animation" at bounding box center [67, 165] width 84 height 11
click at [100, 166] on div at bounding box center [103, 164] width 11 height 5
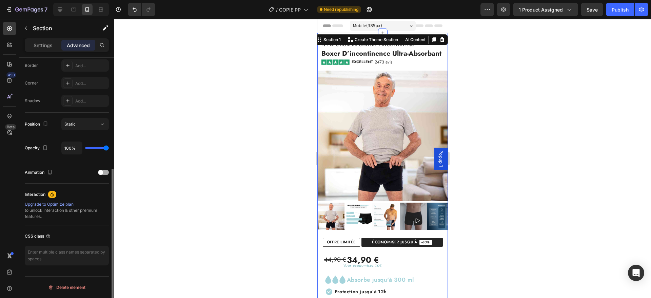
scroll to position [193, 0]
click at [100, 167] on div "Animation" at bounding box center [67, 172] width 84 height 11
click at [101, 171] on span at bounding box center [100, 172] width 5 height 5
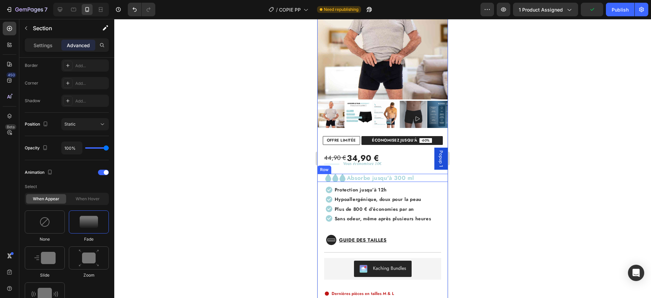
scroll to position [102, 0]
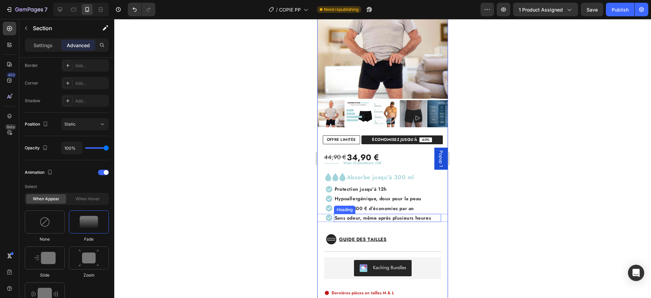
click at [399, 220] on span "Sans odeur, même après plusieurs heures" at bounding box center [382, 217] width 96 height 7
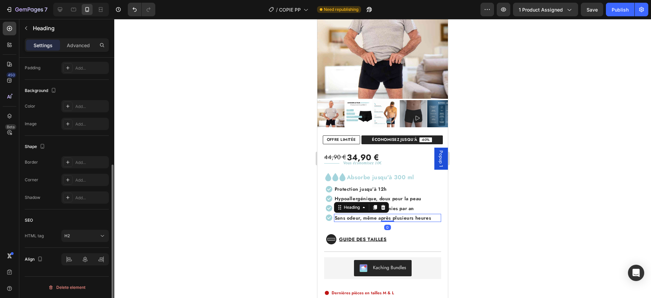
scroll to position [0, 0]
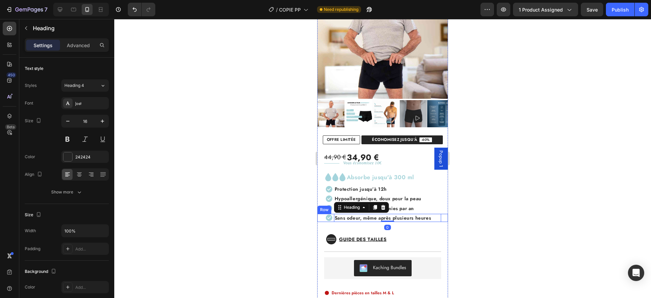
click at [434, 217] on div "Icon Sans odeur, même après plusieurs heures Heading 0 Row" at bounding box center [382, 217] width 130 height 8
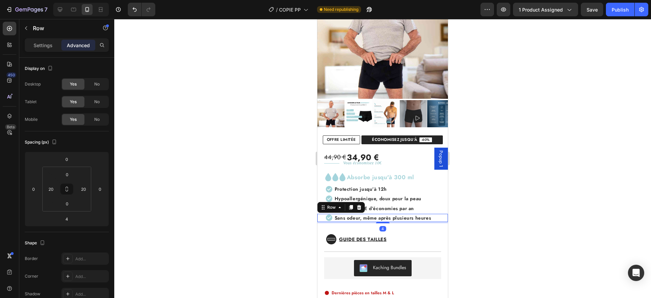
click at [350, 207] on icon at bounding box center [351, 207] width 4 height 5
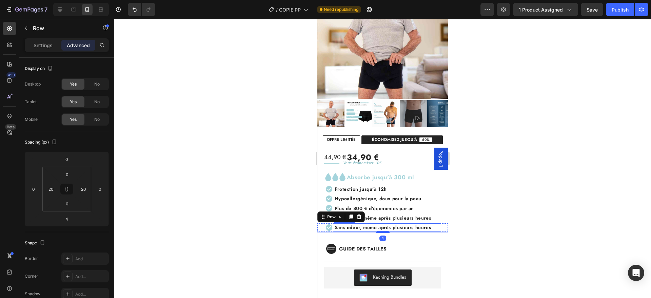
click at [367, 228] on span "Sans odeur, même après plusieurs heures" at bounding box center [382, 227] width 96 height 7
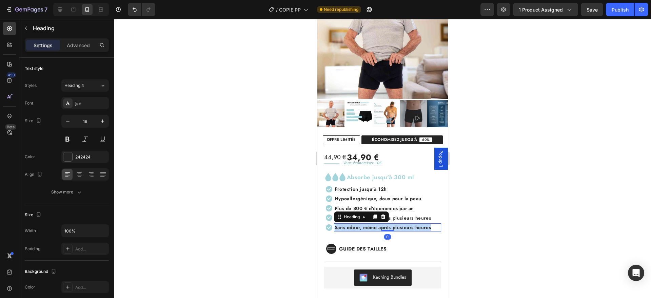
click at [367, 228] on span "Sans odeur, même après plusieurs heures" at bounding box center [382, 227] width 96 height 7
click at [367, 225] on p "Lavable et réutilisable" at bounding box center [387, 227] width 106 height 6
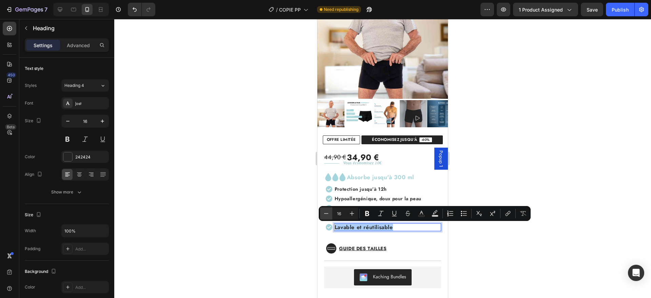
click at [327, 210] on icon "Editor contextual toolbar" at bounding box center [326, 213] width 7 height 7
type input "14"
click at [416, 239] on div "44,90 € 34,90 € Custom Code Title Line Vous économisez 10€ Text Block Row Icon …" at bounding box center [382, 250] width 130 height 212
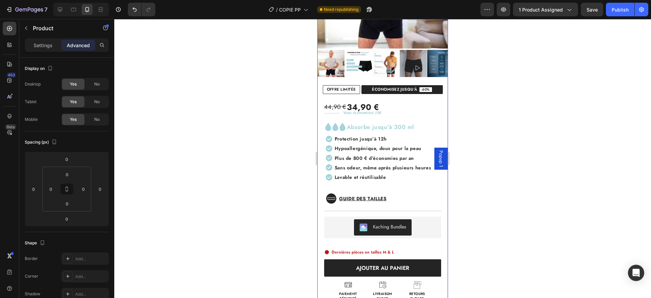
scroll to position [162, 0]
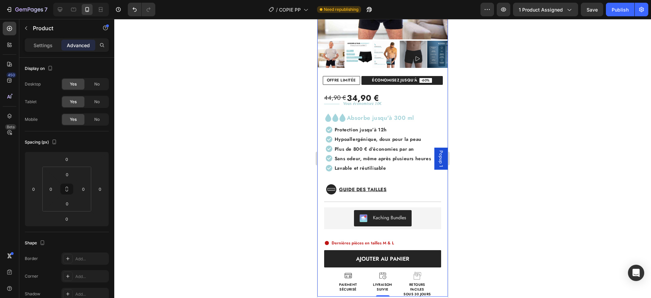
click at [380, 175] on div "44,90 € 34,90 € Custom Code Title Line Vous économisez 10€ Text Block Row Icon …" at bounding box center [382, 191] width 130 height 212
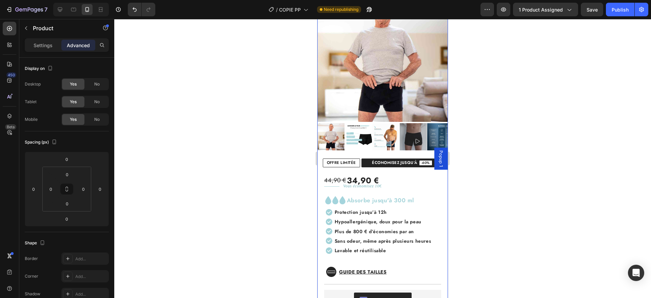
scroll to position [0, 0]
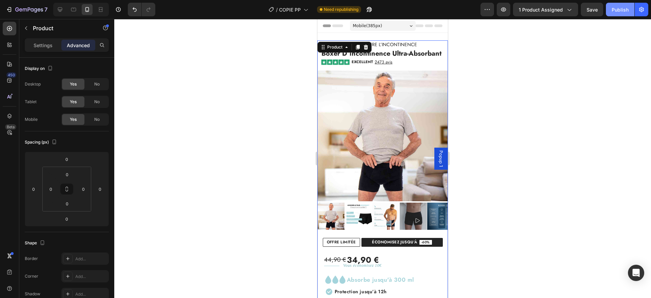
click at [622, 8] on div "Publish" at bounding box center [619, 9] width 17 height 7
click at [373, 107] on img at bounding box center [382, 135] width 130 height 130
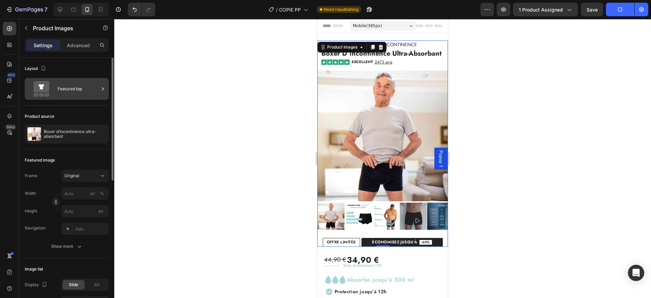
click at [74, 95] on div "Featured top" at bounding box center [78, 89] width 41 height 16
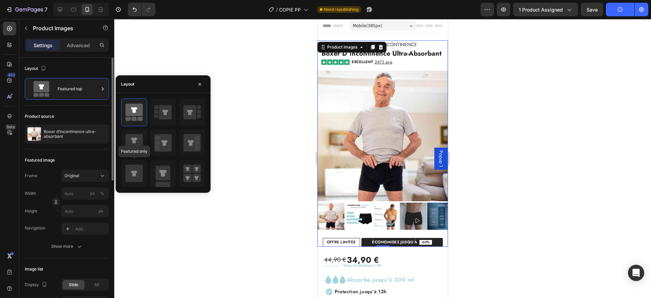
click at [129, 183] on div at bounding box center [133, 173] width 25 height 27
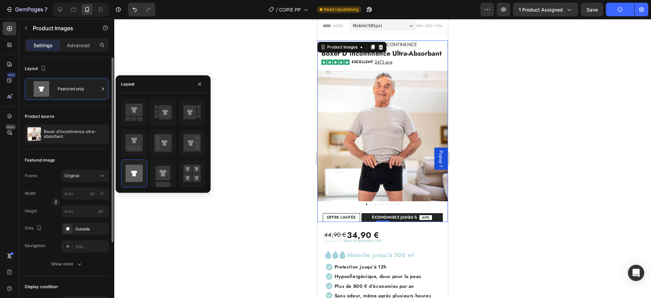
click at [52, 155] on div "Featured image" at bounding box center [67, 160] width 84 height 11
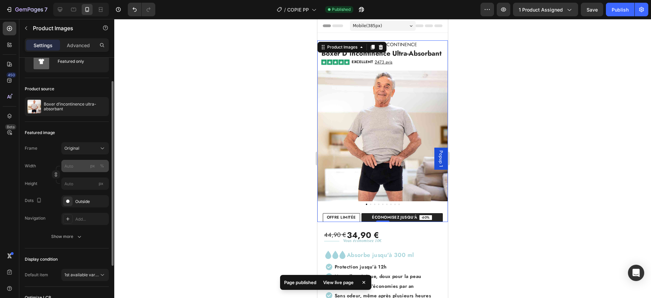
scroll to position [30, 0]
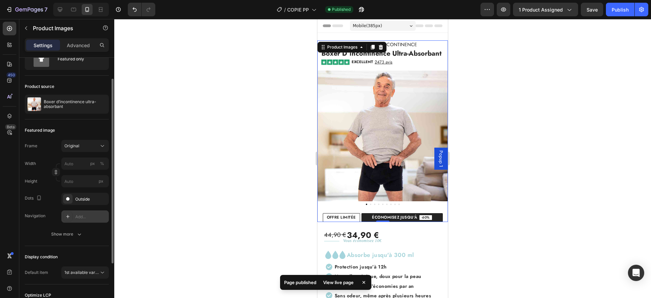
click at [67, 212] on div at bounding box center [67, 215] width 9 height 9
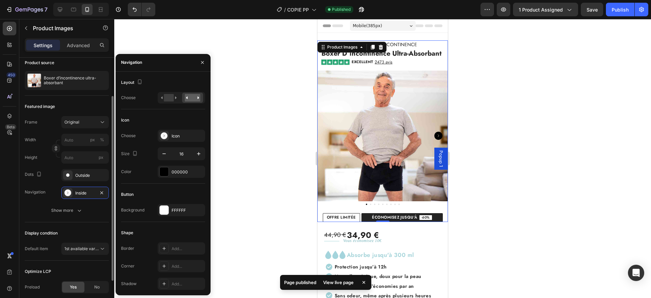
scroll to position [54, 0]
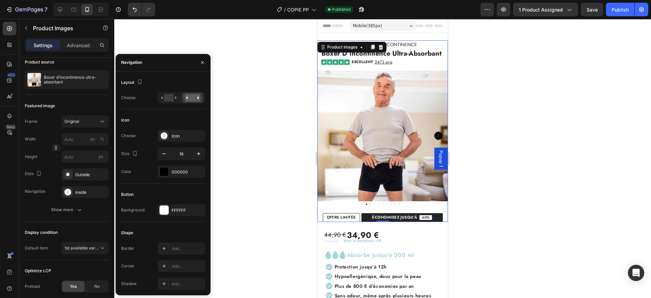
click at [434, 137] on icon "Carousel Next Arrow" at bounding box center [438, 135] width 8 height 8
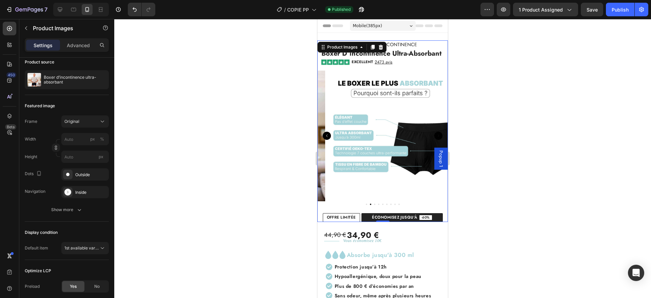
click at [434, 136] on icon "Carousel Next Arrow" at bounding box center [438, 135] width 8 height 8
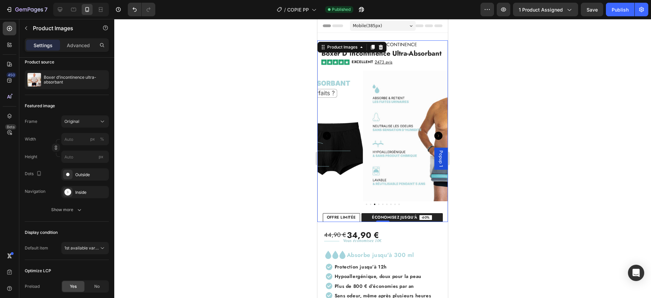
click at [434, 136] on icon "Carousel Next Arrow" at bounding box center [438, 135] width 8 height 8
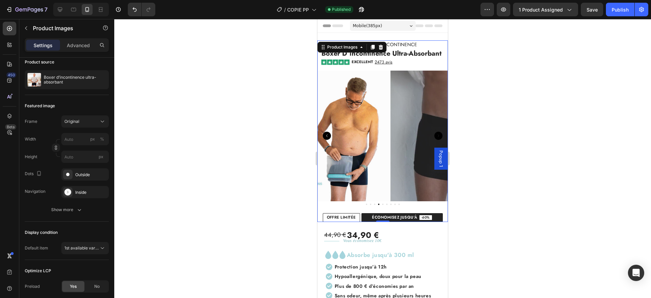
click at [434, 136] on icon "Carousel Next Arrow" at bounding box center [438, 135] width 8 height 8
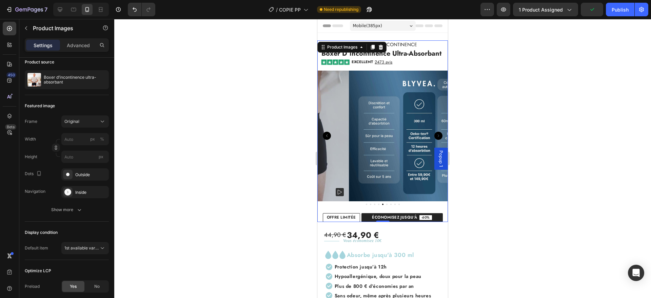
click at [434, 136] on icon "Carousel Next Arrow" at bounding box center [438, 135] width 8 height 8
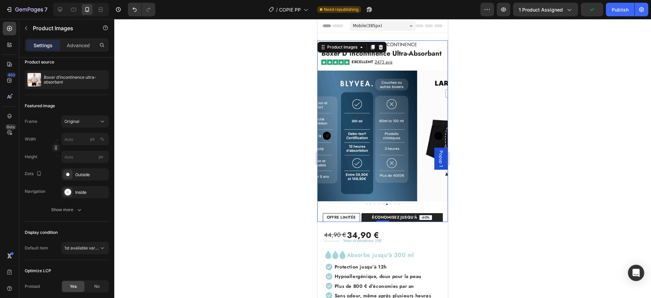
click at [434, 136] on icon "Carousel Next Arrow" at bounding box center [438, 135] width 8 height 8
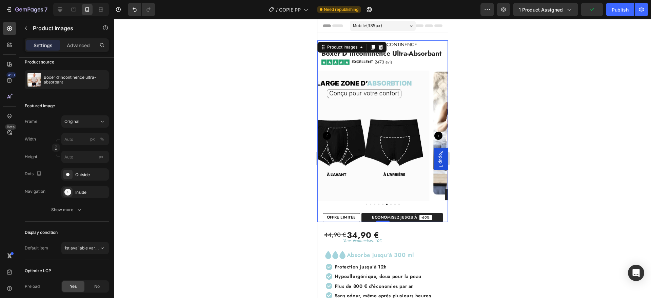
click at [434, 136] on icon "Carousel Next Arrow" at bounding box center [438, 135] width 8 height 8
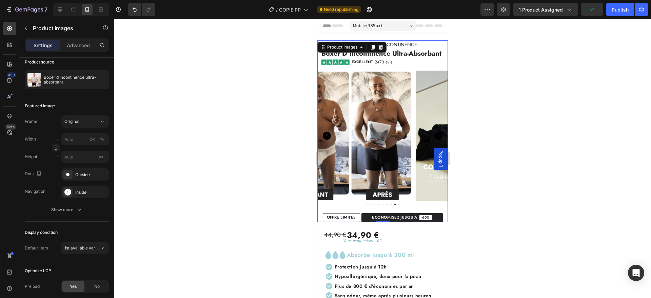
click at [434, 136] on icon "Carousel Next Arrow" at bounding box center [438, 135] width 8 height 8
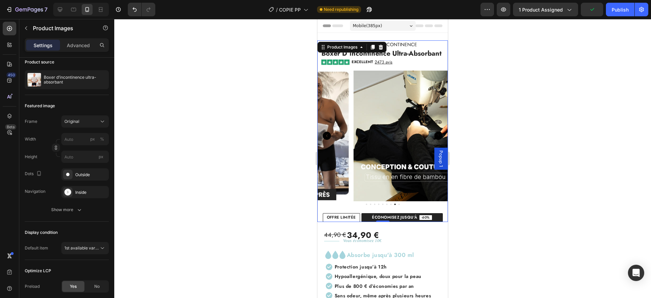
click at [484, 136] on img at bounding box center [549, 135] width 130 height 130
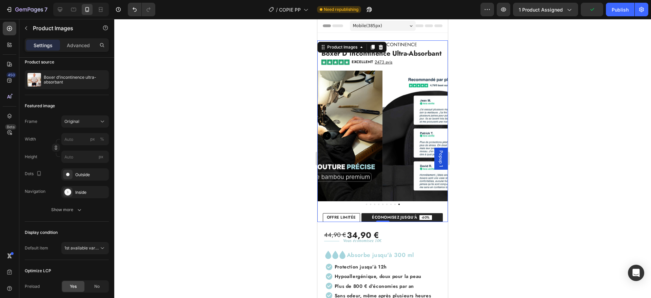
click at [431, 136] on img at bounding box center [447, 135] width 130 height 130
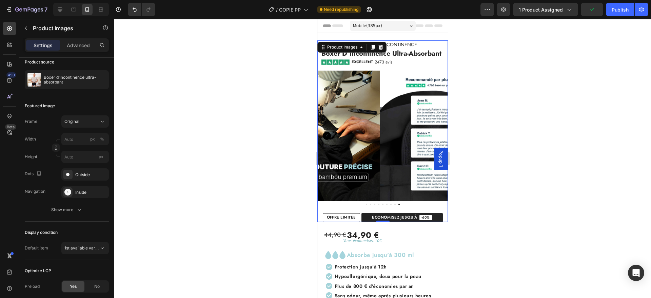
click at [431, 136] on img at bounding box center [445, 135] width 130 height 130
click at [380, 139] on img at bounding box center [445, 135] width 130 height 130
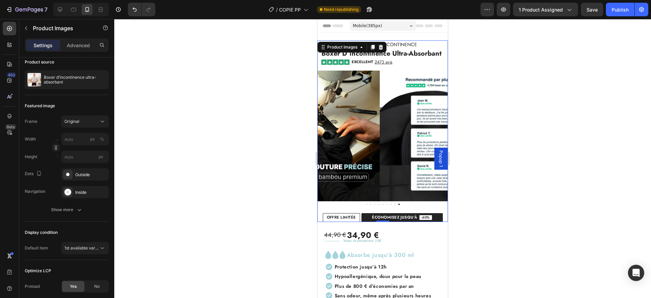
click at [327, 139] on icon "Carousel Back Arrow" at bounding box center [327, 135] width 8 height 8
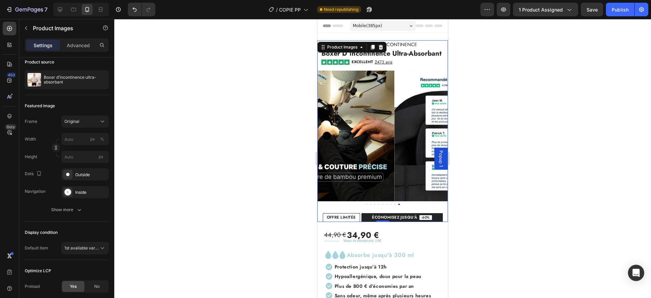
click at [327, 139] on icon "Carousel Back Arrow" at bounding box center [327, 135] width 8 height 8
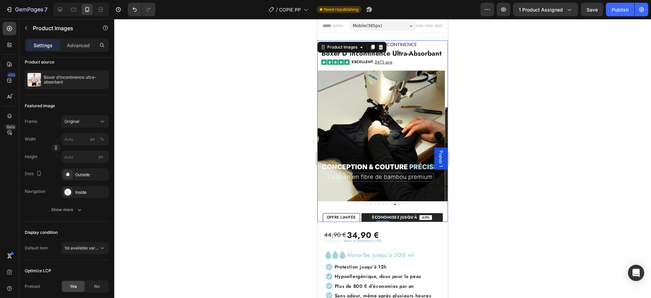
click at [327, 139] on icon "Carousel Back Arrow" at bounding box center [327, 135] width 8 height 8
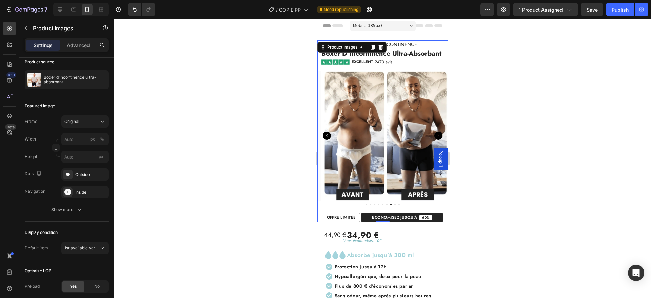
click at [327, 139] on icon "Carousel Back Arrow" at bounding box center [327, 135] width 8 height 8
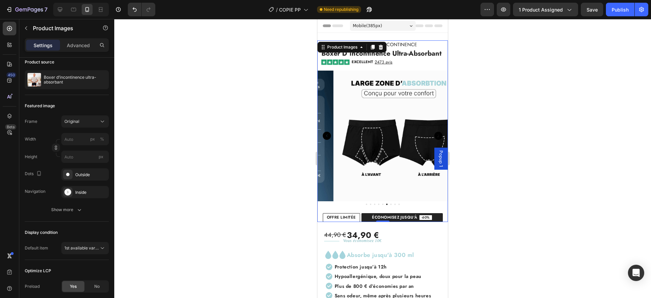
click at [327, 139] on icon "Carousel Back Arrow" at bounding box center [327, 135] width 8 height 8
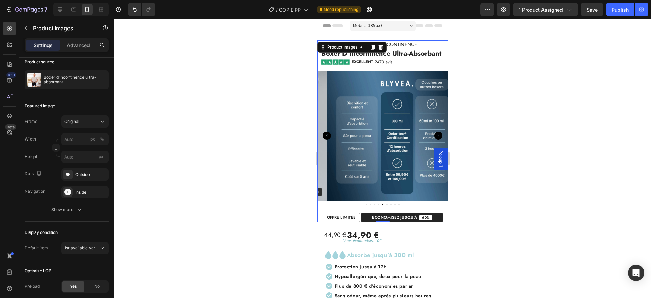
click at [327, 139] on icon "Carousel Back Arrow" at bounding box center [327, 135] width 8 height 8
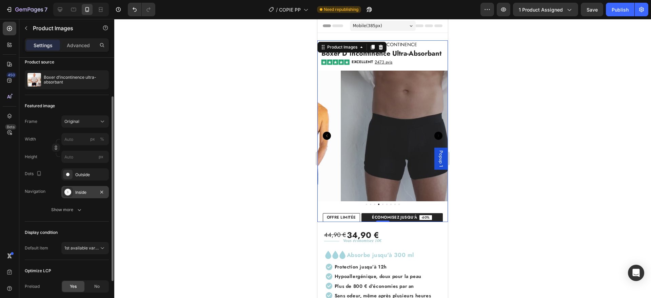
click at [88, 190] on div "Inside" at bounding box center [85, 192] width 20 height 6
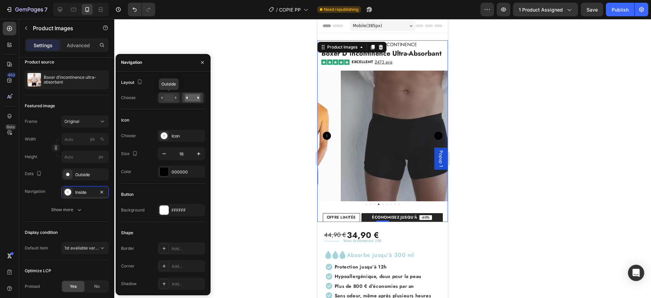
click at [166, 97] on rect at bounding box center [169, 97] width 10 height 7
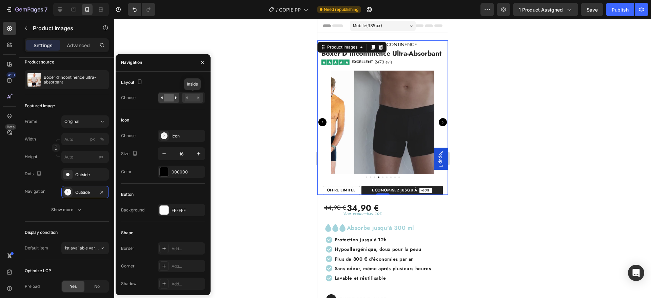
click at [188, 97] on rect at bounding box center [193, 97] width 16 height 7
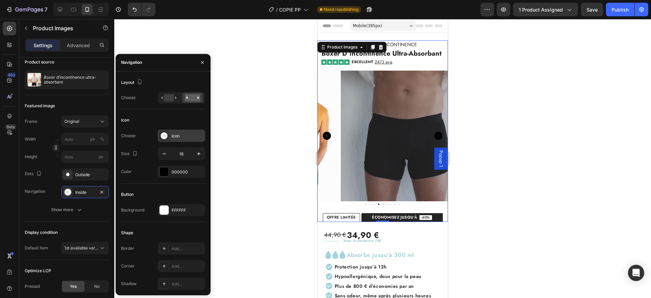
click at [171, 137] on div "Icon" at bounding box center [181, 135] width 47 height 12
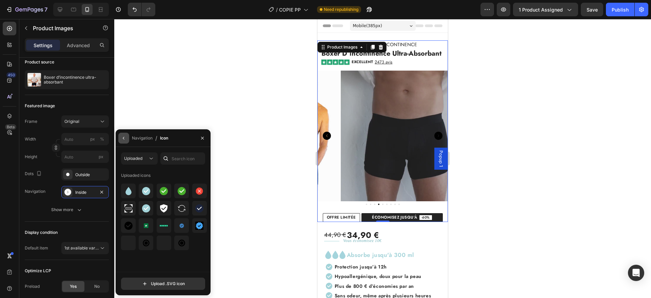
click at [123, 138] on icon "button" at bounding box center [123, 137] width 5 height 5
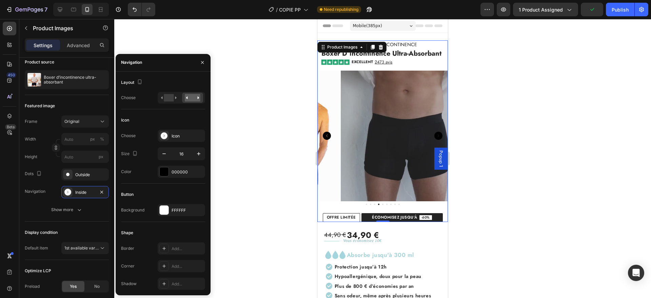
drag, startPoint x: 175, startPoint y: 167, endPoint x: 156, endPoint y: 176, distance: 21.7
click at [156, 176] on div "Color 000000" at bounding box center [163, 171] width 84 height 12
click at [174, 169] on div "000000" at bounding box center [181, 172] width 20 height 6
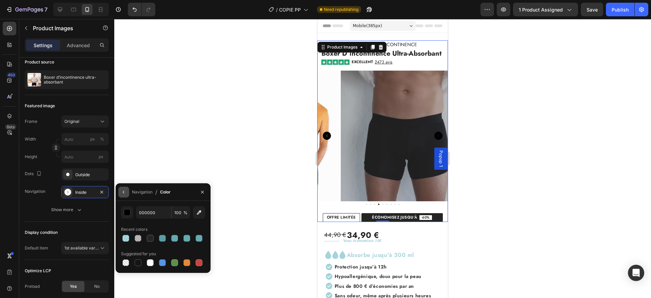
click at [124, 191] on icon "button" at bounding box center [123, 191] width 5 height 5
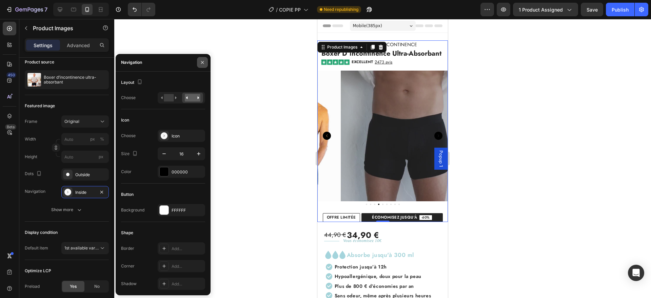
click at [203, 65] on icon "button" at bounding box center [202, 62] width 5 height 5
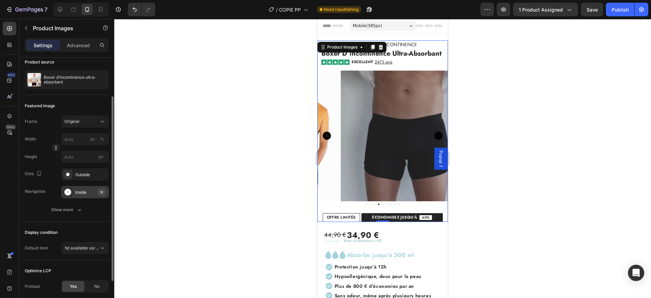
click at [104, 191] on icon "button" at bounding box center [101, 191] width 5 height 5
click at [89, 171] on div "Outside" at bounding box center [84, 174] width 47 height 12
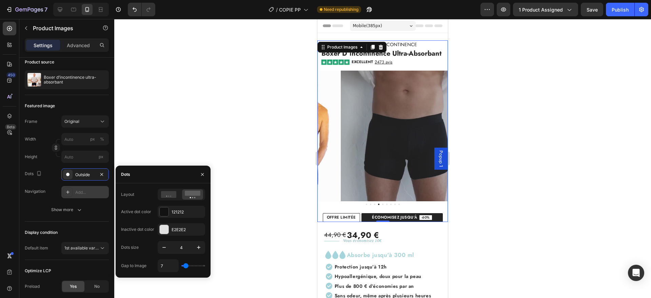
type input "10"
type input "12"
type input "13"
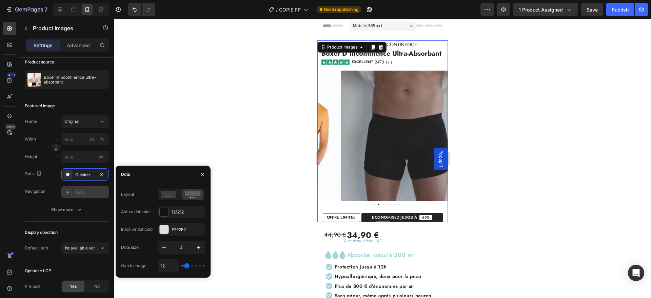
type input "13"
type input "15"
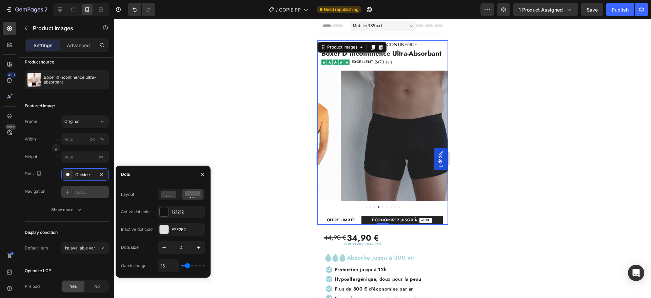
type input "13"
type input "12"
type input "10"
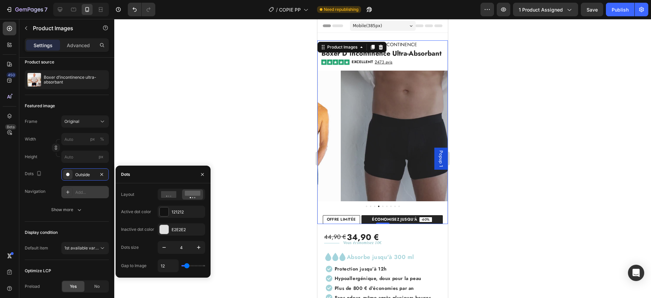
type input "10"
type input "9"
type input "7"
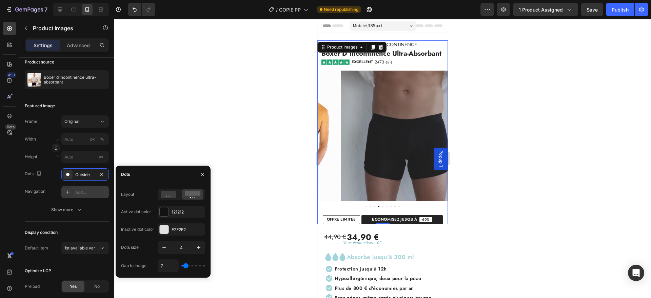
type input "6"
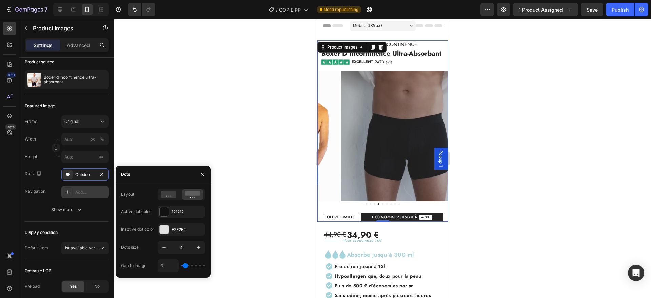
type input "4"
type input "3"
type input "1"
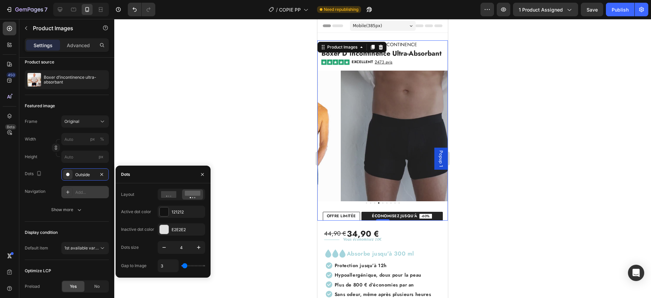
type input "1"
type input "0"
type input "6"
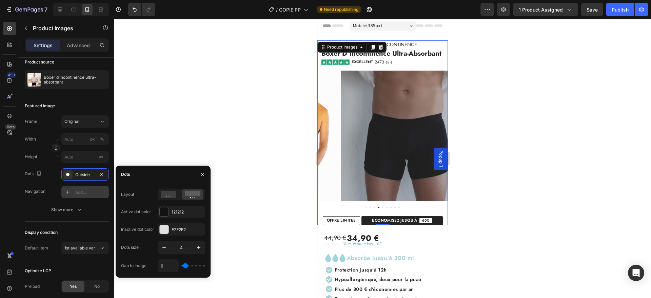
type input "16"
type input "18"
type input "19"
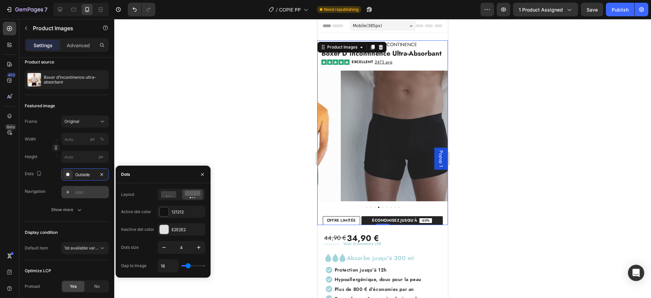
type input "19"
type input "18"
type input "16"
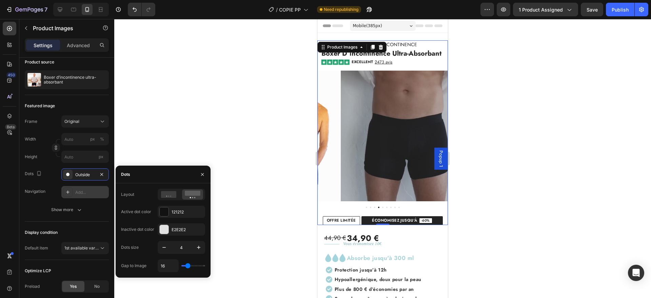
type input "15"
type input "13"
type input "12"
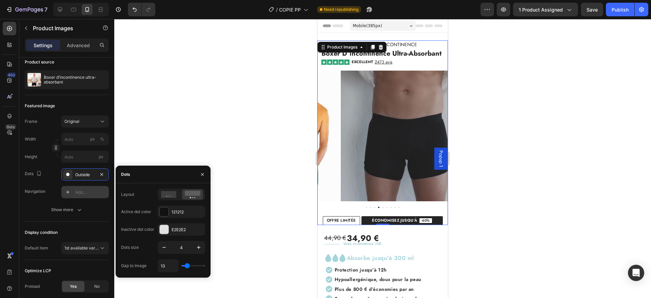
type input "12"
type input "10"
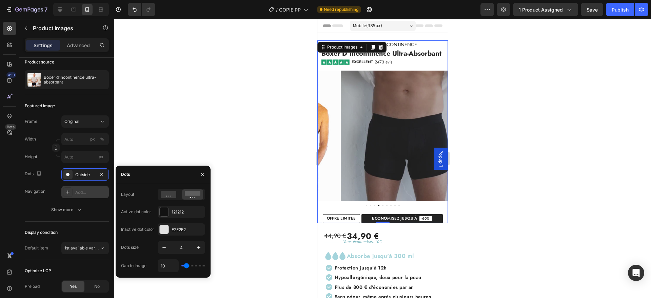
type input "9"
type input "7"
type input "6"
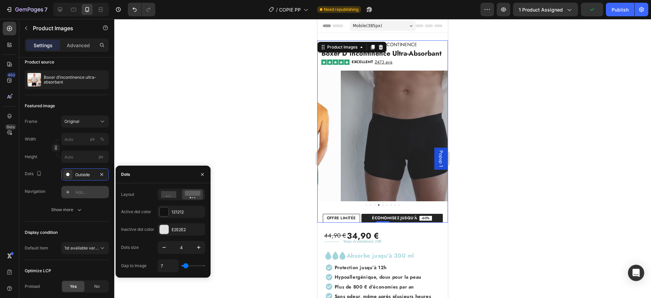
type input "6"
type input "4"
click at [185, 265] on input "range" at bounding box center [193, 265] width 24 height 1
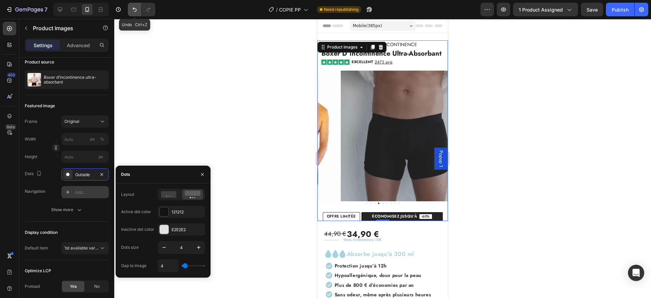
click at [136, 12] on icon "Undo/Redo" at bounding box center [134, 9] width 7 height 7
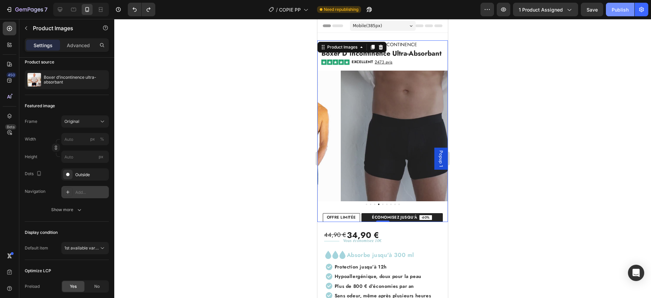
click at [621, 10] on div "Publish" at bounding box center [619, 9] width 17 height 7
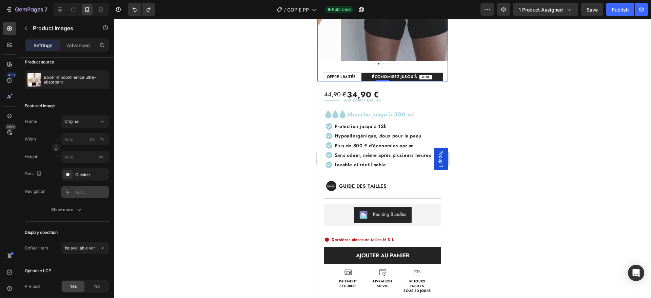
scroll to position [144, 0]
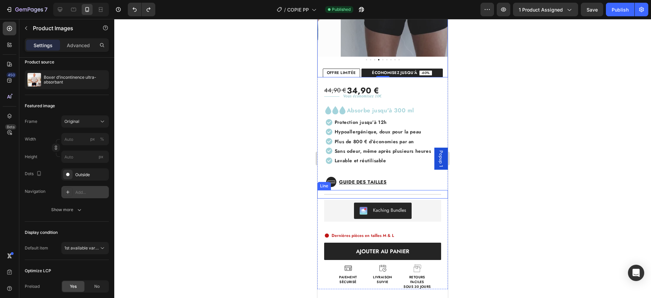
click at [403, 193] on div "Title Line" at bounding box center [382, 194] width 130 height 8
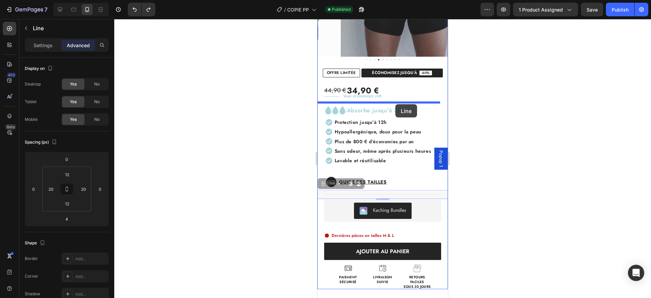
drag, startPoint x: 403, startPoint y: 193, endPoint x: 395, endPoint y: 104, distance: 89.5
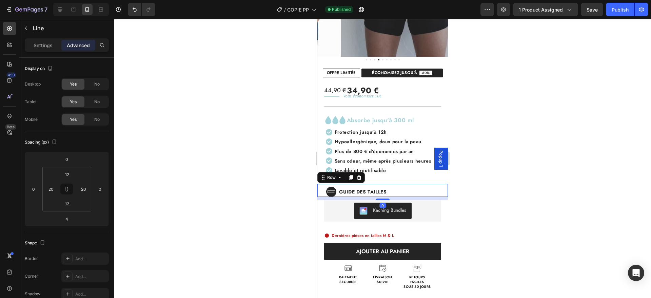
click at [431, 188] on div "Icon Guide des tailles Button Row 9" at bounding box center [382, 190] width 130 height 13
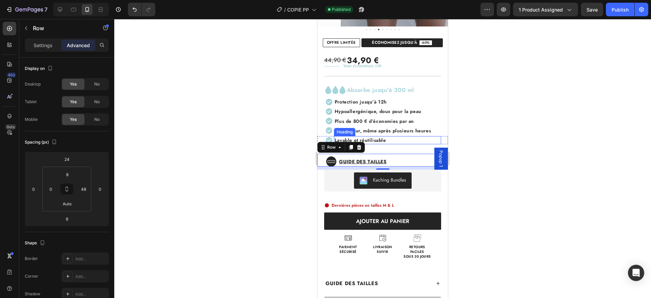
scroll to position [176, 0]
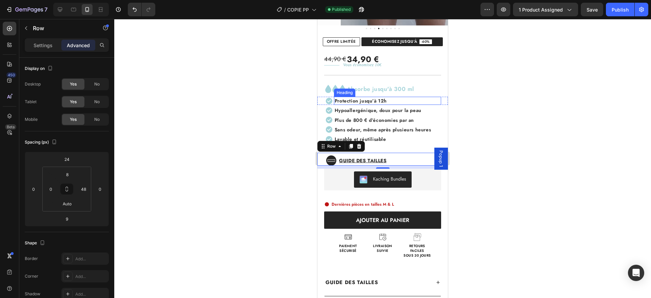
click at [395, 102] on h2 "Protection jusqu’à 12h" at bounding box center [387, 101] width 107 height 8
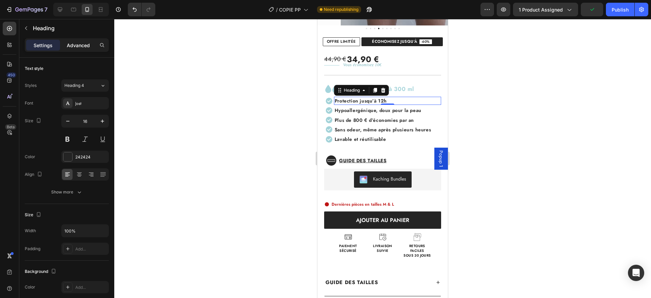
click at [68, 44] on p "Advanced" at bounding box center [78, 45] width 23 height 7
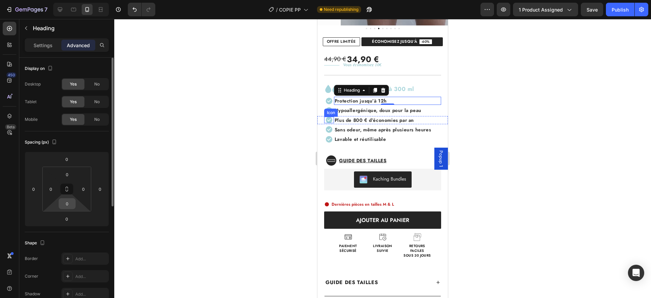
click at [68, 207] on input "0" at bounding box center [67, 203] width 14 height 10
type input "1"
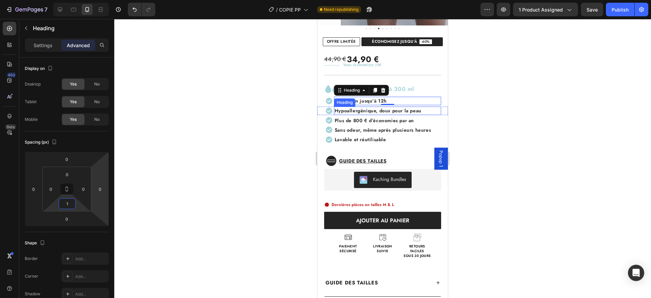
click at [409, 111] on span "Hypoallergénique, doux pour la peau" at bounding box center [377, 110] width 87 height 7
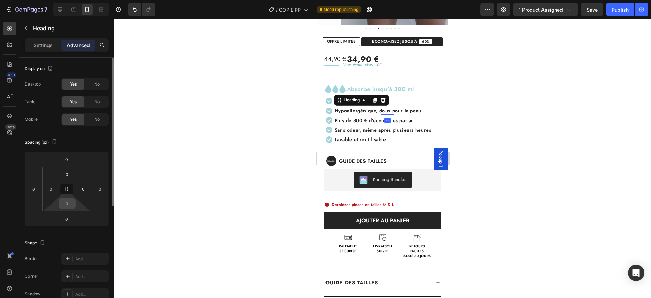
click at [66, 200] on input "0" at bounding box center [67, 203] width 14 height 10
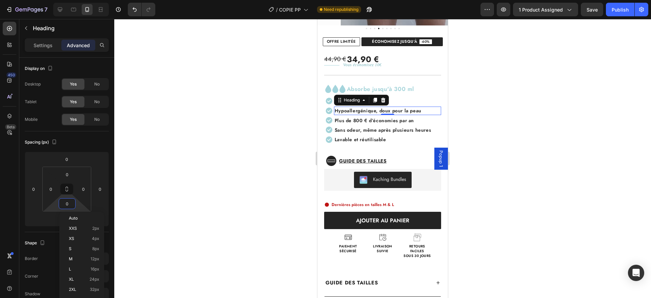
type input "1"
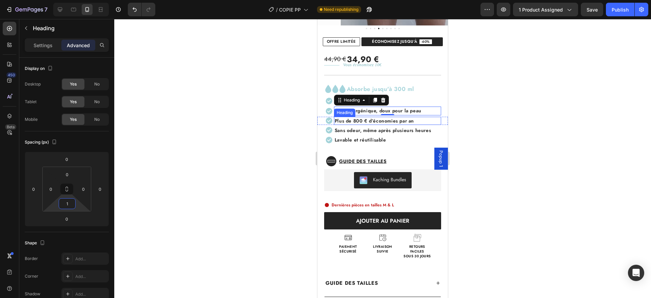
click at [363, 120] on span "Plus de 800 € d’économies par an" at bounding box center [373, 120] width 79 height 7
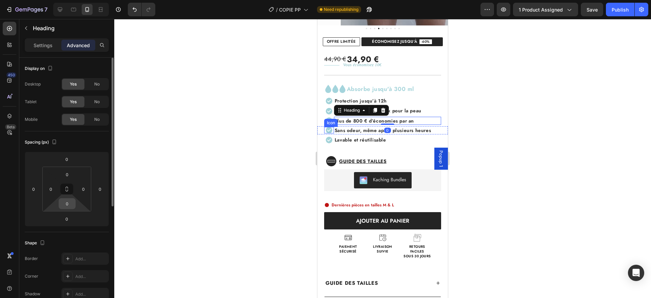
click at [68, 206] on input "0" at bounding box center [67, 203] width 14 height 10
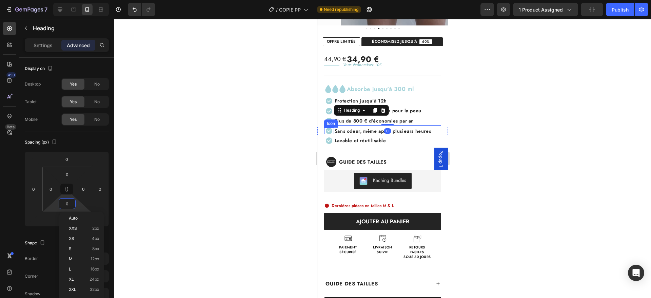
type input "2"
click at [414, 133] on span "Sans odeur, même après plusieurs heures" at bounding box center [382, 130] width 96 height 7
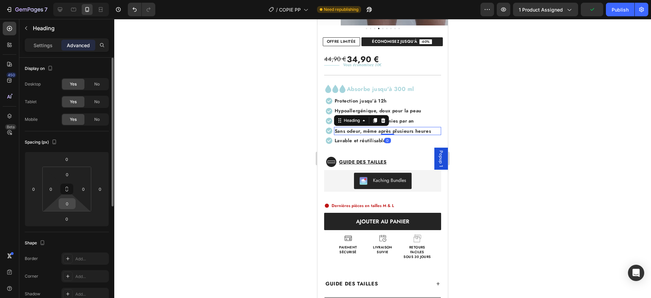
click at [65, 201] on input "0" at bounding box center [67, 203] width 14 height 10
type input "2"
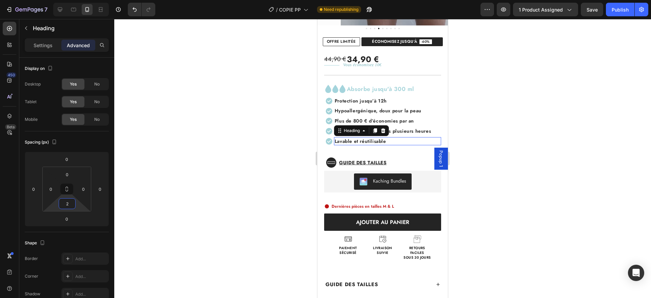
click at [389, 144] on div "Lavable et réutilisable Heading 0" at bounding box center [387, 141] width 107 height 8
click at [65, 208] on div "0" at bounding box center [67, 203] width 17 height 11
click at [61, 202] on input "0" at bounding box center [67, 203] width 14 height 10
type input "2"
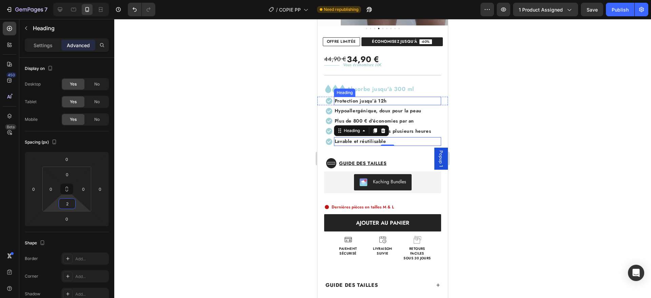
click at [388, 102] on h2 "Protection jusqu’à 12h" at bounding box center [387, 101] width 107 height 8
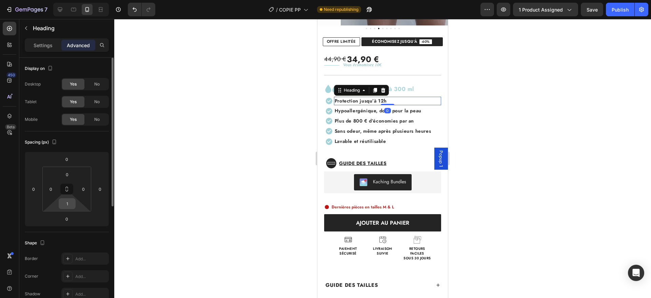
click at [68, 205] on input "1" at bounding box center [67, 203] width 14 height 10
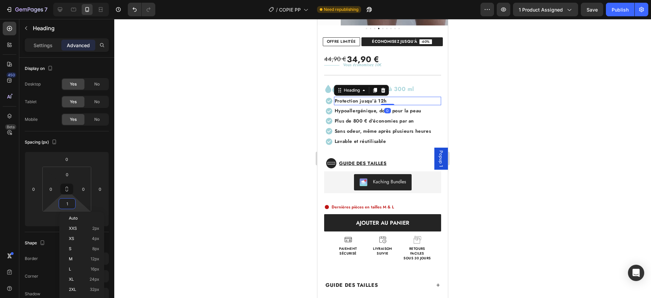
type input "2"
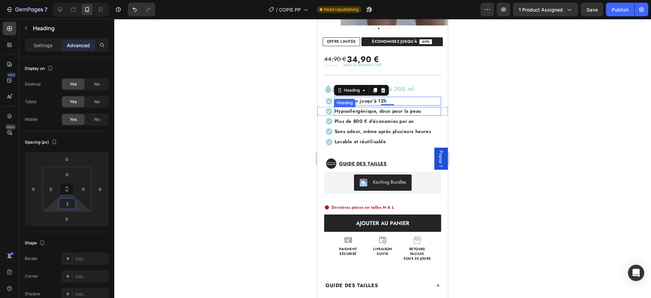
click at [369, 111] on span "Hypoallergénique, doux pour la peau" at bounding box center [377, 110] width 87 height 7
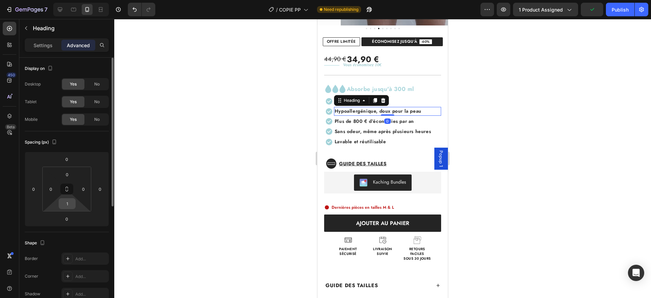
click at [66, 205] on input "1" at bounding box center [67, 203] width 14 height 10
type input "2"
click at [347, 122] on span "Plus de 800 € d’économies par an" at bounding box center [373, 121] width 79 height 7
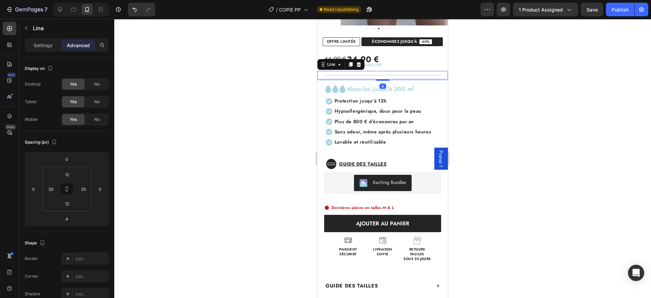
click at [421, 74] on div "Title Line 4" at bounding box center [382, 75] width 130 height 8
click at [623, 15] on button "Publish" at bounding box center [620, 10] width 28 height 14
click at [415, 159] on div "Guide des tailles Button" at bounding box center [383, 164] width 95 height 10
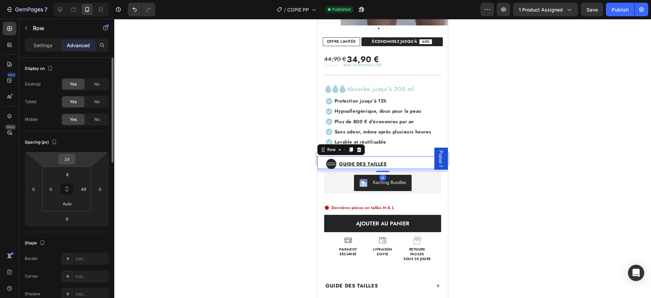
click at [66, 159] on input "24" at bounding box center [67, 159] width 14 height 10
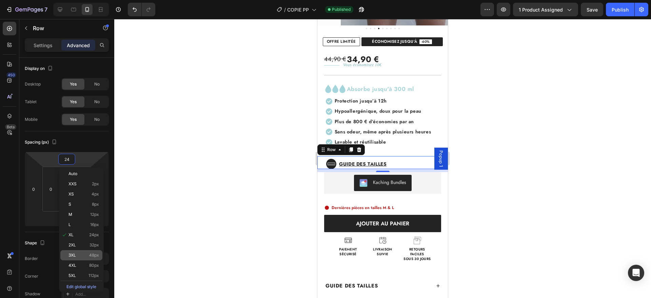
click at [80, 251] on div "3XL 48px" at bounding box center [81, 255] width 42 height 10
type input "48"
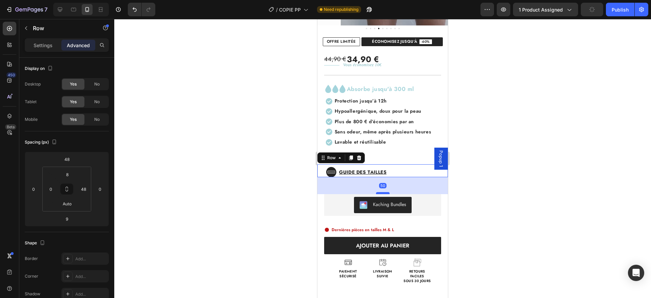
drag, startPoint x: 377, startPoint y: 179, endPoint x: 377, endPoint y: 193, distance: 13.6
click at [377, 193] on div at bounding box center [383, 193] width 14 height 2
type input "49"
click at [393, 156] on div "44,90 € 34,90 € Custom Code Title Line Vous économisez 10€ Text Block Row Title…" at bounding box center [382, 164] width 130 height 237
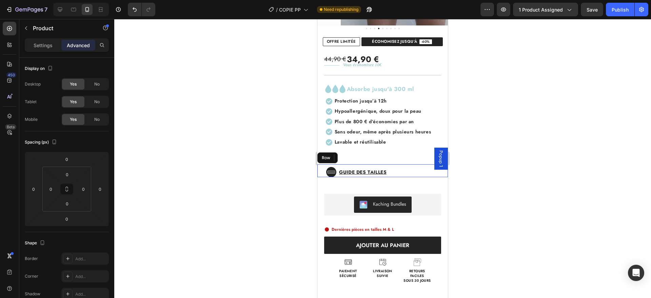
click at [415, 168] on div "Guide des tailles Button" at bounding box center [383, 171] width 95 height 9
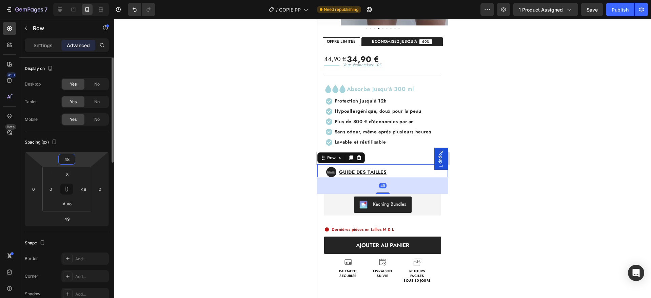
click at [73, 161] on input "48" at bounding box center [67, 159] width 14 height 10
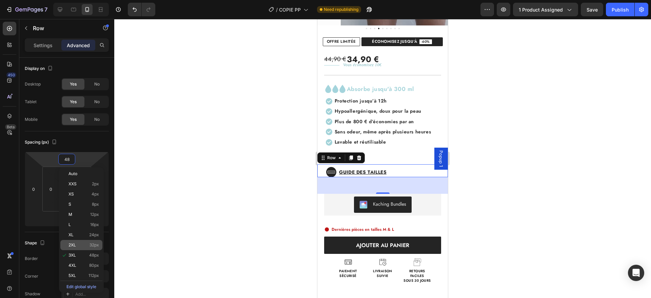
click at [87, 242] on div "2XL 32px" at bounding box center [81, 245] width 42 height 10
type input "32"
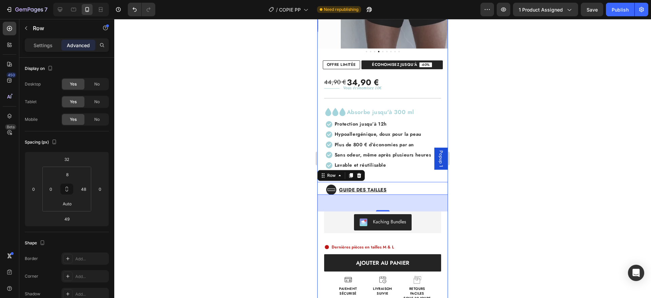
scroll to position [152, 0]
click at [609, 7] on button "Publish" at bounding box center [620, 10] width 28 height 14
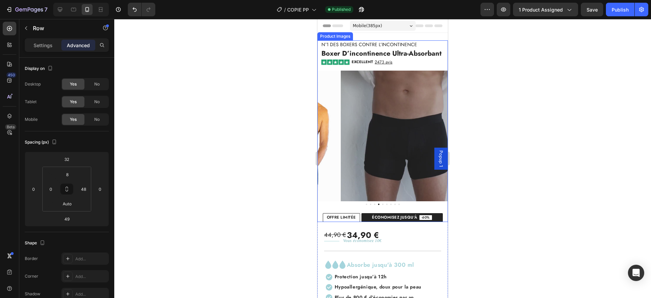
click at [375, 93] on img at bounding box center [406, 135] width 130 height 130
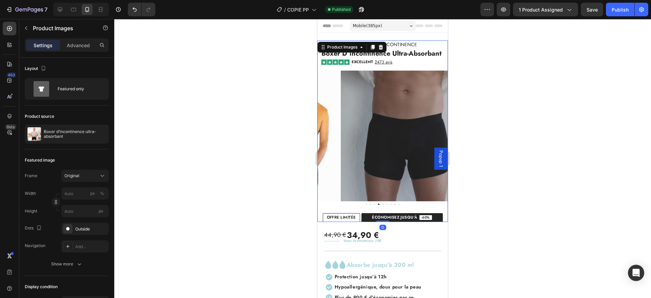
click at [366, 112] on img at bounding box center [406, 135] width 130 height 130
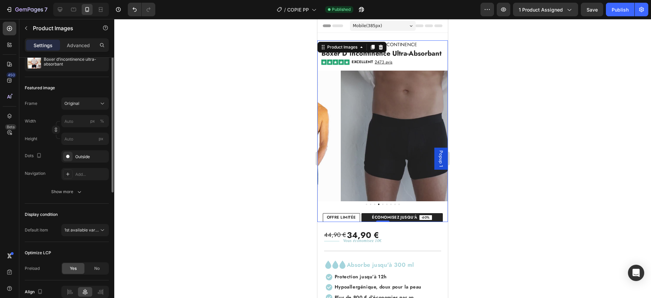
scroll to position [105, 0]
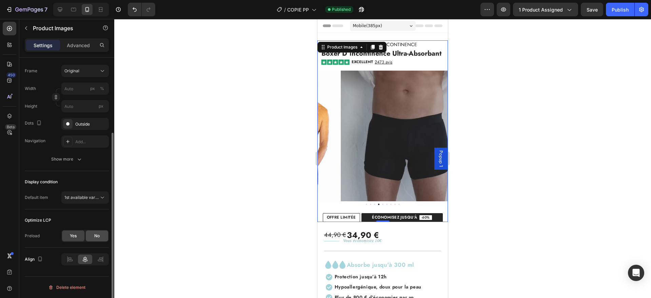
click at [87, 234] on div "No" at bounding box center [97, 235] width 22 height 11
click at [79, 255] on div "High" at bounding box center [81, 253] width 35 height 6
click at [45, 230] on div "Preload Yes No" at bounding box center [67, 235] width 84 height 12
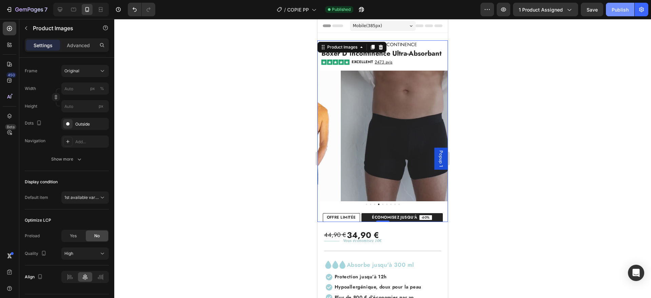
click at [621, 8] on div "Publish" at bounding box center [619, 9] width 17 height 7
click at [83, 47] on p "Advanced" at bounding box center [78, 45] width 23 height 7
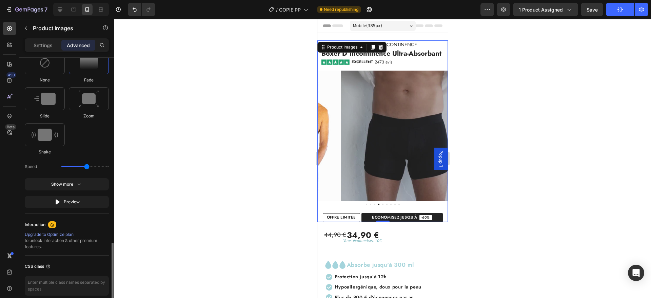
scroll to position [382, 0]
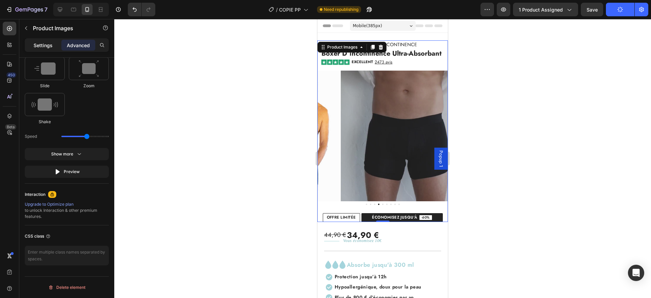
click at [38, 41] on div "Settings" at bounding box center [43, 45] width 34 height 11
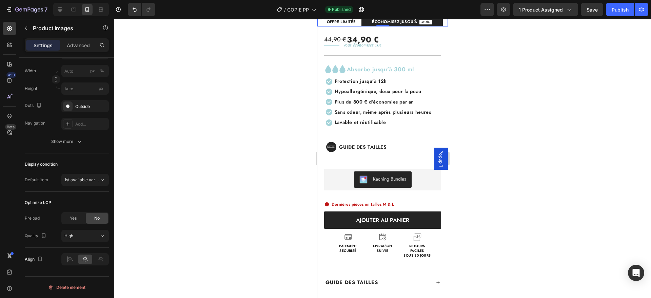
scroll to position [196, 0]
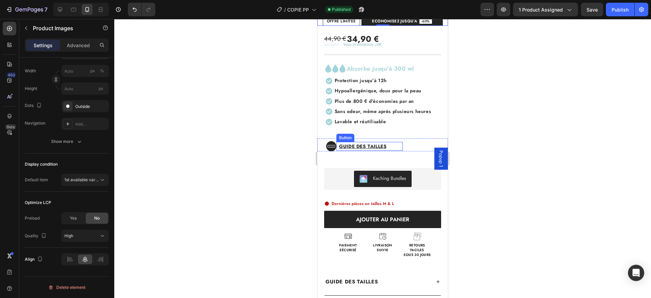
click at [399, 145] on div "Guide des tailles Button" at bounding box center [369, 146] width 66 height 9
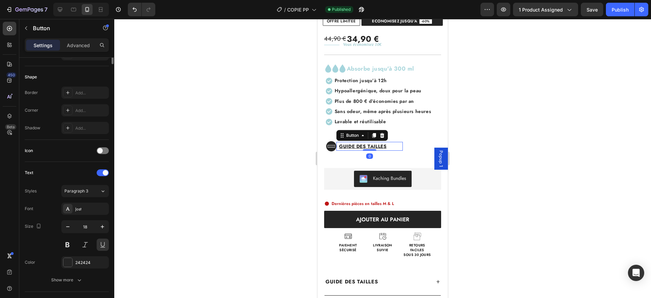
scroll to position [0, 0]
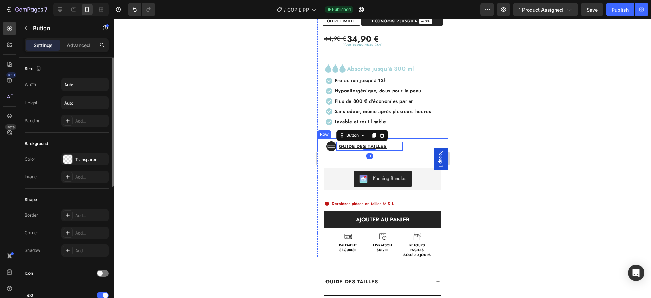
click at [415, 144] on div "Guide des tailles Button 0" at bounding box center [383, 146] width 95 height 9
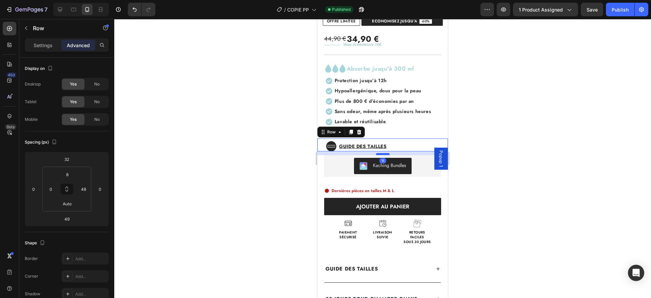
drag, startPoint x: 382, startPoint y: 167, endPoint x: 384, endPoint y: 154, distance: 12.9
click at [384, 154] on div at bounding box center [383, 154] width 14 height 2
type input "11"
click at [413, 144] on div "Guide des tailles Button" at bounding box center [383, 146] width 95 height 9
click at [66, 160] on input "32" at bounding box center [67, 159] width 14 height 10
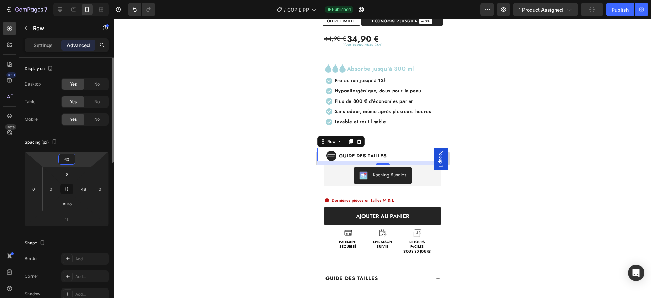
click at [0, 0] on div "Spacing (px) 60 0 11 0 8 0 Auto 48" at bounding box center [0, 0] width 0 height 0
click at [64, 158] on input "60" at bounding box center [67, 159] width 14 height 10
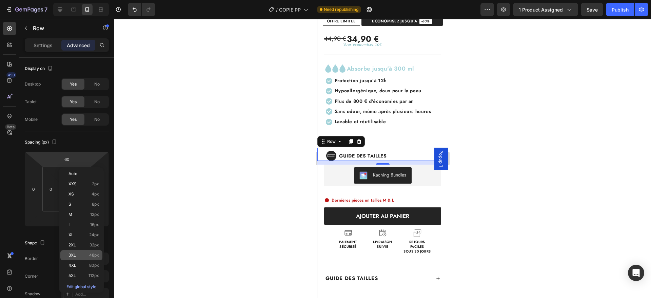
click at [84, 253] on p "3XL 48px" at bounding box center [83, 254] width 30 height 5
type input "48"
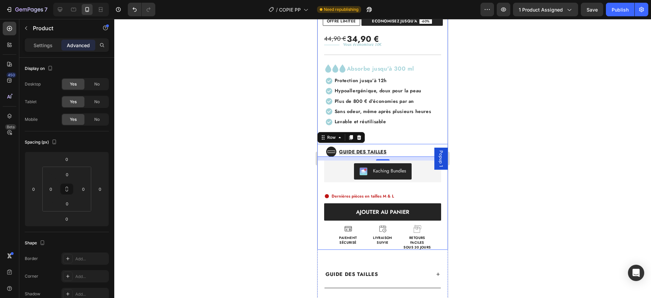
click at [405, 136] on div "44,90 € 34,90 € Custom Code Title Line Vous économisez 10€ Text Block Row Title…" at bounding box center [382, 138] width 130 height 224
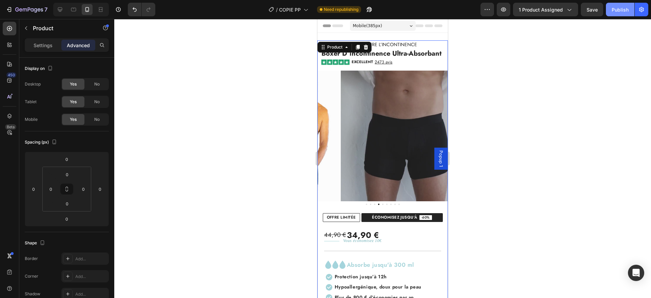
click at [613, 13] on div "Publish" at bounding box center [619, 9] width 17 height 7
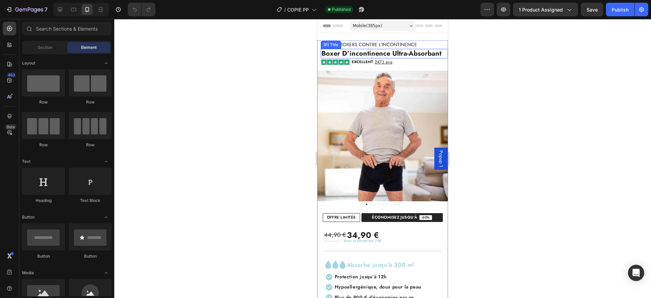
click at [395, 58] on h2 "boxer d’incontinence ultra-absorbant" at bounding box center [384, 53] width 127 height 9
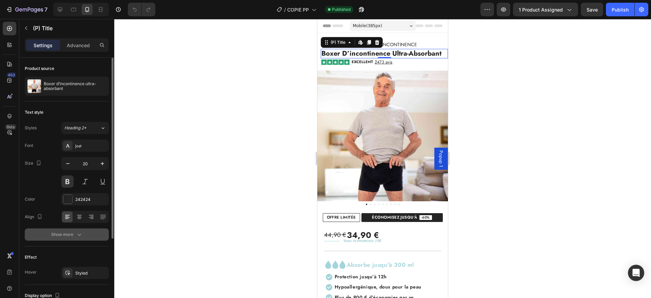
click at [65, 232] on div "Show more" at bounding box center [67, 234] width 32 height 7
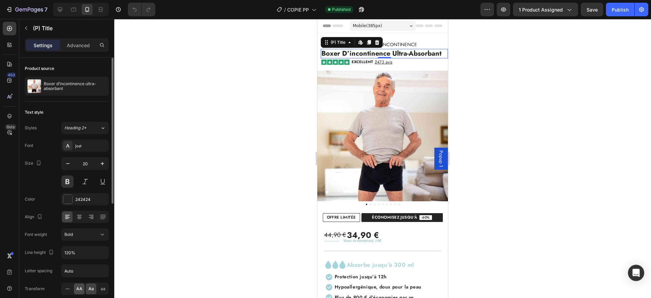
click at [78, 283] on div "AA" at bounding box center [79, 288] width 11 height 11
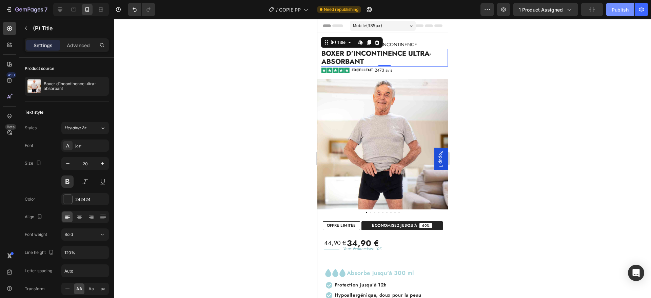
click at [613, 8] on div "Publish" at bounding box center [619, 9] width 17 height 7
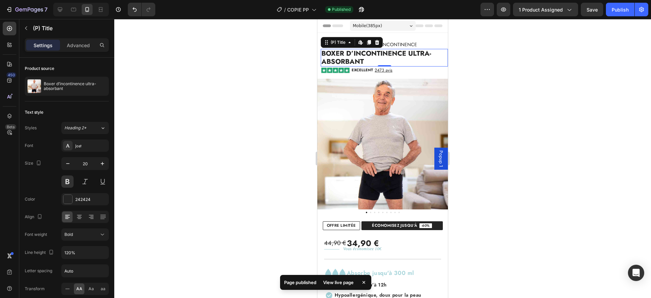
click at [342, 62] on h2 "Boxer d’incontinence ultra-absorbant" at bounding box center [384, 58] width 127 height 18
click at [342, 59] on h2 "Boxer d’incontinence ultra-absorbant" at bounding box center [384, 58] width 127 height 18
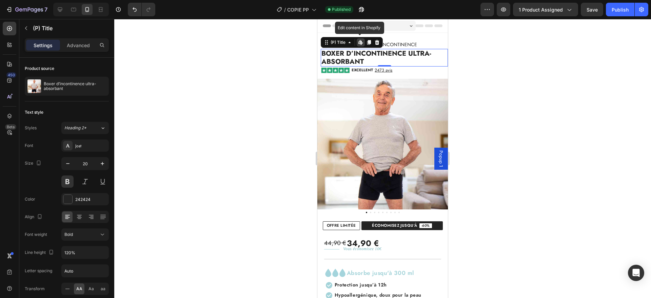
click at [342, 59] on h2 "Boxer d’incontinence ultra-absorbant" at bounding box center [384, 58] width 127 height 18
click at [71, 161] on icon "button" at bounding box center [67, 163] width 7 height 7
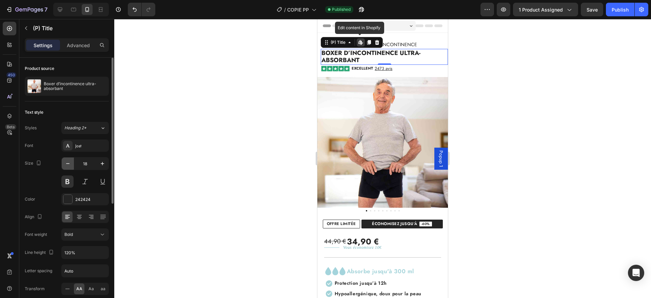
click at [71, 161] on icon "button" at bounding box center [67, 163] width 7 height 7
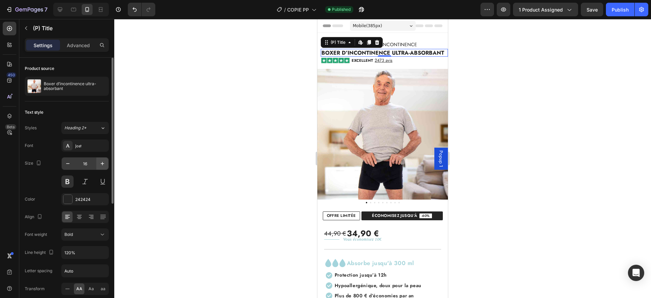
click at [98, 161] on button "button" at bounding box center [102, 163] width 12 height 12
type input "17"
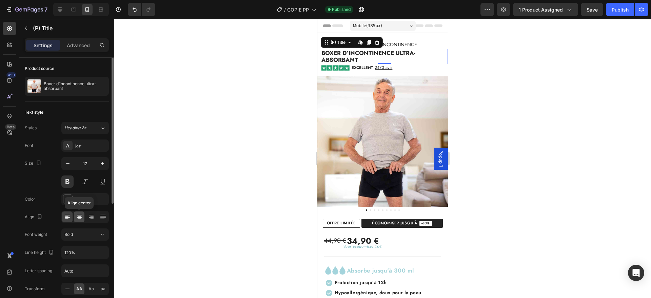
click at [81, 217] on icon at bounding box center [79, 217] width 5 height 1
click at [71, 217] on div at bounding box center [67, 216] width 11 height 11
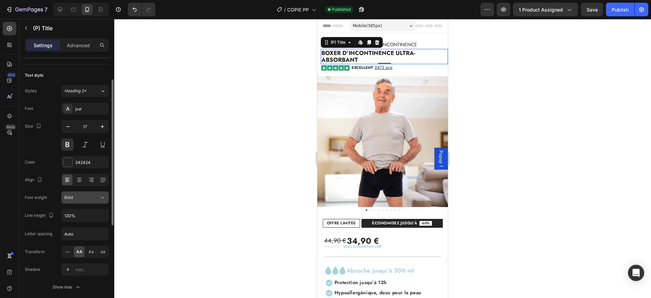
scroll to position [38, 0]
click at [91, 196] on div "Bold" at bounding box center [81, 196] width 35 height 6
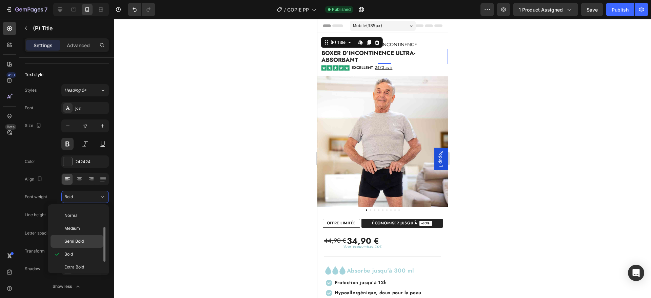
click at [79, 238] on span "Semi Bold" at bounding box center [73, 241] width 19 height 6
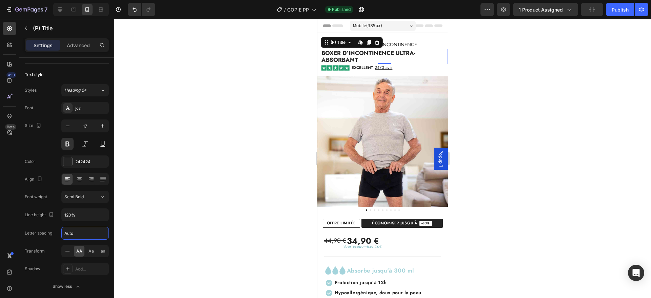
click at [79, 238] on input "Auto" at bounding box center [85, 233] width 47 height 12
click at [50, 227] on div "Letter spacing" at bounding box center [38, 232] width 27 height 11
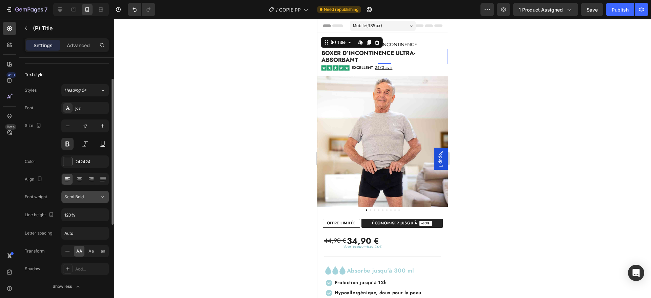
click at [81, 199] on span "Semi Bold" at bounding box center [73, 196] width 19 height 5
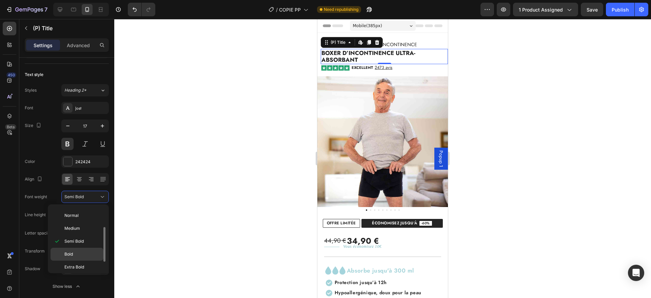
click at [80, 252] on p "Bold" at bounding box center [82, 254] width 36 height 6
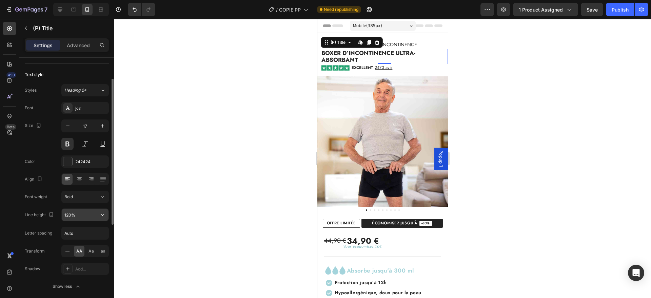
click at [86, 216] on input "120%" at bounding box center [85, 214] width 47 height 12
click at [93, 201] on button "Bold" at bounding box center [84, 196] width 47 height 12
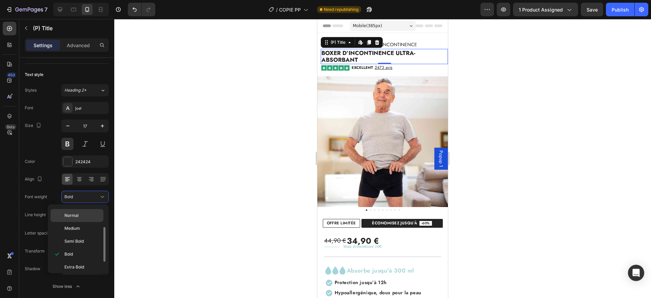
click at [77, 214] on span "Normal" at bounding box center [71, 215] width 14 height 6
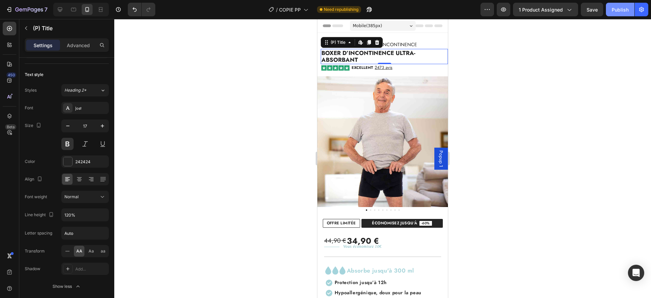
click at [622, 5] on button "Publish" at bounding box center [620, 10] width 28 height 14
click at [425, 39] on div "Section 1" at bounding box center [436, 37] width 23 height 8
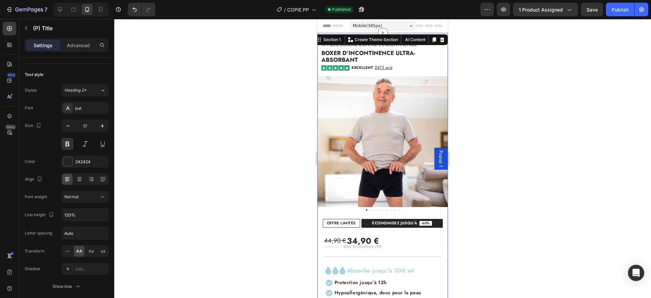
scroll to position [0, 0]
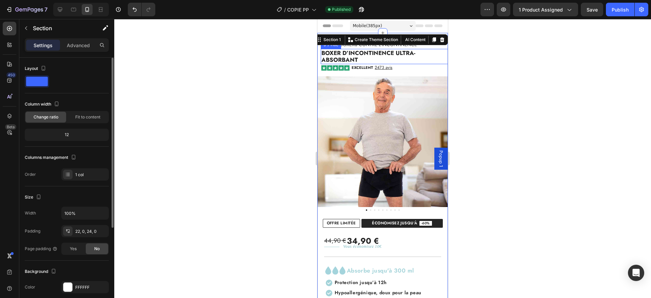
click at [405, 50] on h2 "Boxer d’incontinence ultra-absorbant" at bounding box center [384, 56] width 127 height 15
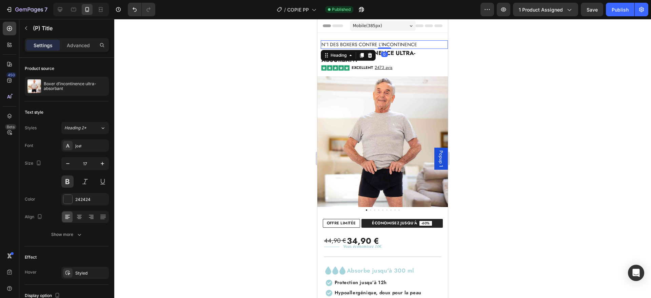
click at [409, 41] on span "N°1 DES boxers CONTRE L’INCONTINENCE" at bounding box center [369, 44] width 96 height 7
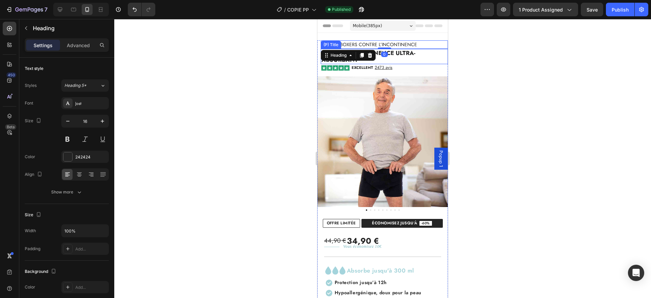
click at [409, 54] on h2 "Boxer d’incontinence ultra-absorbant" at bounding box center [384, 56] width 127 height 15
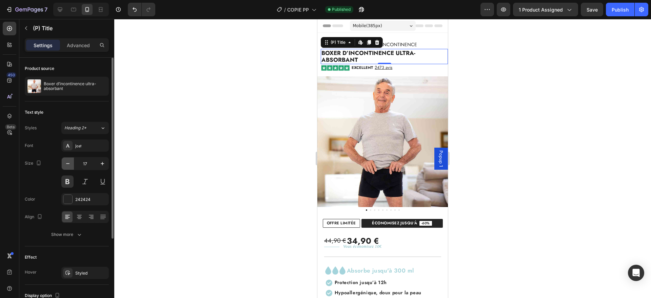
click at [67, 164] on icon "button" at bounding box center [67, 163] width 7 height 7
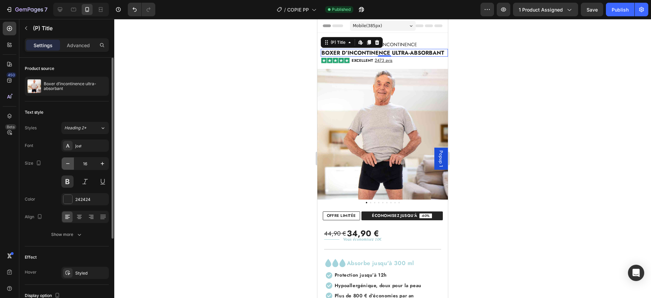
click at [67, 164] on icon "button" at bounding box center [67, 163] width 7 height 7
click at [101, 161] on icon "button" at bounding box center [102, 163] width 7 height 7
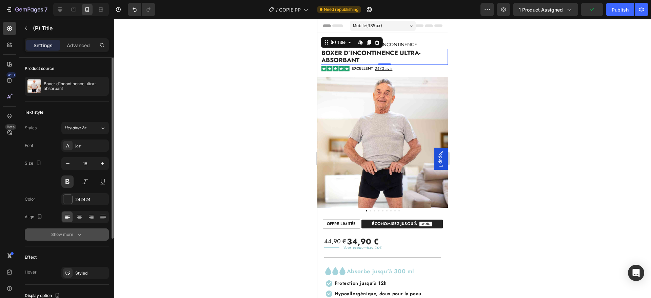
click at [70, 235] on div "Show more" at bounding box center [67, 234] width 32 height 7
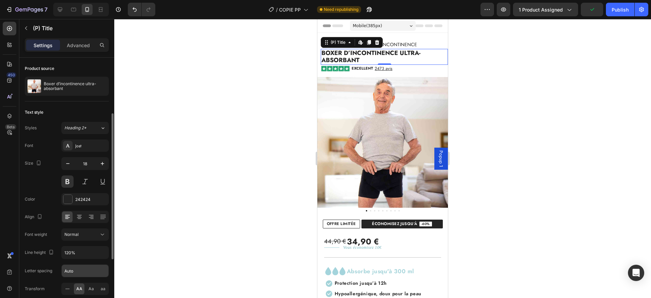
scroll to position [42, 0]
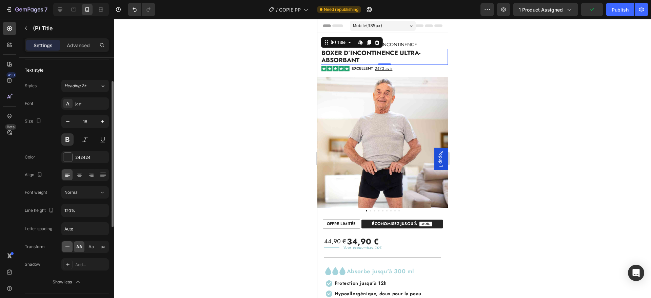
click at [66, 244] on icon at bounding box center [67, 246] width 7 height 7
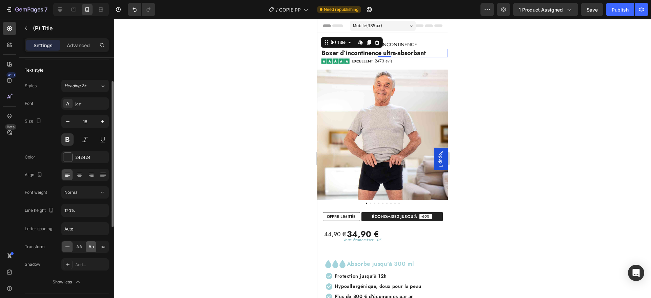
click at [89, 246] on span "Aa" at bounding box center [90, 246] width 5 height 6
click at [103, 116] on button "button" at bounding box center [102, 121] width 12 height 12
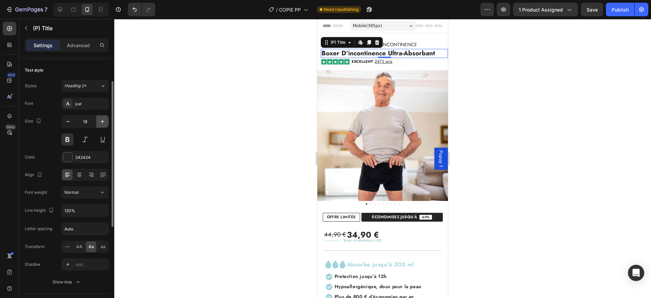
click at [103, 116] on button "button" at bounding box center [102, 121] width 12 height 12
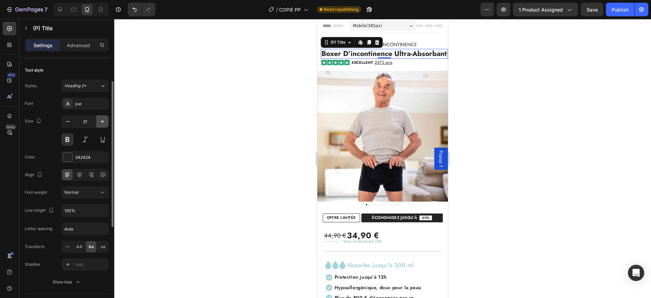
click at [103, 116] on button "button" at bounding box center [102, 121] width 12 height 12
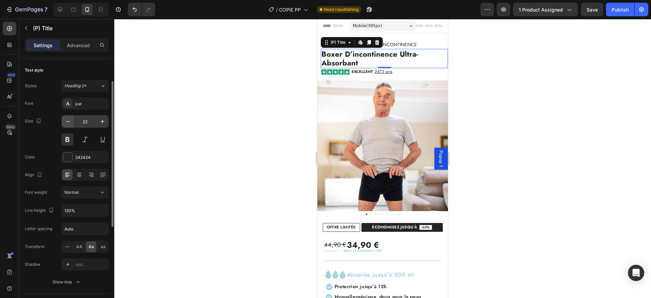
click at [69, 120] on icon "button" at bounding box center [67, 121] width 7 height 7
type input "21"
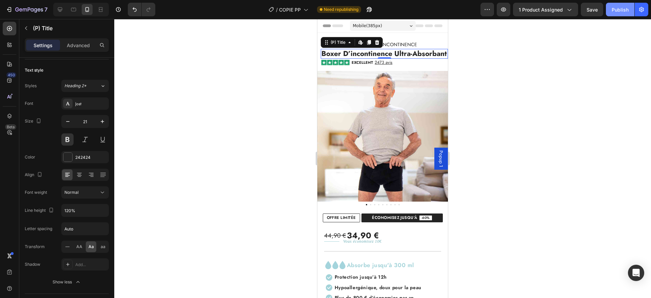
click at [624, 5] on button "Publish" at bounding box center [620, 10] width 28 height 14
click at [83, 45] on p "Advanced" at bounding box center [78, 45] width 23 height 7
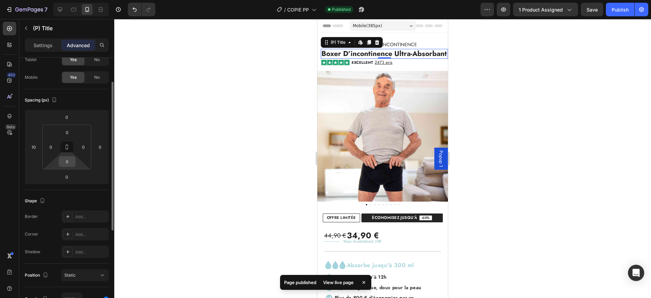
click at [67, 164] on input "0" at bounding box center [67, 161] width 14 height 10
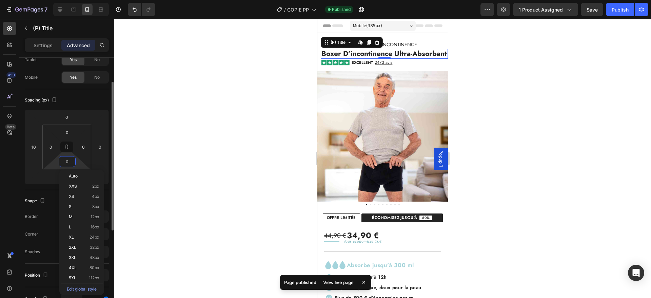
type input "2"
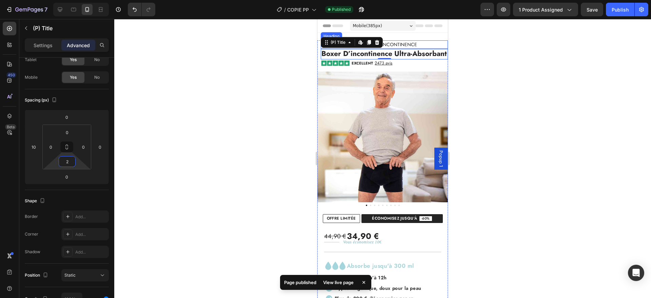
click at [396, 41] on span "N°1 DES boxers CONTRE L’INCONTINENCE" at bounding box center [369, 44] width 96 height 7
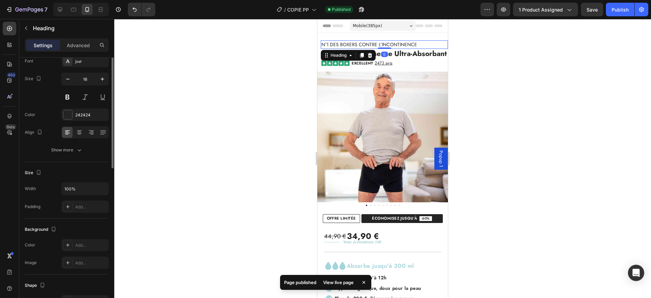
scroll to position [0, 0]
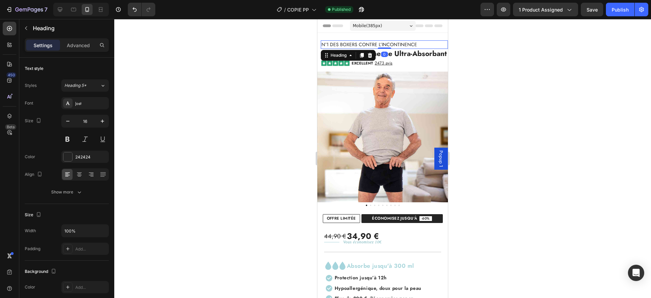
click at [74, 50] on div "Settings Advanced" at bounding box center [67, 45] width 84 height 14
click at [74, 47] on p "Advanced" at bounding box center [78, 45] width 23 height 7
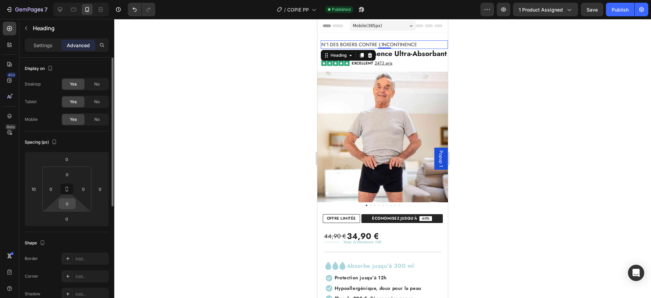
click at [68, 200] on input "0" at bounding box center [67, 203] width 14 height 10
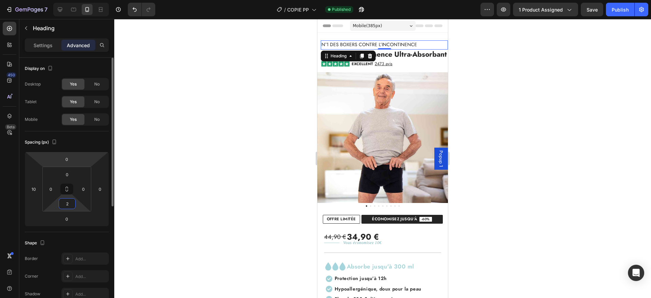
click at [71, 140] on div "Spacing (px)" at bounding box center [67, 142] width 84 height 11
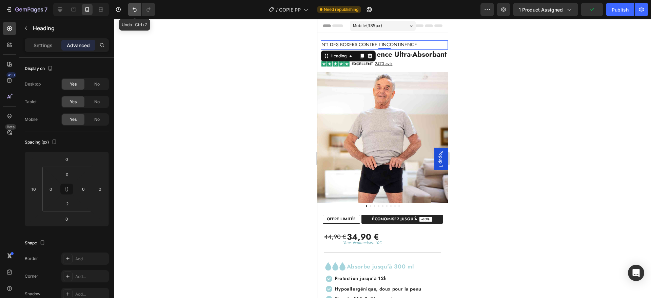
click at [133, 9] on icon "Undo/Redo" at bounding box center [134, 9] width 7 height 7
click at [135, 7] on icon "Undo/Redo" at bounding box center [134, 9] width 7 height 7
type input "0"
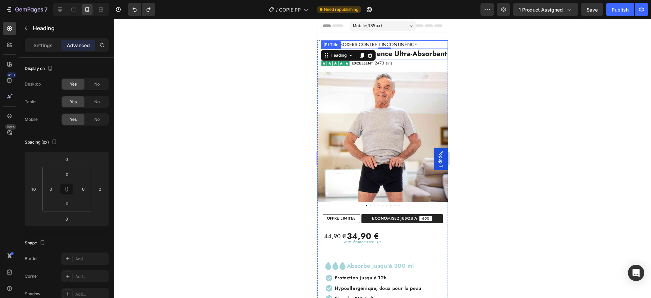
click at [420, 54] on h2 "boxer d’incontinence ultra-absorbant" at bounding box center [384, 54] width 127 height 10
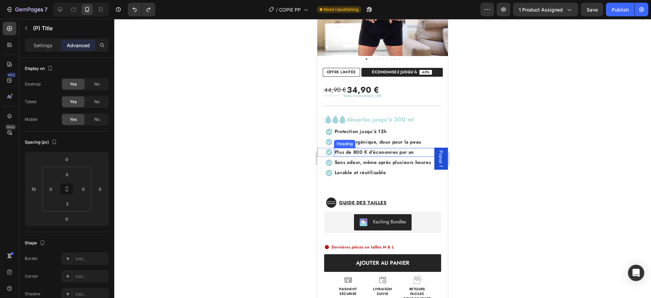
scroll to position [146, 0]
click at [396, 181] on div "44,90 € 34,90 € Custom Code Title Line Vous économisez 10€ Text Block Row Title…" at bounding box center [382, 188] width 130 height 224
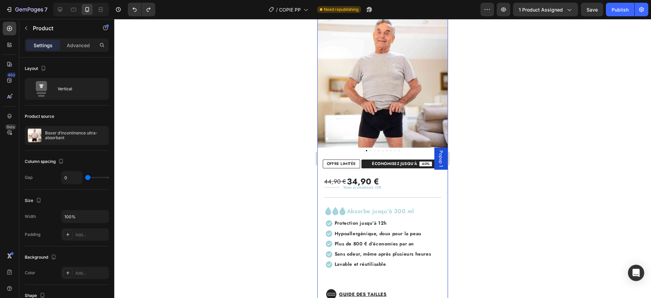
scroll to position [0, 0]
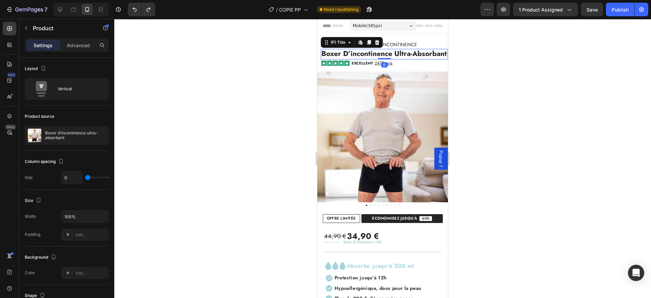
click at [390, 55] on h2 "boxer d’incontinence ultra-absorbant" at bounding box center [384, 54] width 127 height 10
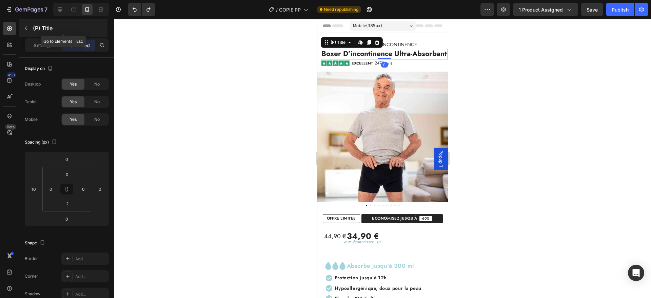
click at [26, 26] on icon "button" at bounding box center [25, 27] width 5 height 5
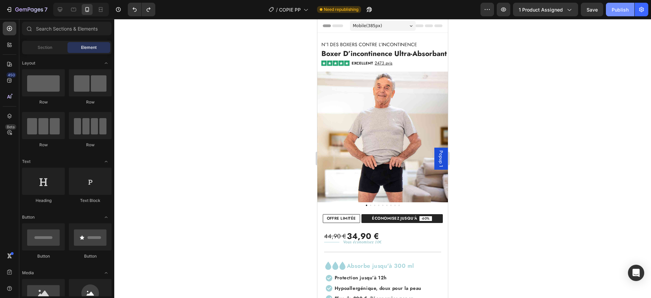
click at [620, 15] on button "Publish" at bounding box center [620, 10] width 28 height 14
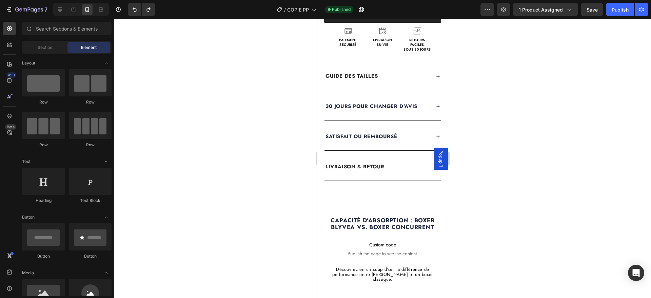
scroll to position [394, 0]
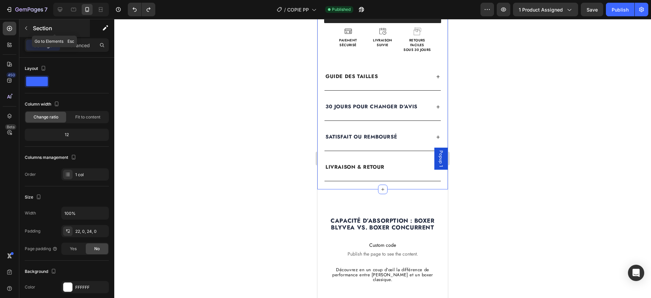
click at [28, 28] on icon "button" at bounding box center [25, 27] width 5 height 5
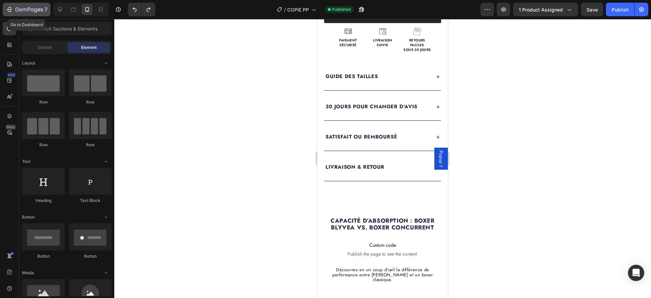
click at [20, 9] on icon "button" at bounding box center [20, 9] width 3 height 3
